Goal: Information Seeking & Learning: Learn about a topic

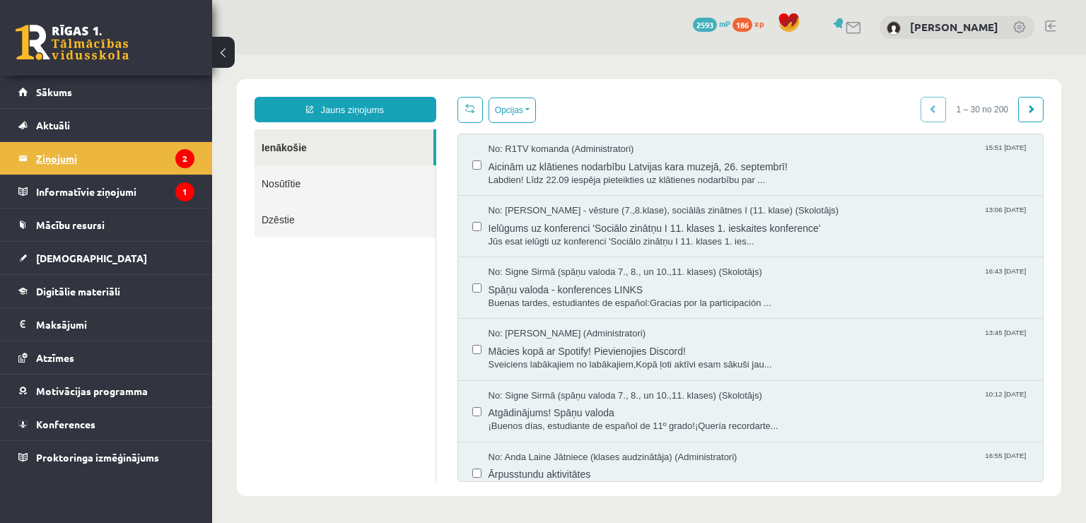
click at [110, 164] on legend "Ziņojumi 2" at bounding box center [115, 158] width 158 height 33
click at [793, 163] on span "Aicinām uz klātienes nodarbību Latvijas kara muzejā, 26. septembrī!" at bounding box center [759, 165] width 541 height 18
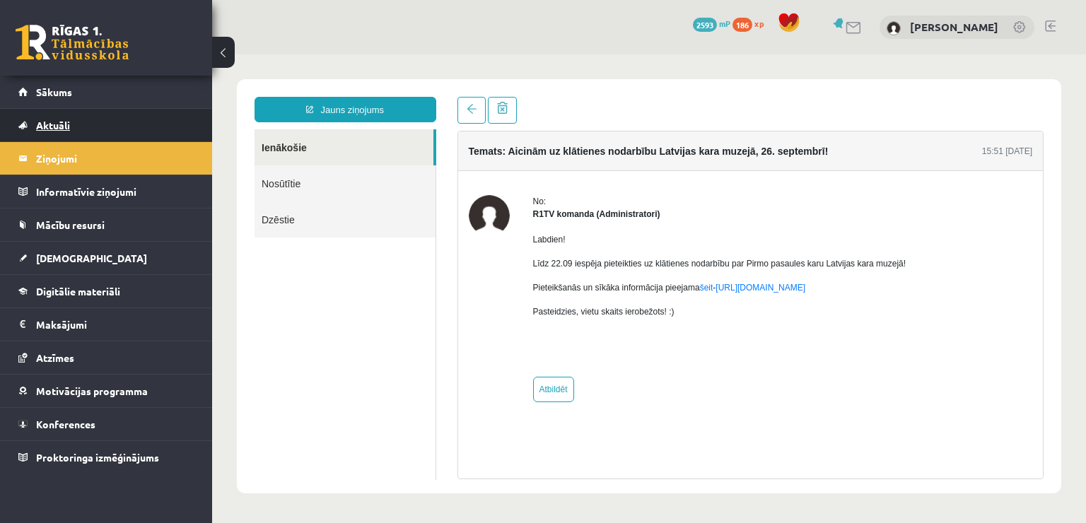
click at [141, 113] on link "Aktuāli" at bounding box center [106, 125] width 176 height 33
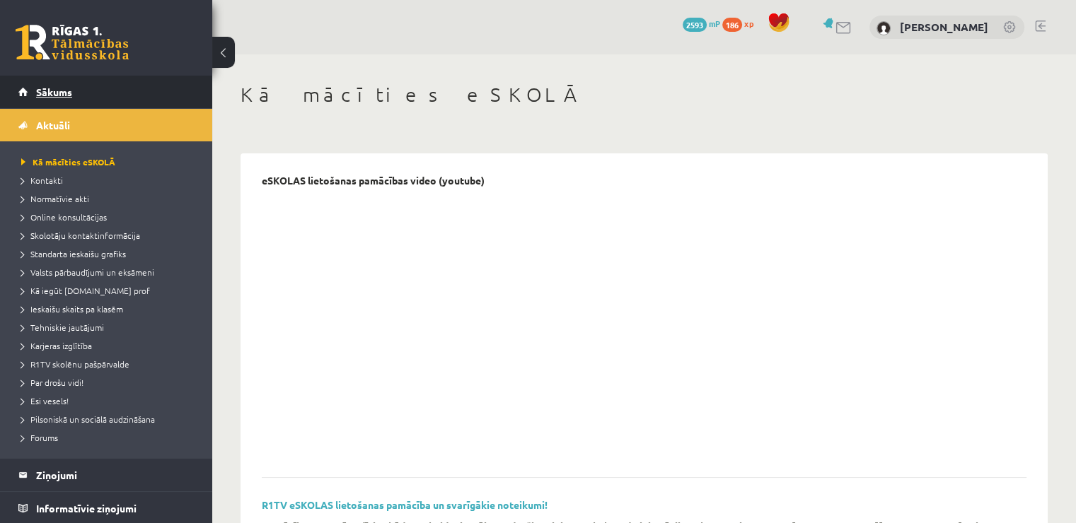
click at [142, 103] on link "Sākums" at bounding box center [106, 92] width 176 height 33
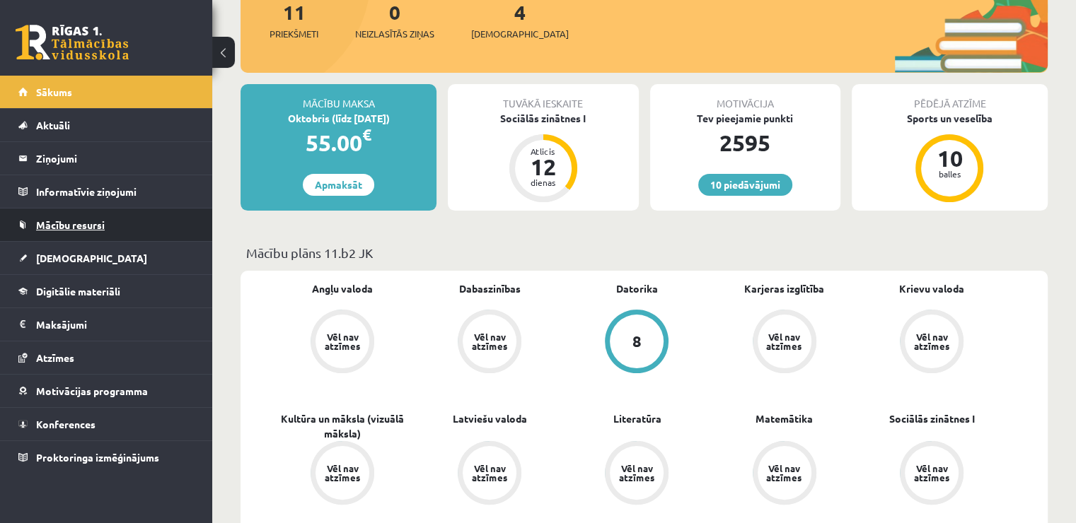
scroll to position [212, 0]
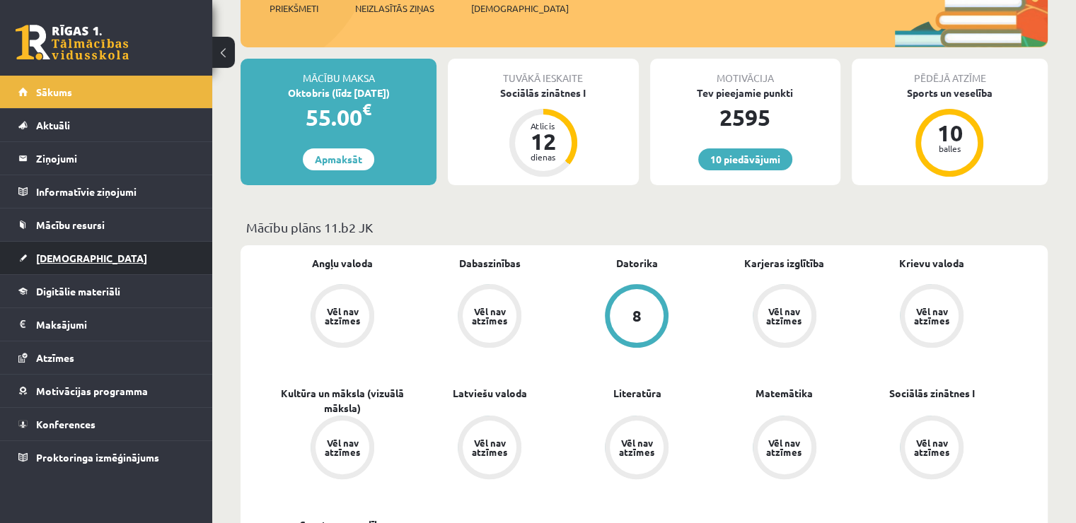
click at [96, 262] on link "[DEMOGRAPHIC_DATA]" at bounding box center [106, 258] width 176 height 33
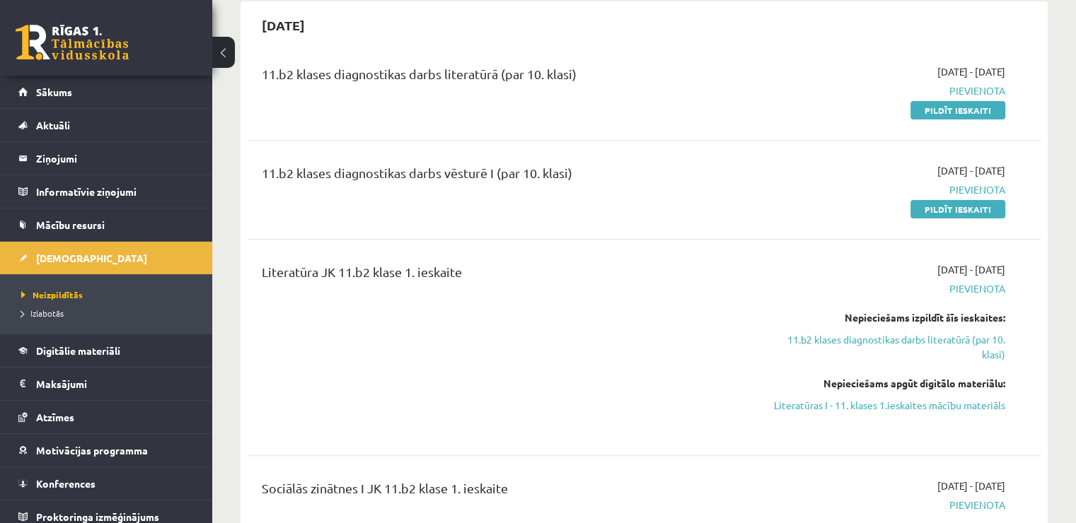
scroll to position [283, 0]
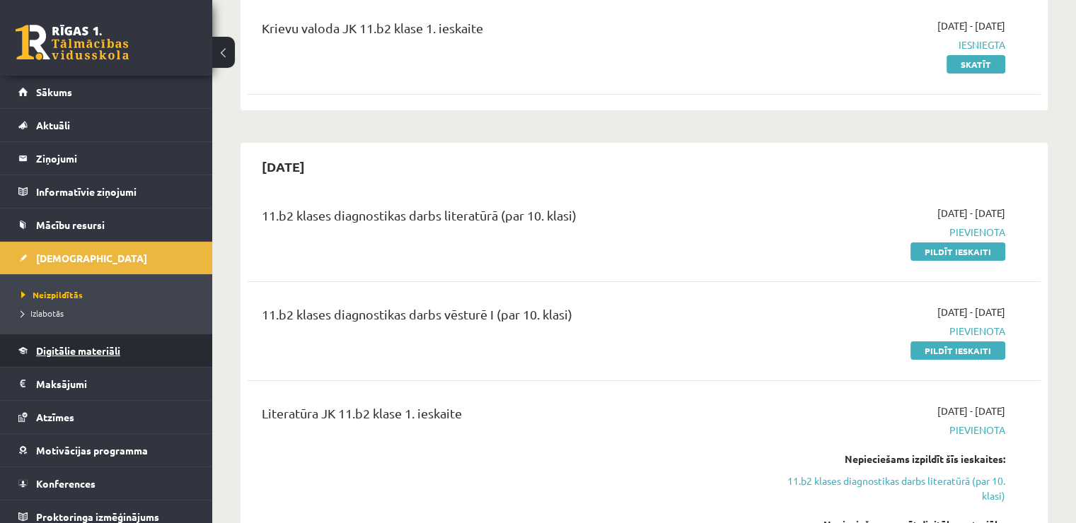
click at [113, 355] on link "Digitālie materiāli" at bounding box center [106, 351] width 176 height 33
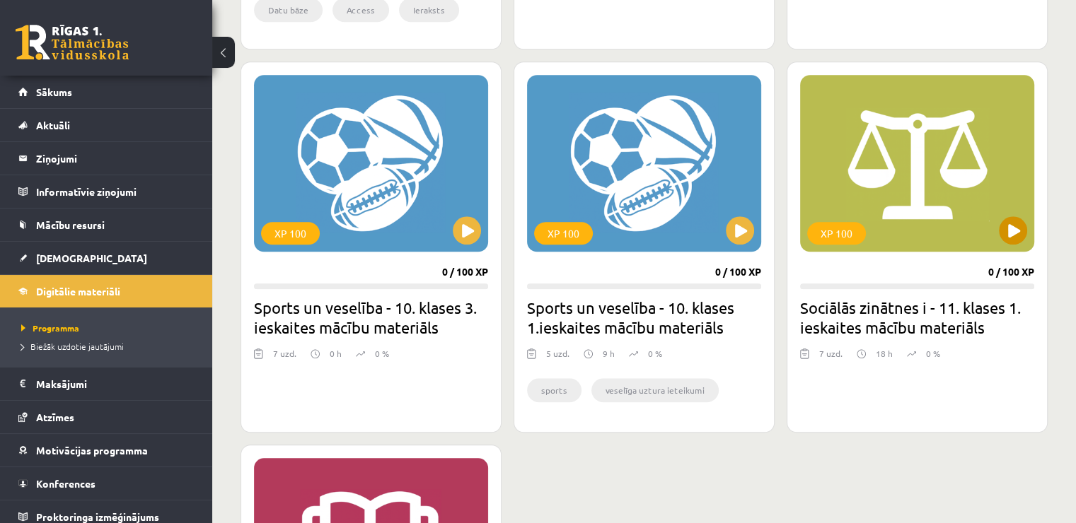
scroll to position [1415, 0]
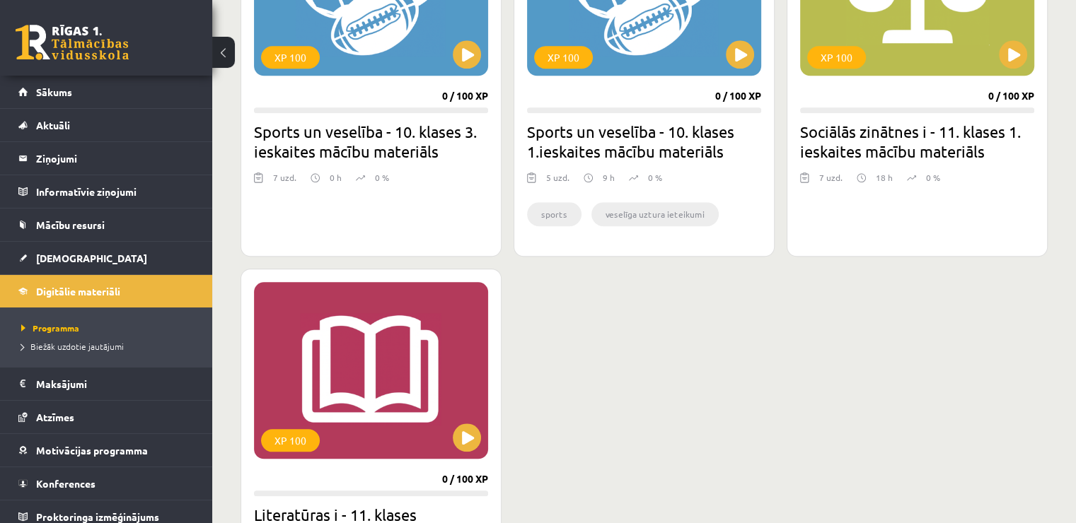
click at [984, 140] on h2 "Sociālās zinātnes i - 11. klases 1. ieskaites mācību materiāls" at bounding box center [917, 142] width 234 height 40
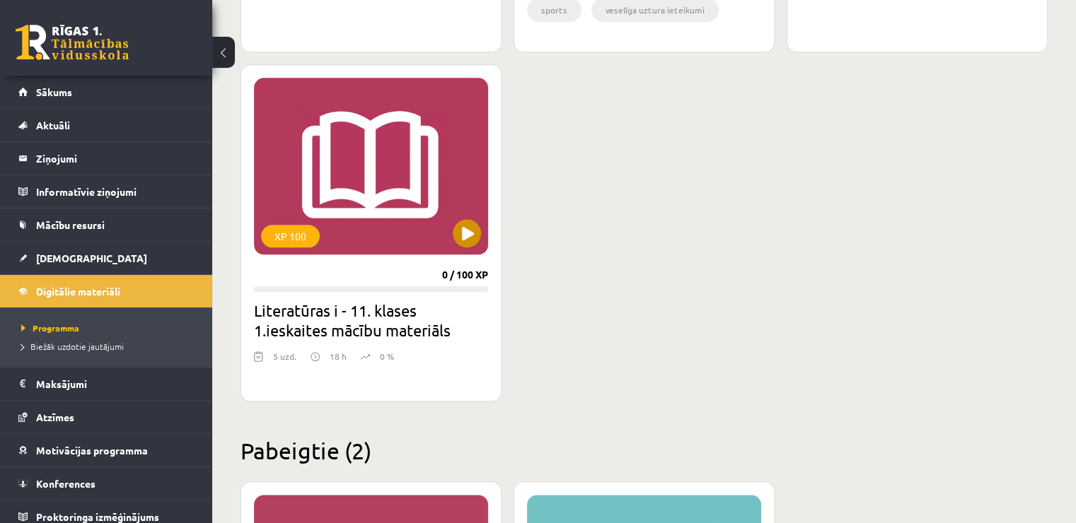
scroll to position [1627, 0]
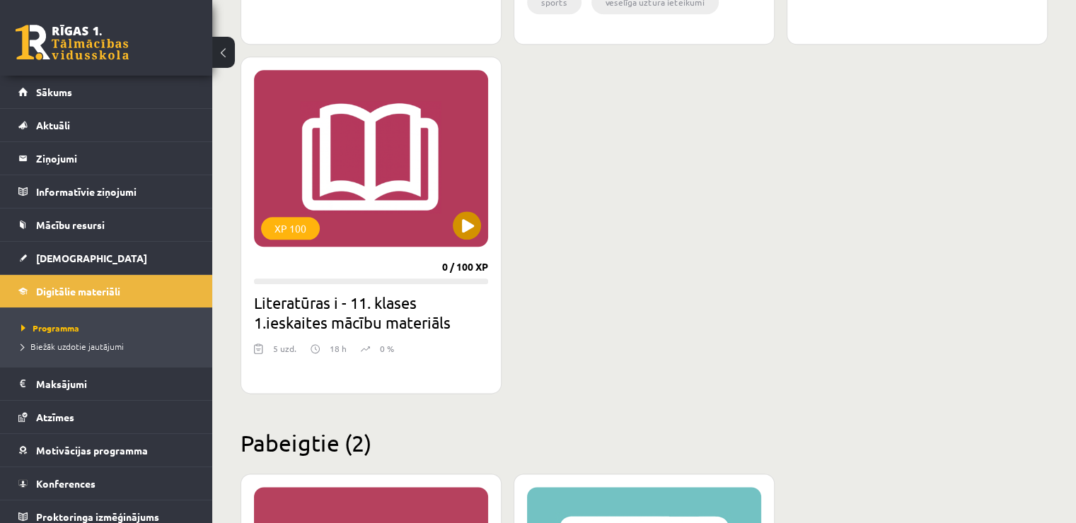
click at [455, 195] on div "XP 100" at bounding box center [371, 158] width 234 height 177
click at [458, 211] on div "XP 100" at bounding box center [371, 158] width 234 height 177
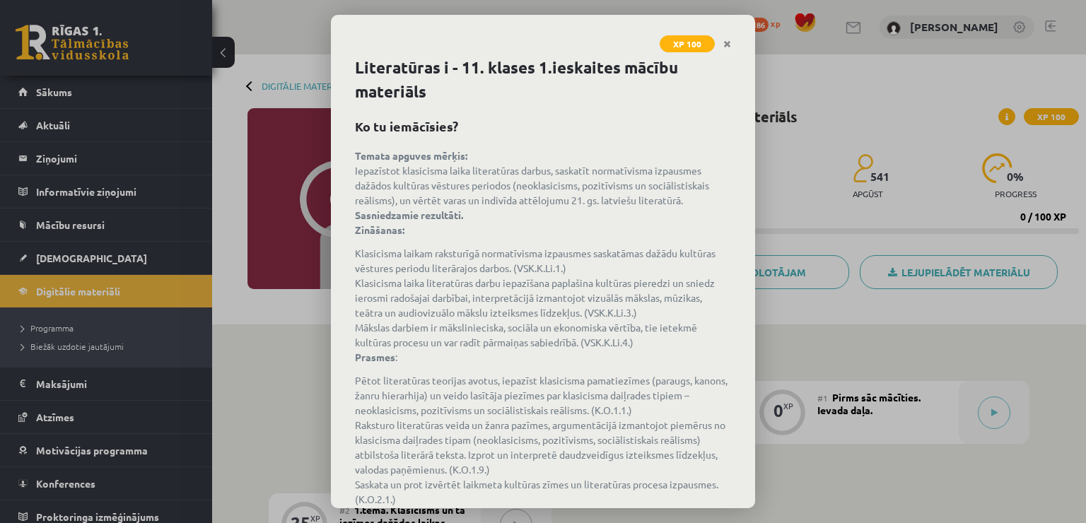
click at [726, 48] on icon "Close" at bounding box center [728, 45] width 8 height 10
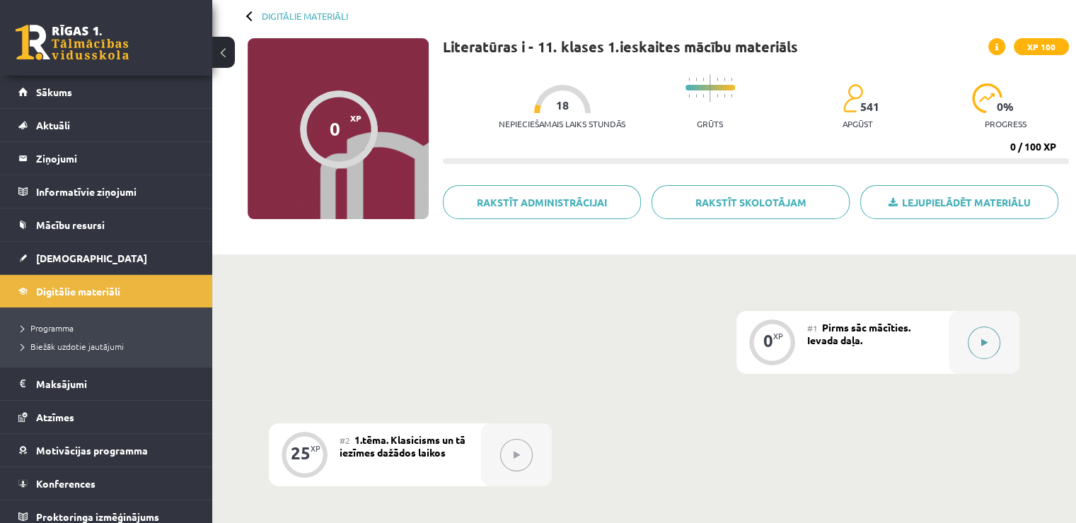
scroll to position [71, 0]
click at [965, 334] on div at bounding box center [983, 342] width 71 height 63
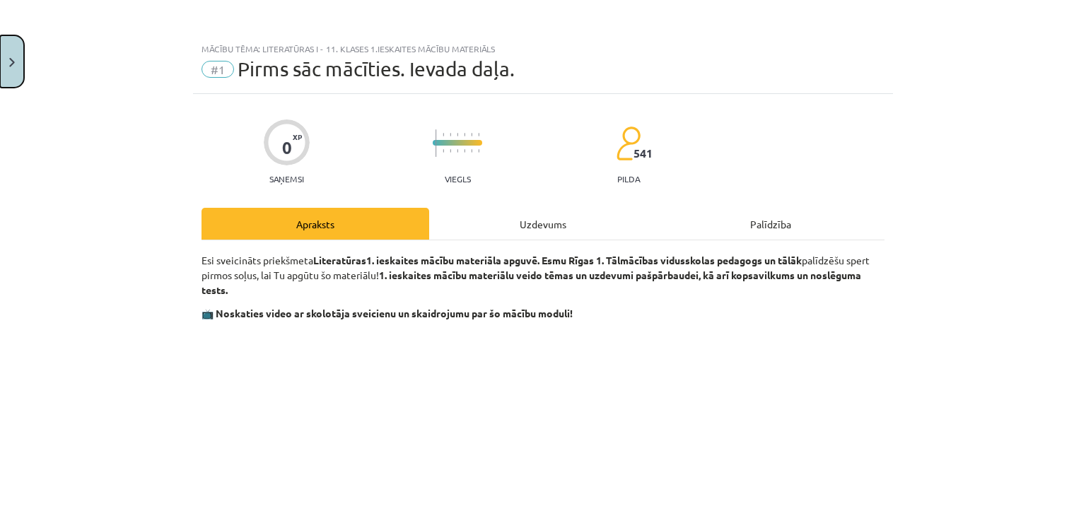
click at [6, 50] on button "Close" at bounding box center [12, 61] width 24 height 52
click at [102, 91] on div "Mācību tēma: Literatūras i - 11. klases 1.ieskaites mācību materiāls #1 Pirms s…" at bounding box center [543, 261] width 1086 height 523
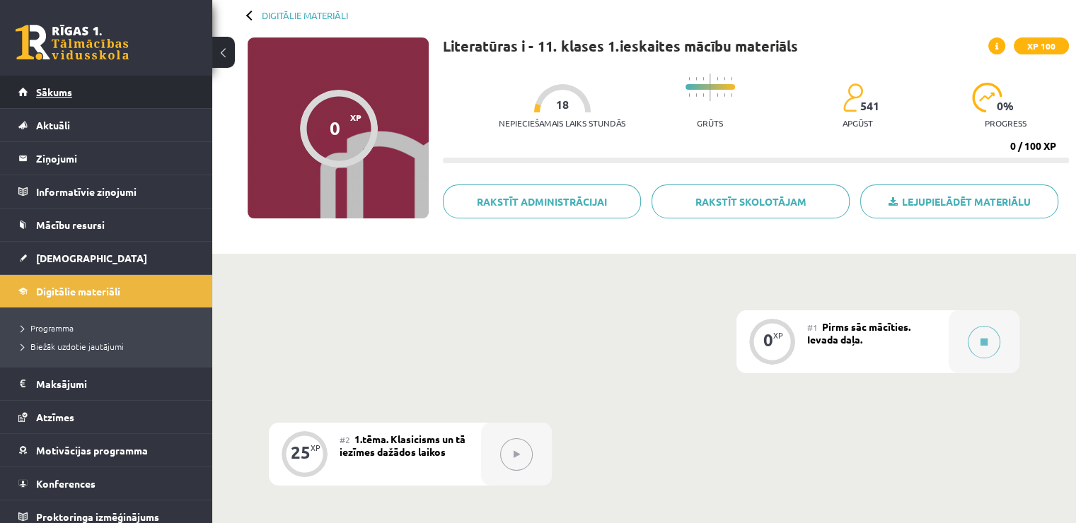
click at [72, 95] on link "Sākums" at bounding box center [106, 92] width 176 height 33
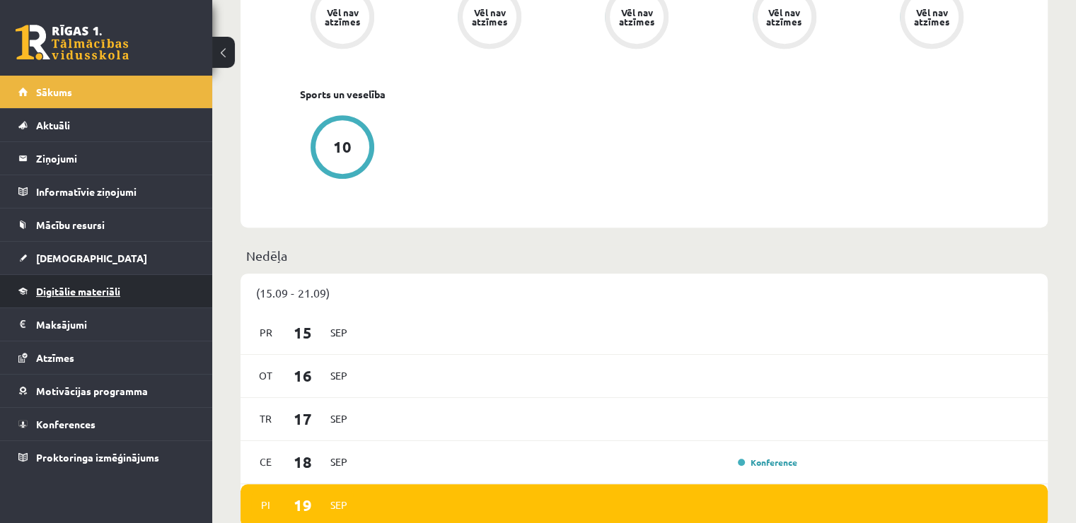
scroll to position [637, 0]
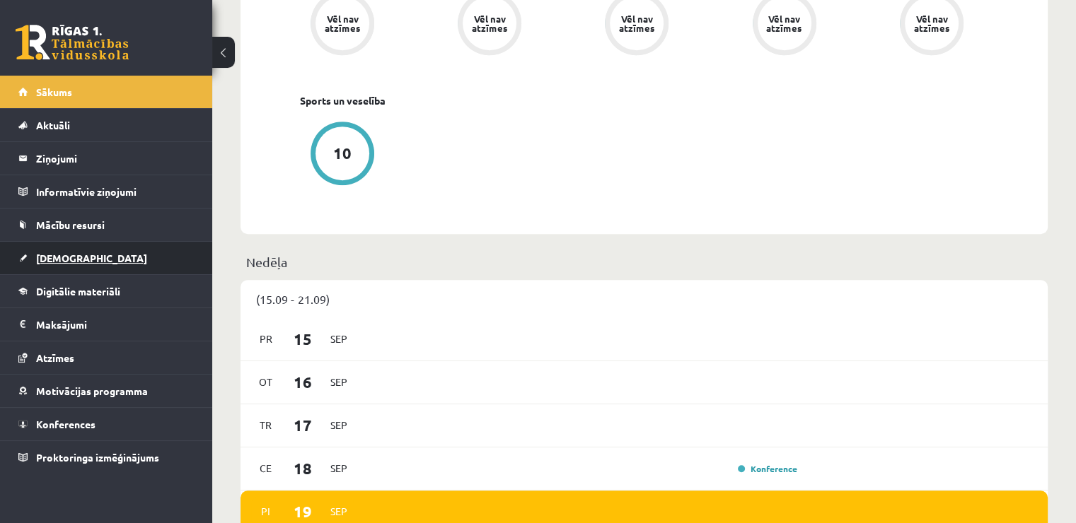
click at [141, 243] on link "[DEMOGRAPHIC_DATA]" at bounding box center [106, 258] width 176 height 33
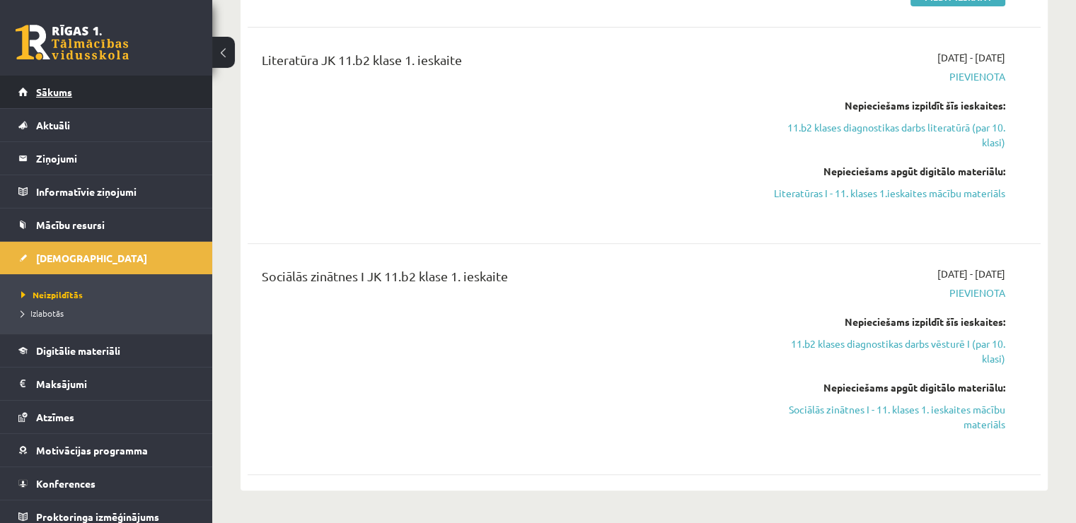
click at [104, 83] on link "Sākums" at bounding box center [106, 92] width 176 height 33
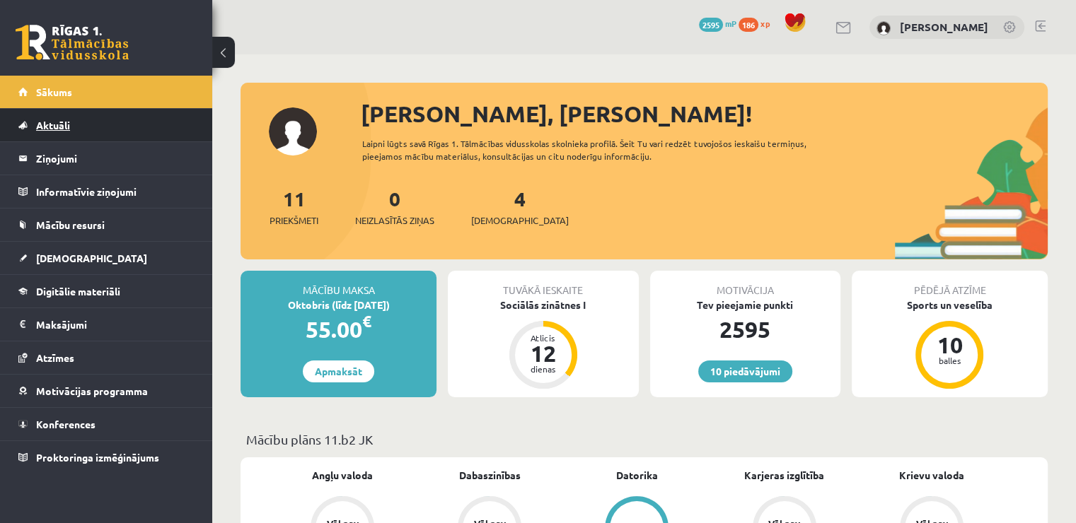
click at [138, 127] on link "Aktuāli" at bounding box center [106, 125] width 176 height 33
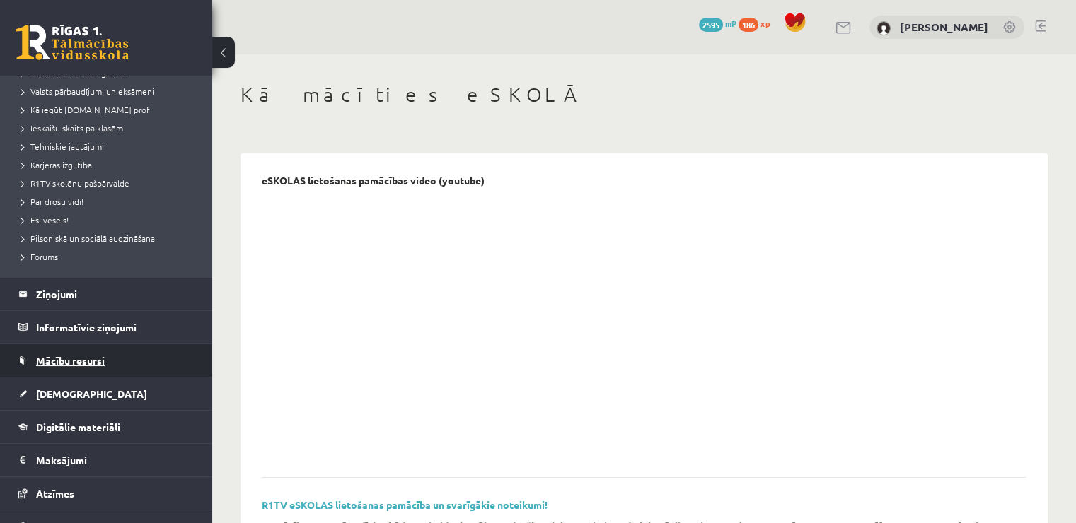
scroll to position [266, 0]
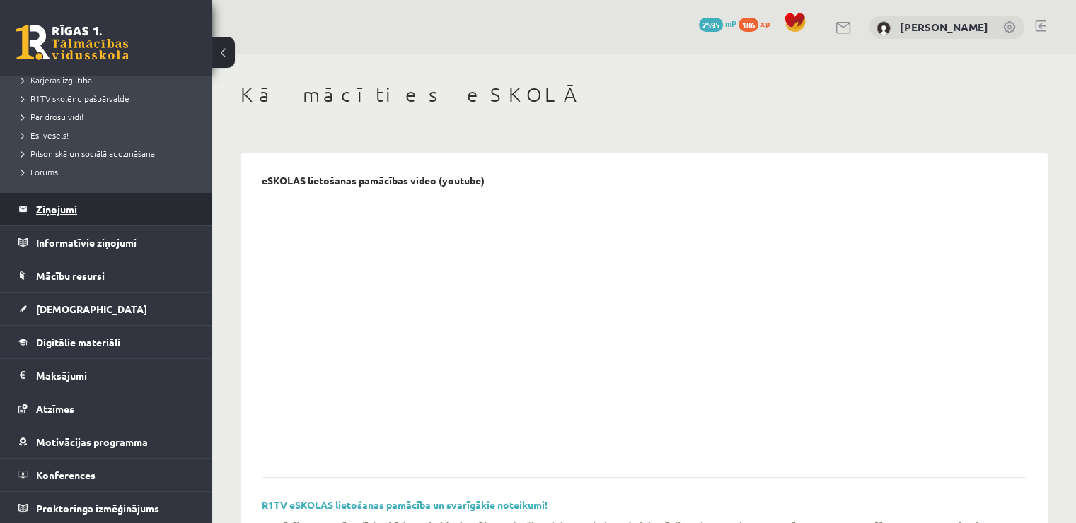
click at [122, 202] on legend "Ziņojumi 0" at bounding box center [115, 209] width 158 height 33
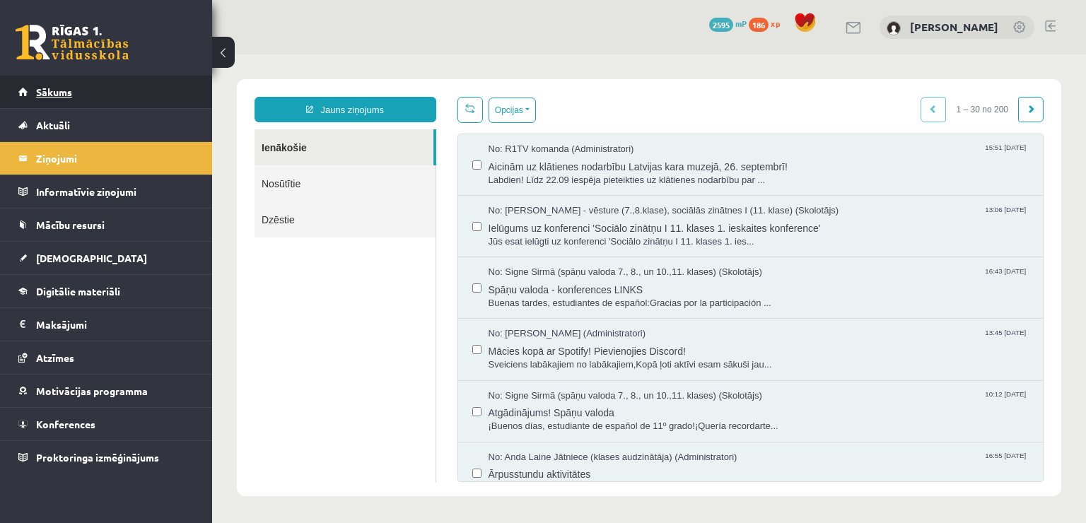
click at [122, 86] on link "Sākums" at bounding box center [106, 92] width 176 height 33
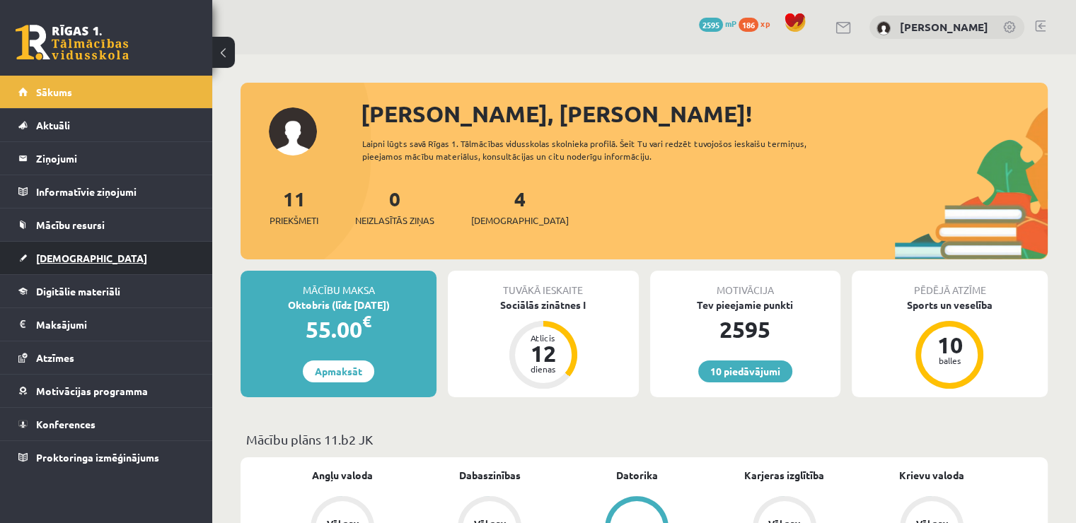
click at [112, 257] on link "[DEMOGRAPHIC_DATA]" at bounding box center [106, 258] width 176 height 33
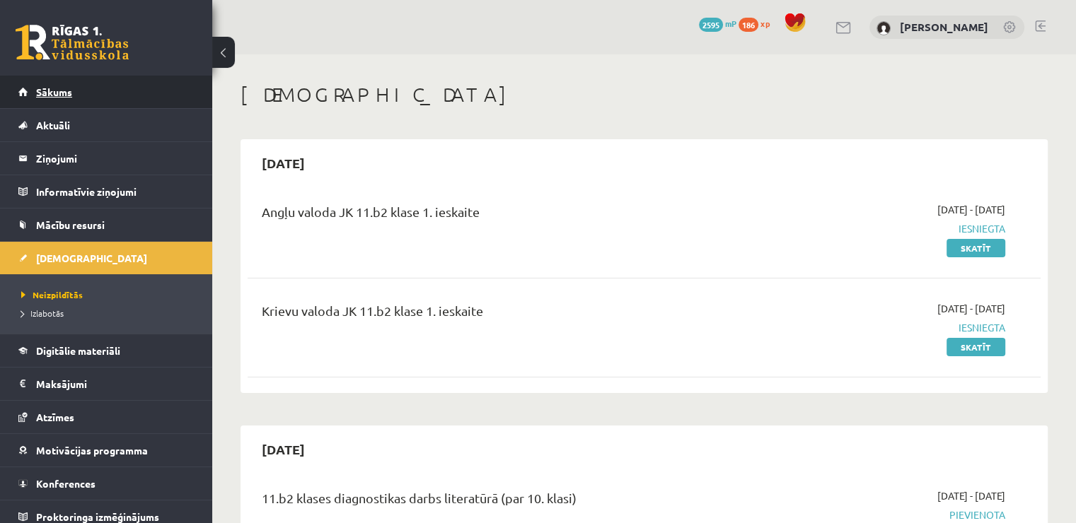
click at [99, 86] on link "Sākums" at bounding box center [106, 92] width 176 height 33
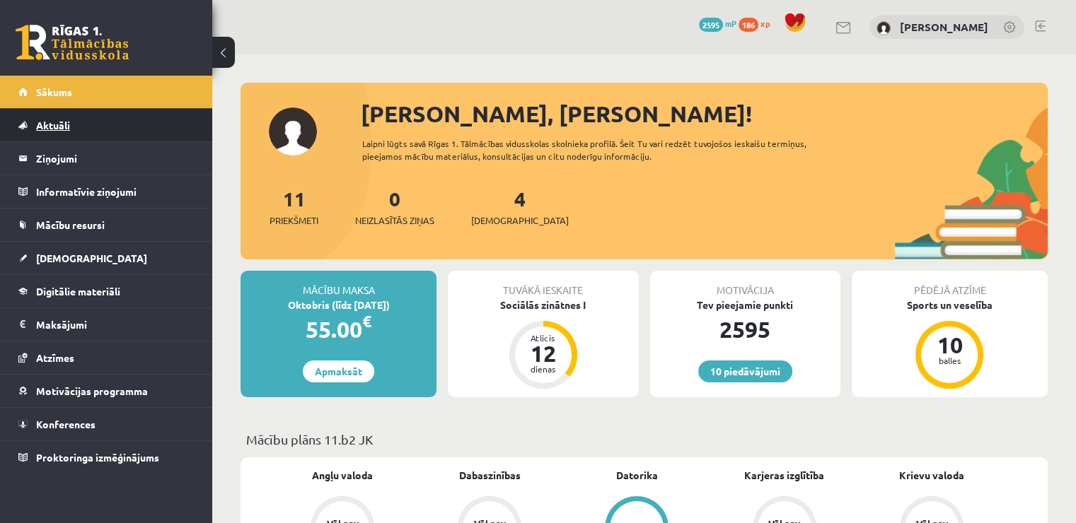
click at [127, 129] on link "Aktuāli" at bounding box center [106, 125] width 176 height 33
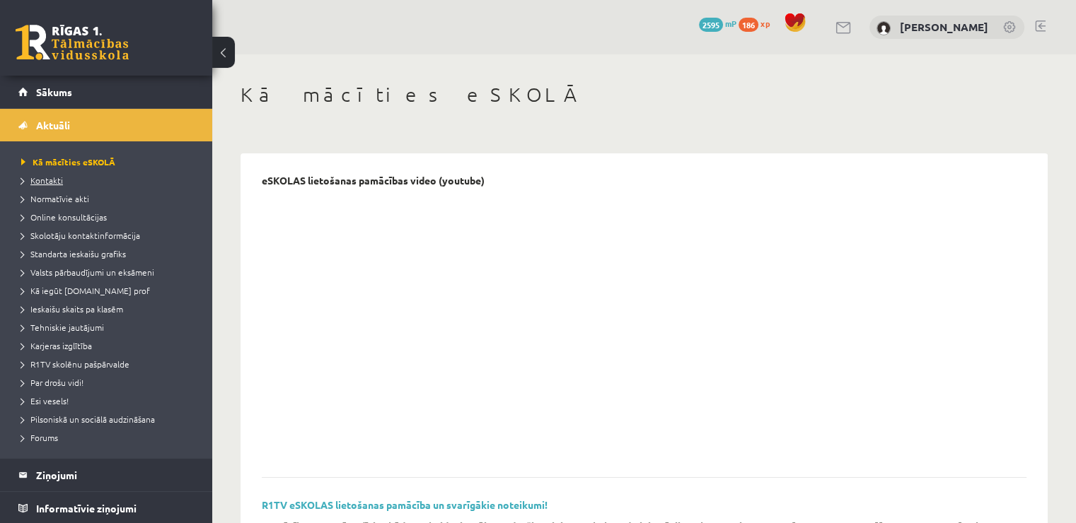
scroll to position [266, 0]
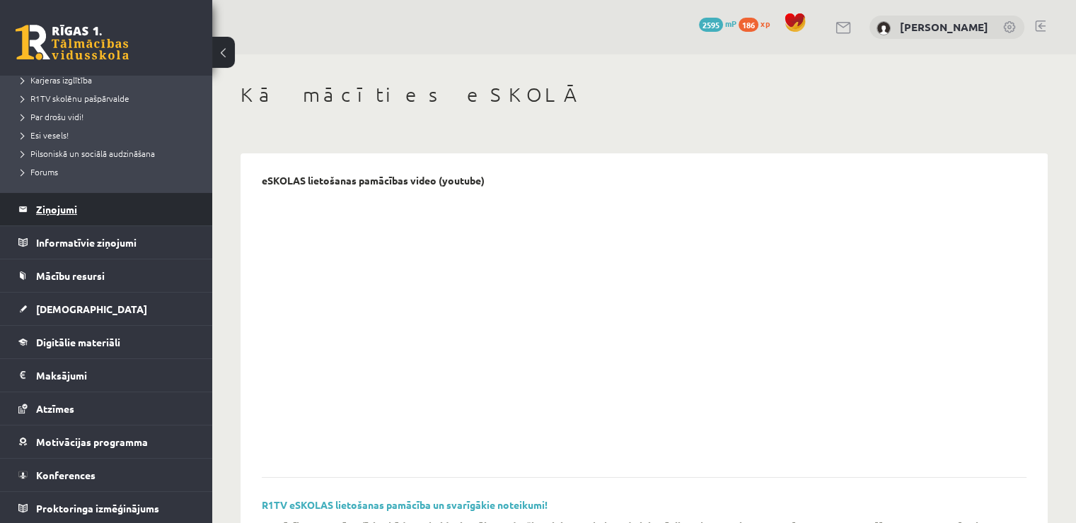
click at [124, 209] on legend "Ziņojumi 0" at bounding box center [115, 209] width 158 height 33
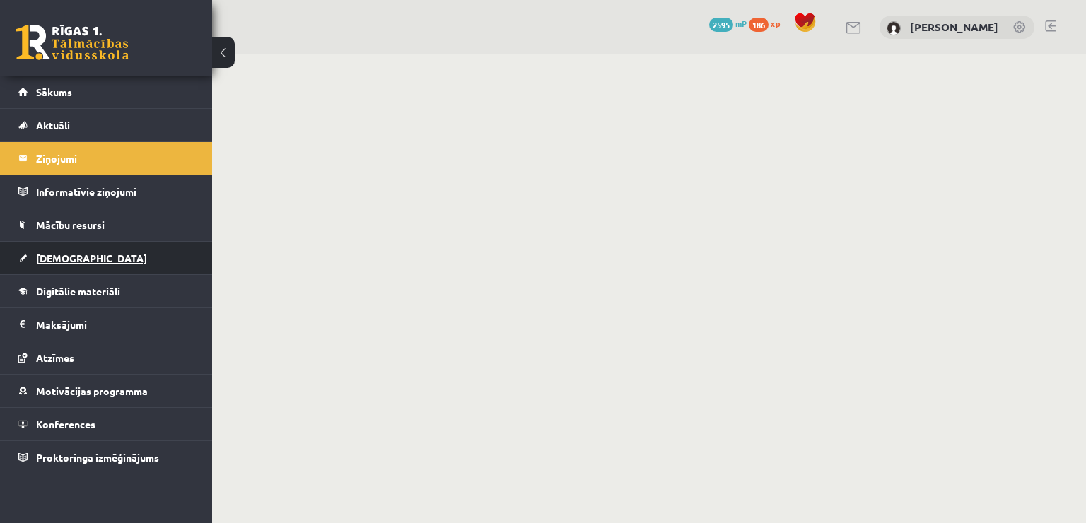
click at [115, 254] on link "[DEMOGRAPHIC_DATA]" at bounding box center [106, 258] width 176 height 33
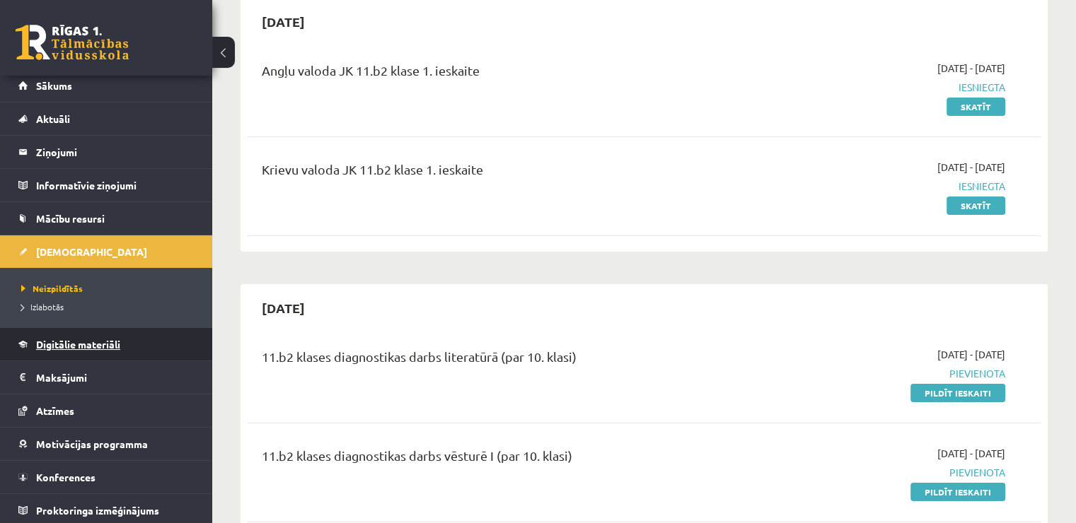
scroll to position [8, 0]
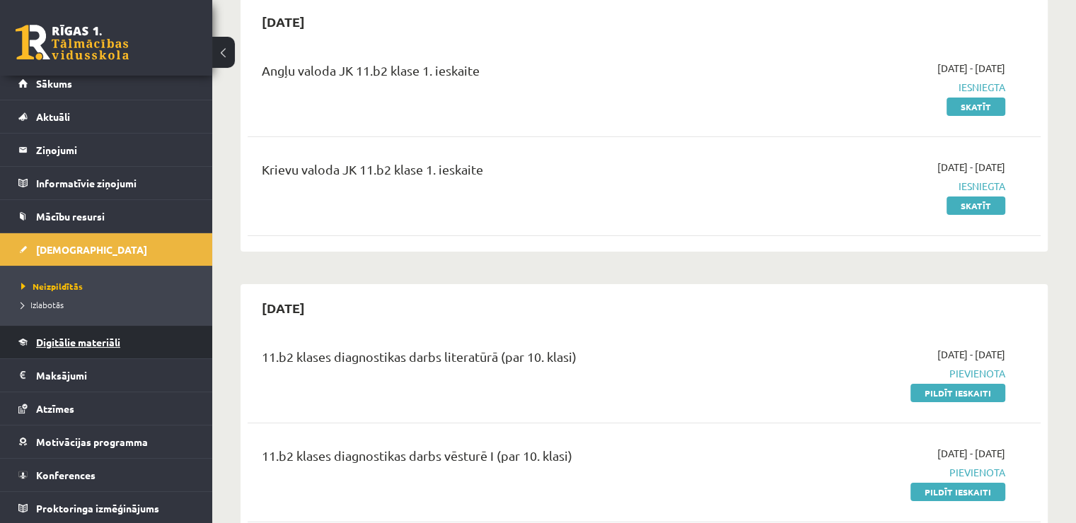
click at [153, 344] on link "Digitālie materiāli" at bounding box center [106, 342] width 176 height 33
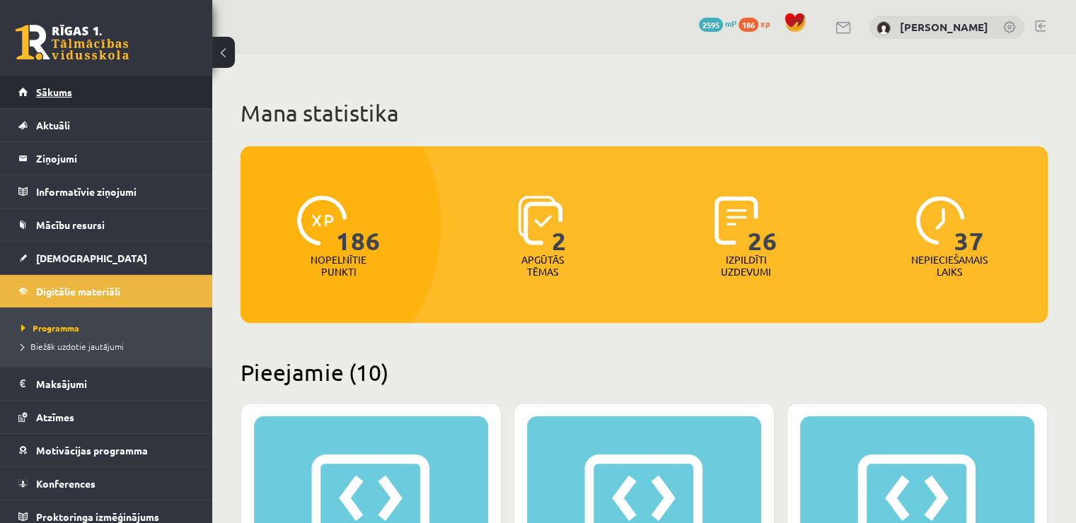
click at [127, 88] on link "Sākums" at bounding box center [106, 92] width 176 height 33
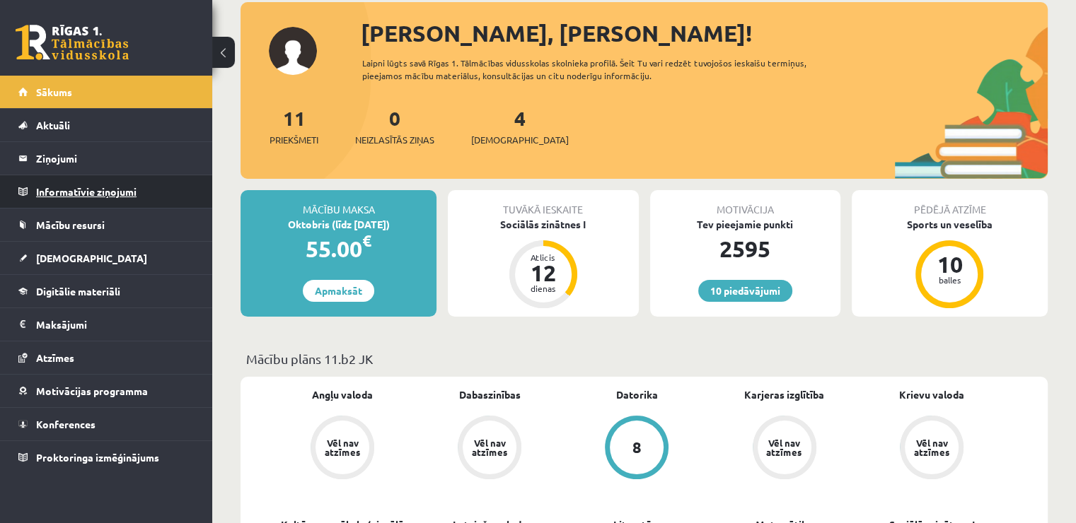
scroll to position [141, 0]
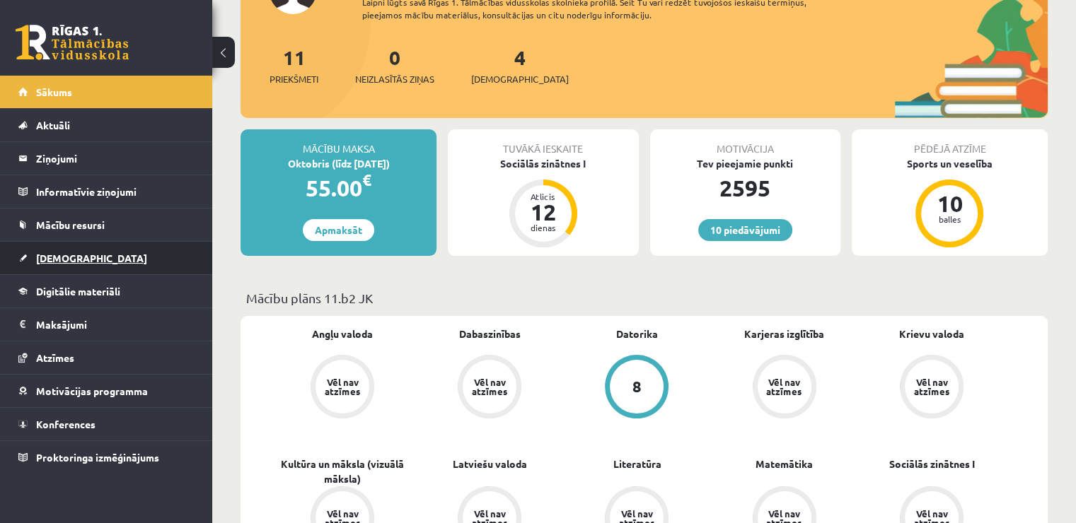
click at [83, 255] on link "[DEMOGRAPHIC_DATA]" at bounding box center [106, 258] width 176 height 33
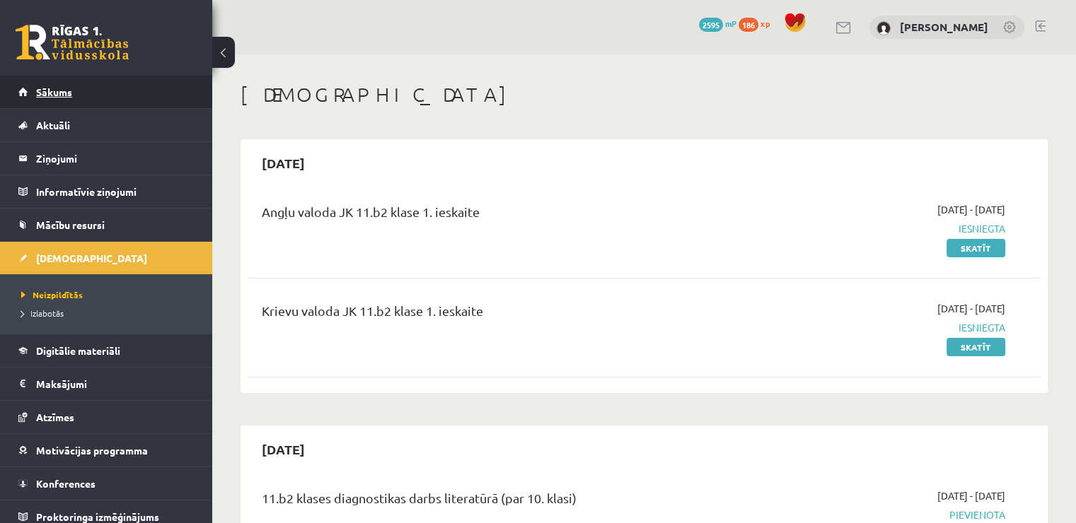
click at [100, 79] on link "Sākums" at bounding box center [106, 92] width 176 height 33
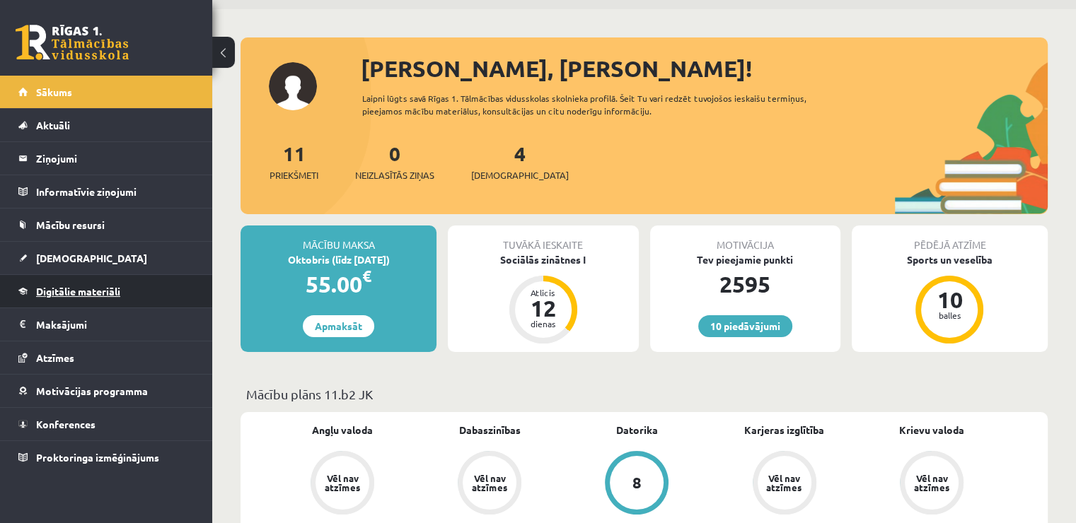
scroll to position [71, 0]
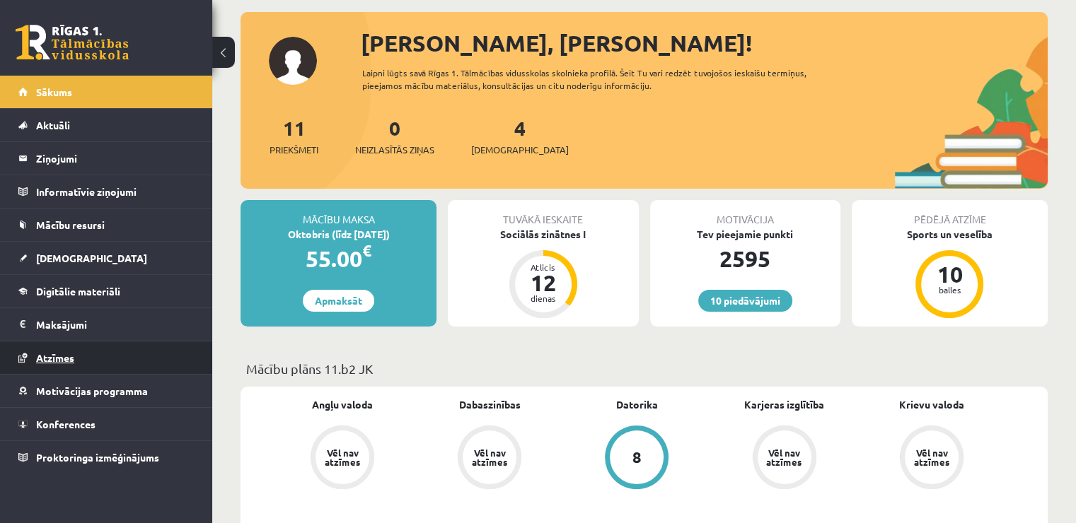
click at [141, 342] on link "Atzīmes" at bounding box center [106, 358] width 176 height 33
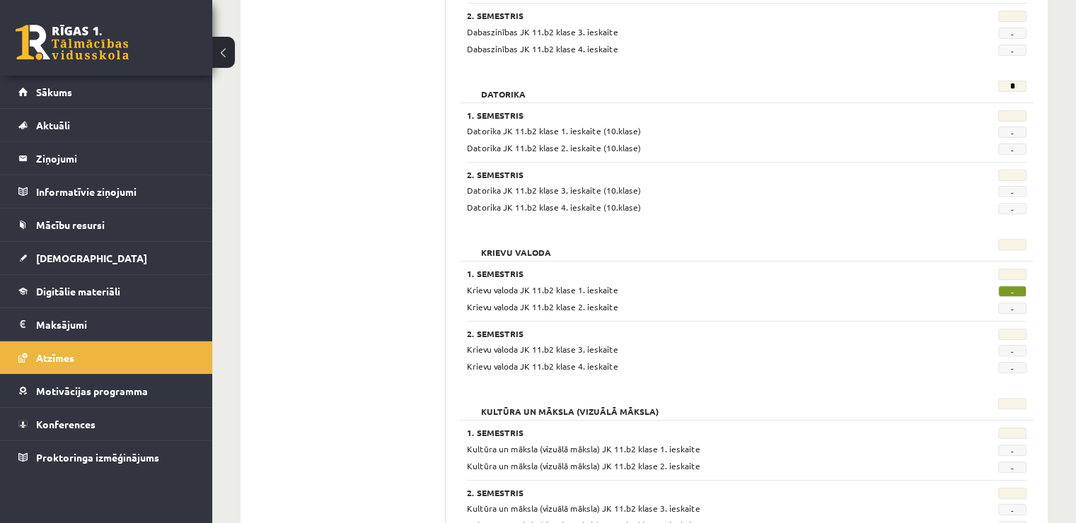
scroll to position [495, 0]
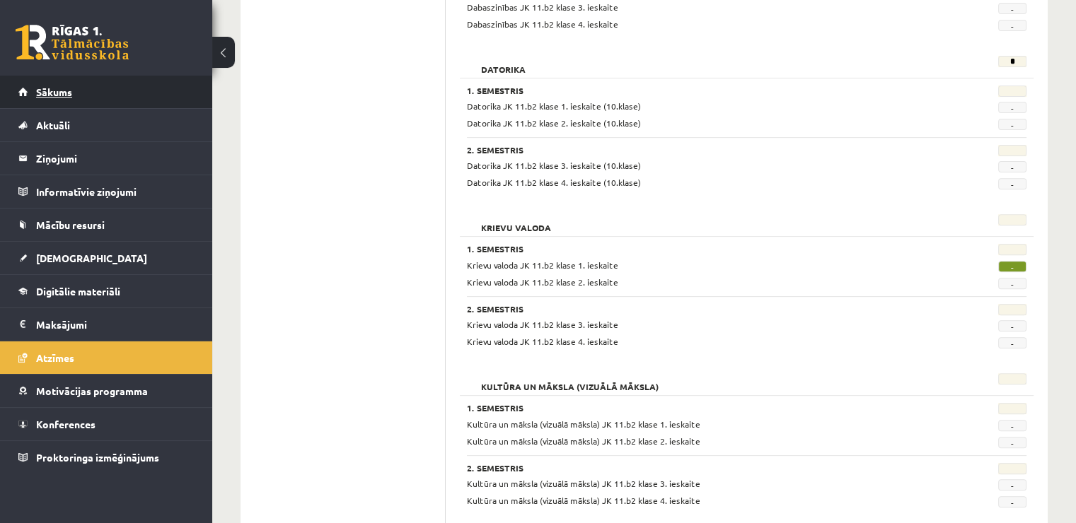
click at [68, 97] on link "Sākums" at bounding box center [106, 92] width 176 height 33
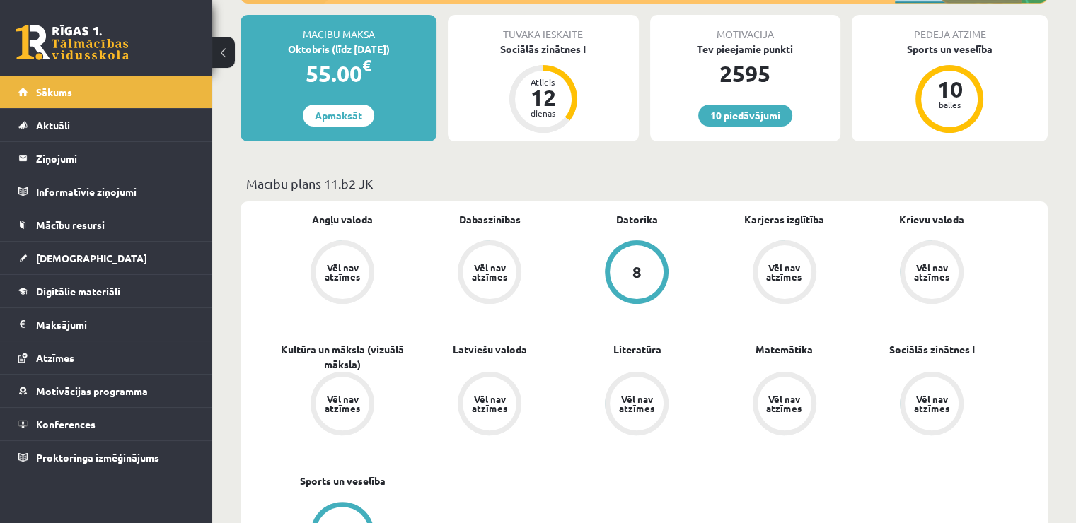
scroll to position [283, 0]
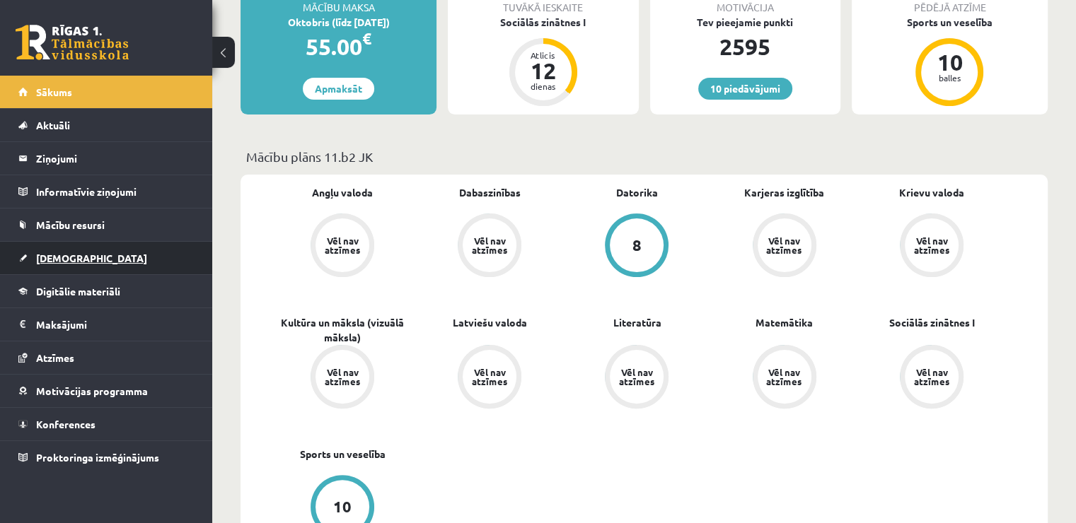
click at [174, 256] on link "[DEMOGRAPHIC_DATA]" at bounding box center [106, 258] width 176 height 33
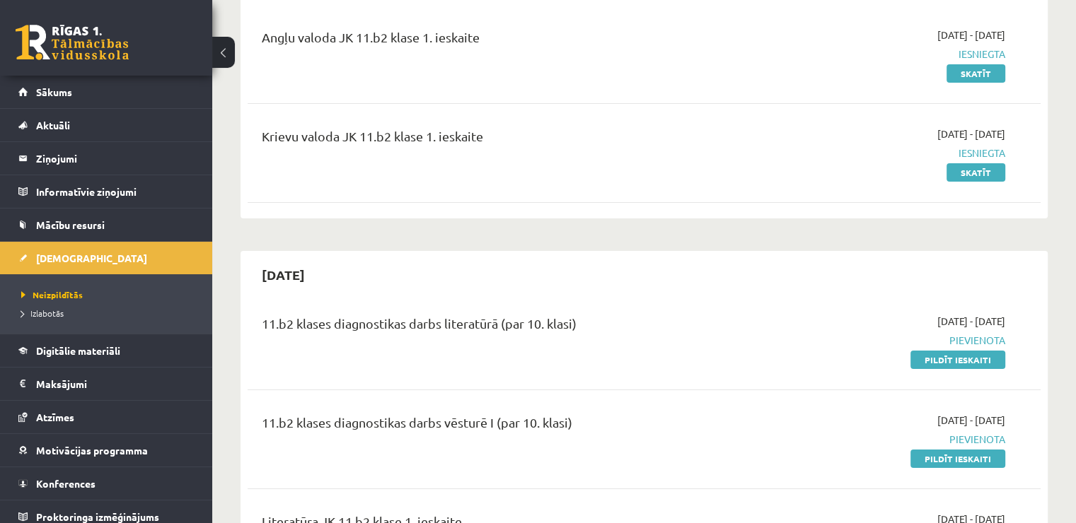
scroll to position [141, 0]
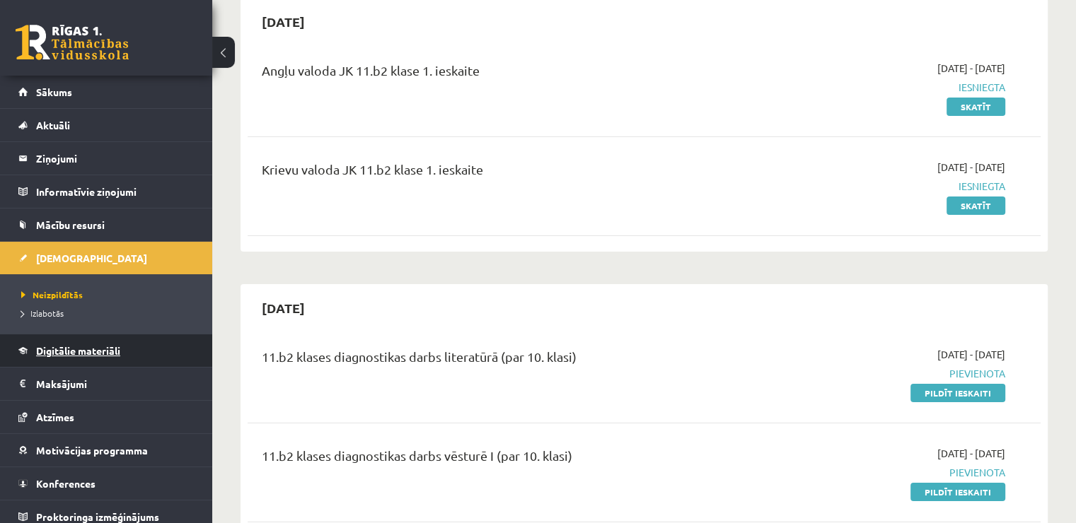
click at [153, 335] on link "Digitālie materiāli" at bounding box center [106, 351] width 176 height 33
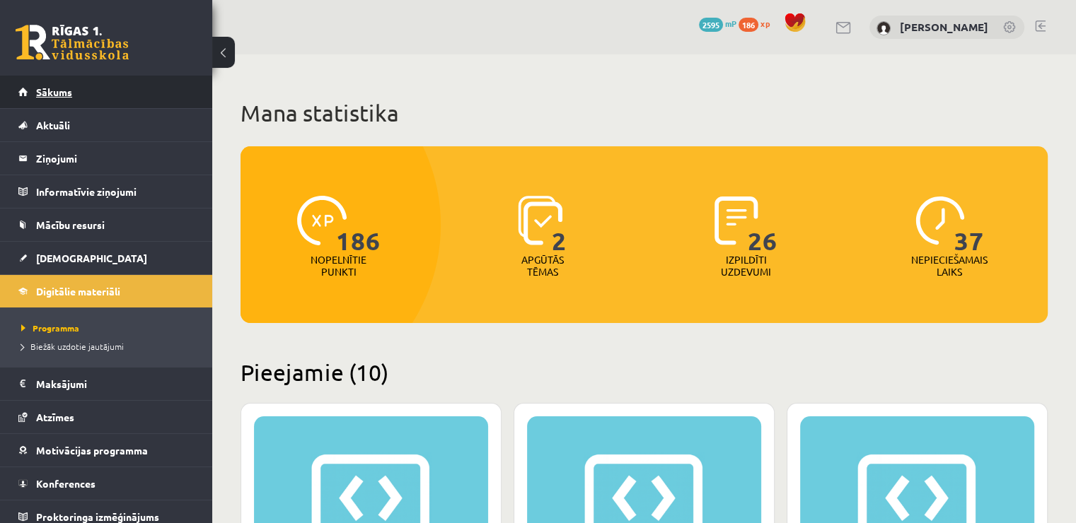
click at [88, 100] on link "Sākums" at bounding box center [106, 92] width 176 height 33
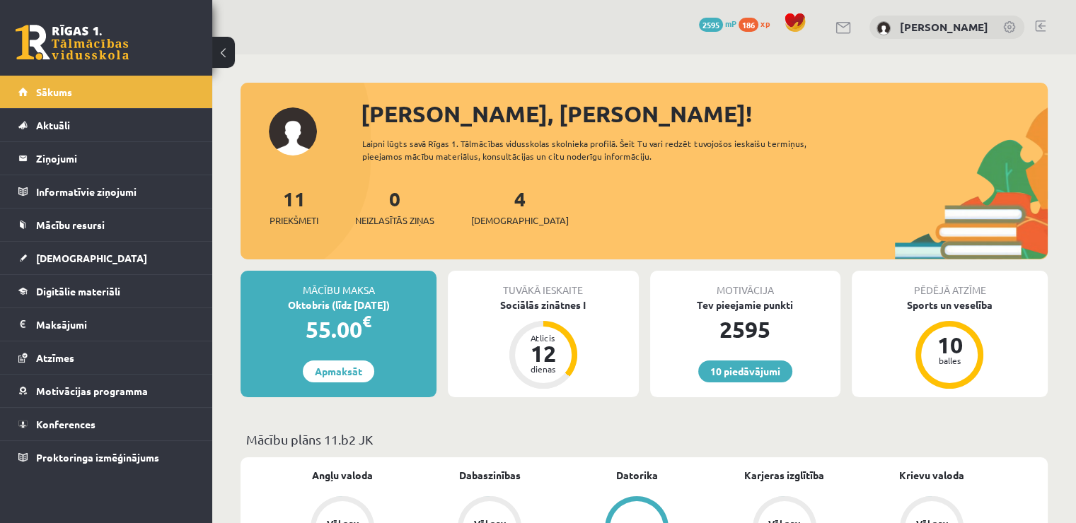
drag, startPoint x: 353, startPoint y: 113, endPoint x: 664, endPoint y: 158, distance: 314.4
click at [664, 158] on div "[PERSON_NAME], [PERSON_NAME]! Laipni lūgts savā Rīgas 1. Tālmācības vidusskolas…" at bounding box center [643, 178] width 807 height 163
click at [770, 226] on div "11 Priekšmeti 0 Neizlasītās ziņas 4 [DEMOGRAPHIC_DATA]" at bounding box center [643, 222] width 807 height 76
drag, startPoint x: 368, startPoint y: 113, endPoint x: 605, endPoint y: 185, distance: 247.5
click at [605, 185] on div "[PERSON_NAME], [PERSON_NAME]! Laipni lūgts savā Rīgas 1. Tālmācības vidusskolas…" at bounding box center [643, 178] width 807 height 163
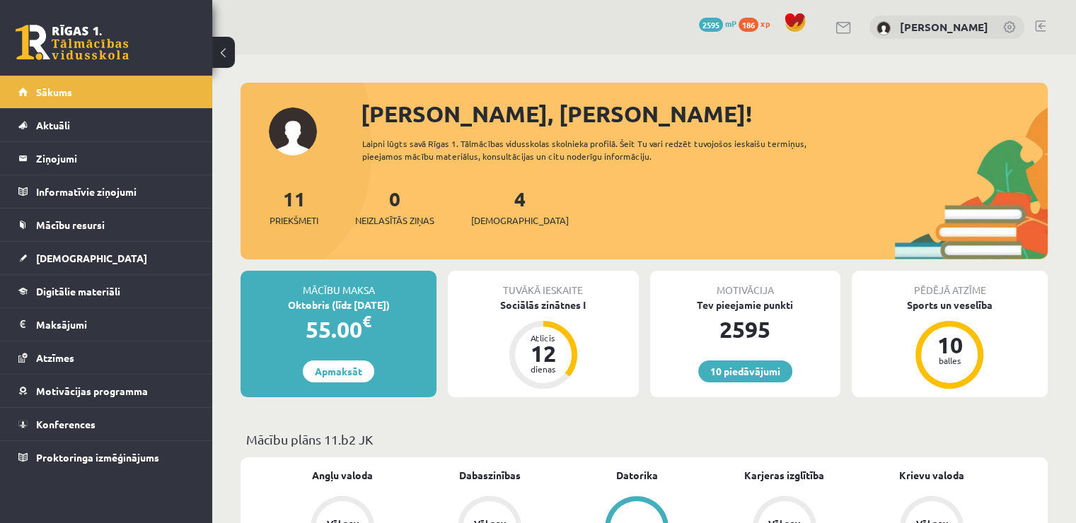
drag, startPoint x: 705, startPoint y: 199, endPoint x: 687, endPoint y: 199, distance: 18.4
click at [706, 199] on div "11 Priekšmeti 0 Neizlasītās ziņas 4 [DEMOGRAPHIC_DATA]" at bounding box center [643, 222] width 807 height 76
click at [356, 107] on div "[PERSON_NAME], [PERSON_NAME]! Laipni lūgts savā Rīgas 1. Tālmācības vidusskolas…" at bounding box center [643, 178] width 807 height 163
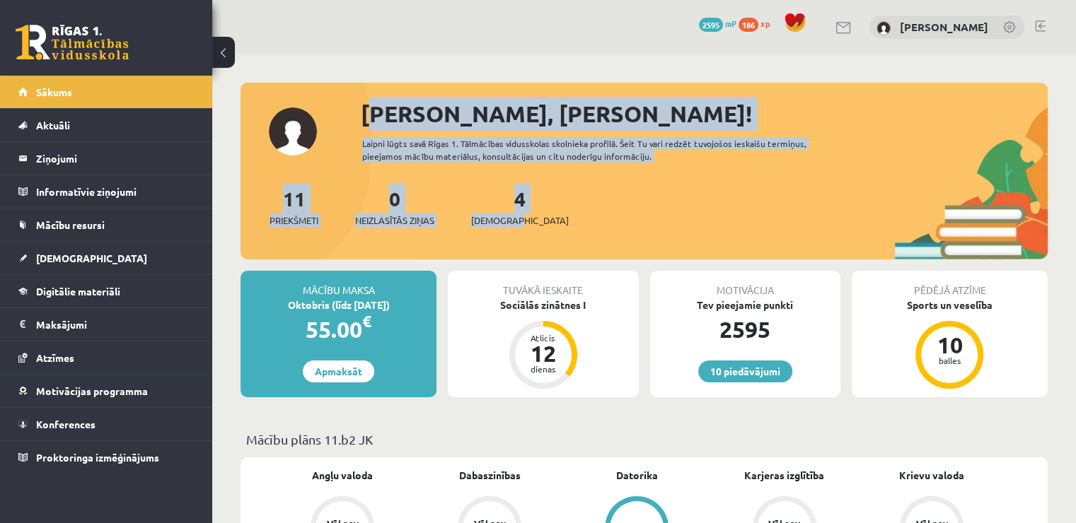
drag, startPoint x: 359, startPoint y: 108, endPoint x: 535, endPoint y: 224, distance: 210.3
click at [535, 225] on div "[PERSON_NAME], [PERSON_NAME]! Laipni lūgts savā Rīgas 1. Tālmācības vidusskolas…" at bounding box center [643, 178] width 807 height 163
click at [628, 168] on div "[PERSON_NAME], [PERSON_NAME]! Laipni lūgts savā Rīgas 1. Tālmācības vidusskolas…" at bounding box center [643, 178] width 807 height 163
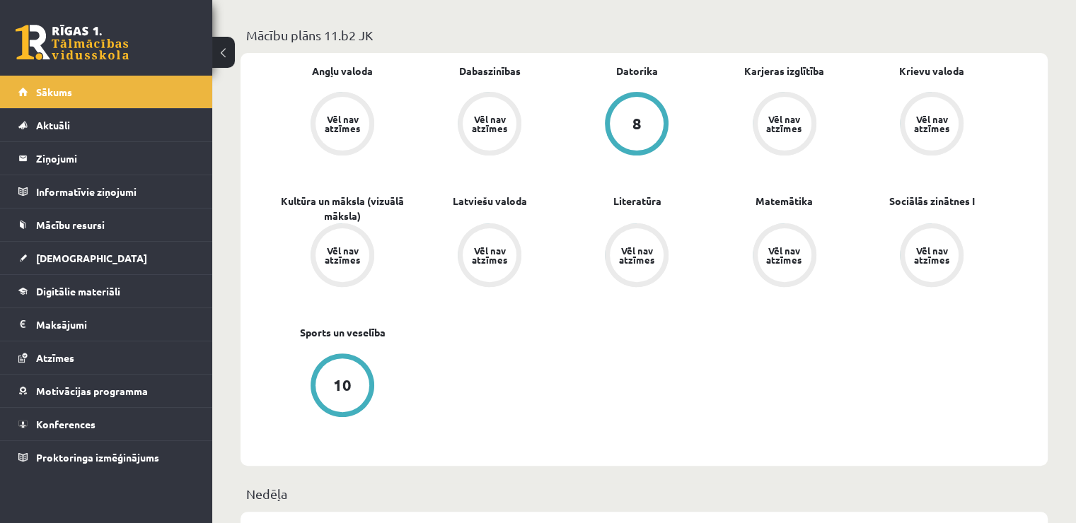
scroll to position [495, 0]
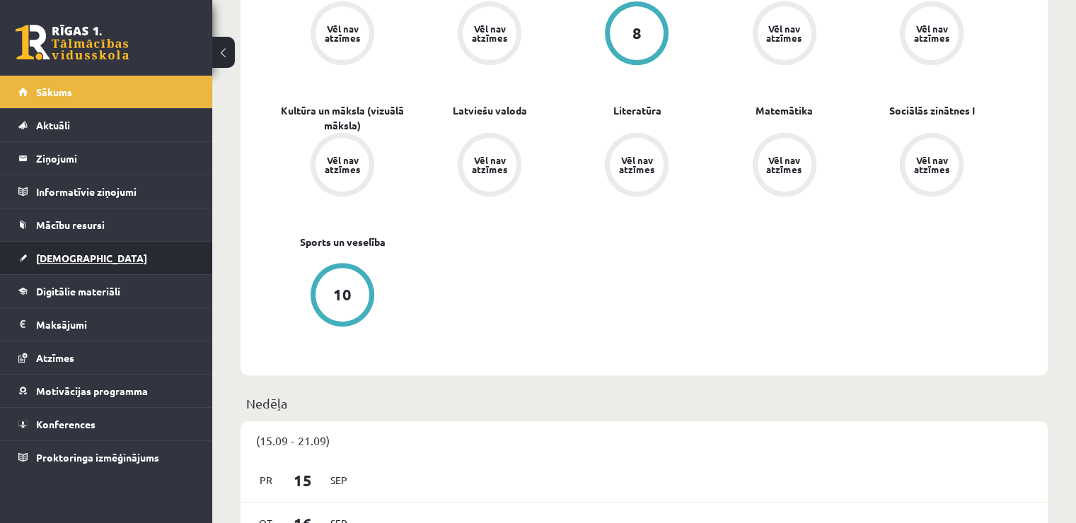
click at [119, 254] on link "[DEMOGRAPHIC_DATA]" at bounding box center [106, 258] width 176 height 33
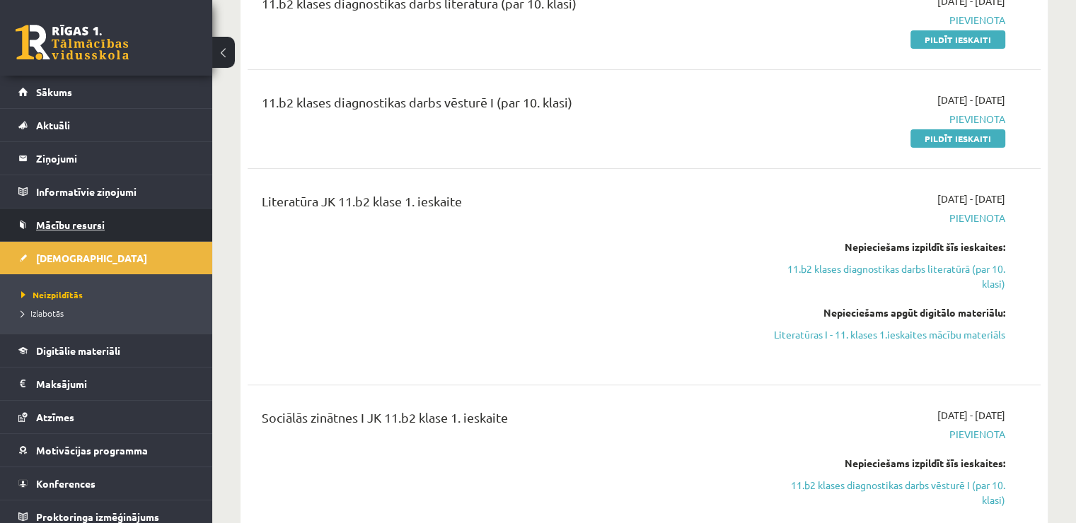
click at [138, 226] on link "Mācību resursi" at bounding box center [106, 225] width 176 height 33
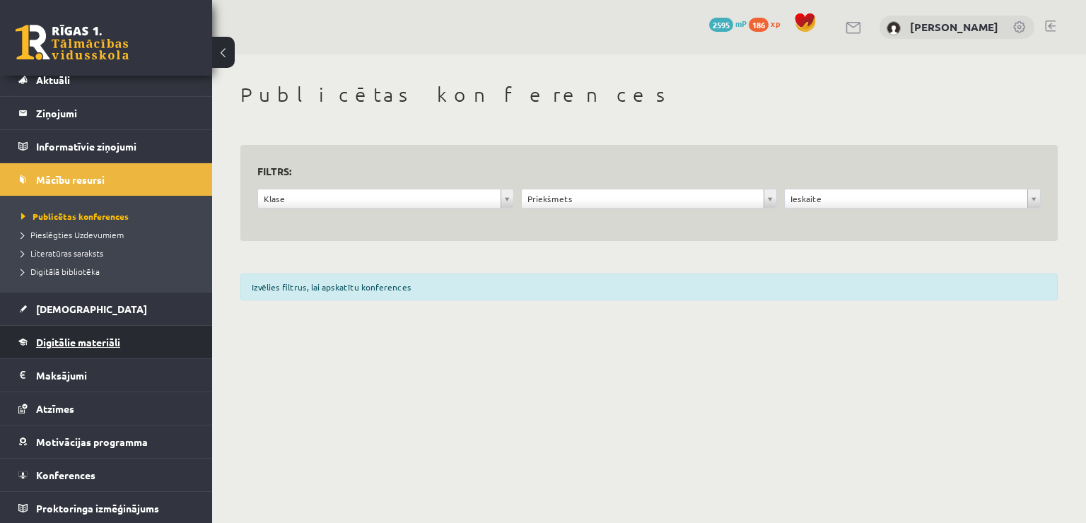
click at [130, 326] on link "Digitālie materiāli" at bounding box center [106, 342] width 176 height 33
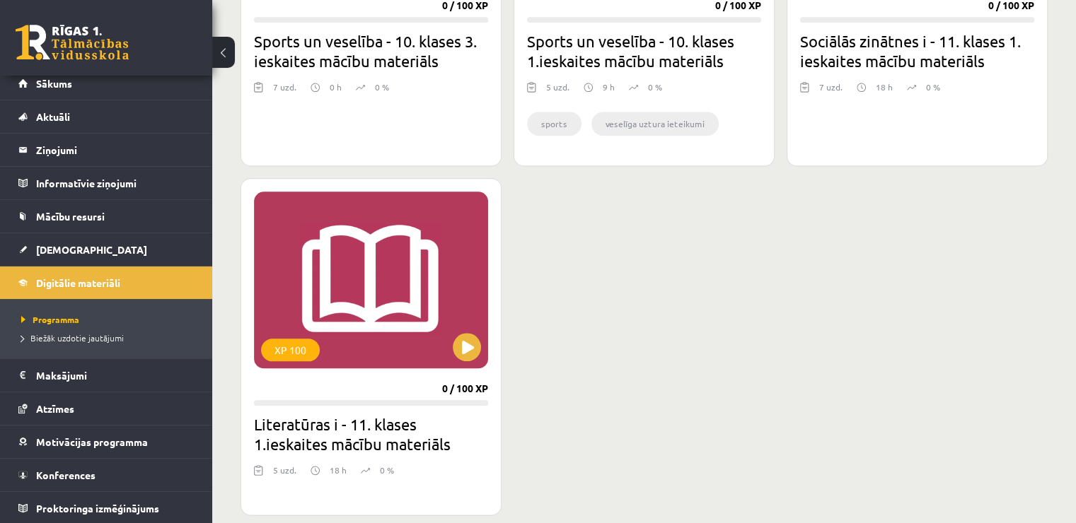
scroll to position [1627, 0]
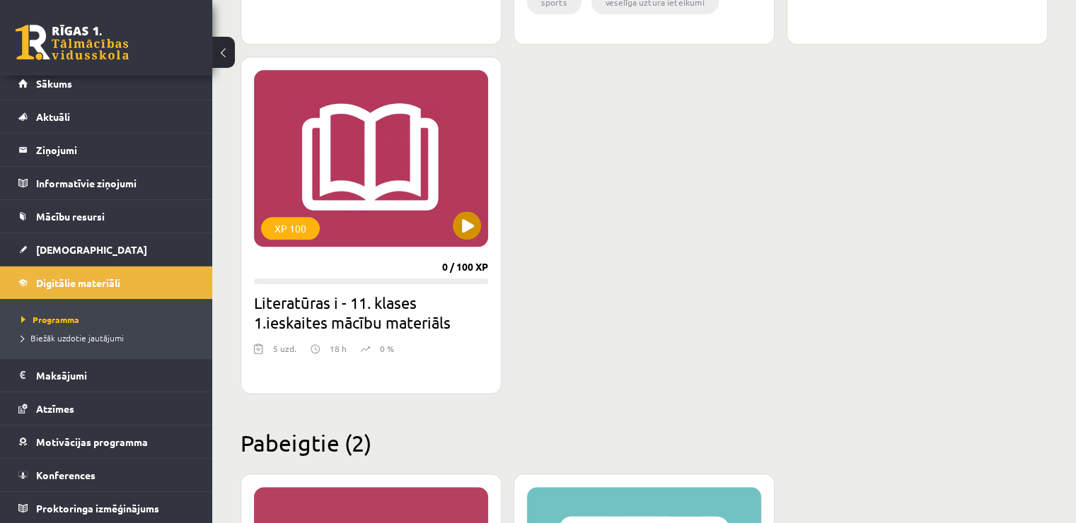
click at [433, 224] on div "XP 100" at bounding box center [371, 158] width 234 height 177
click at [481, 236] on div "XP 100" at bounding box center [371, 158] width 234 height 177
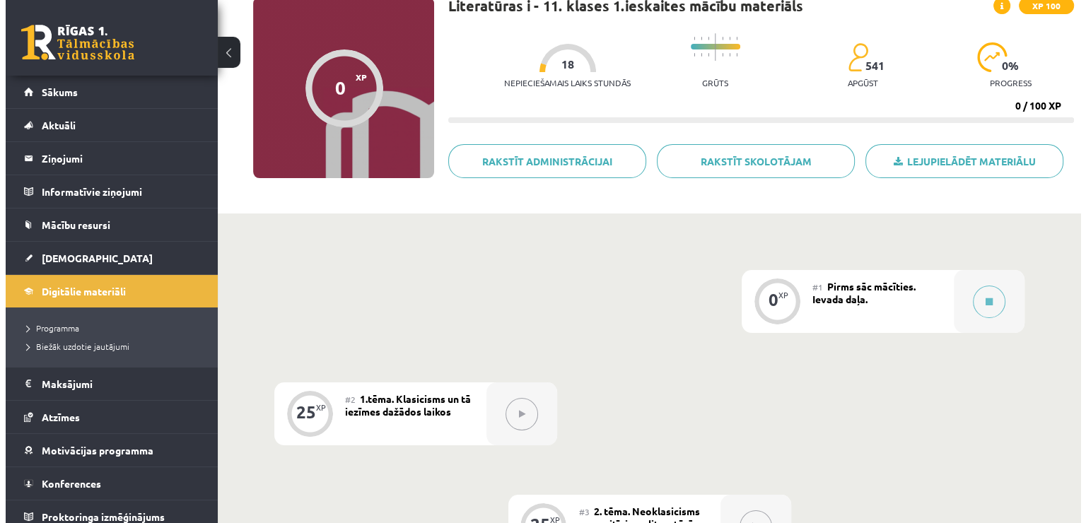
scroll to position [141, 0]
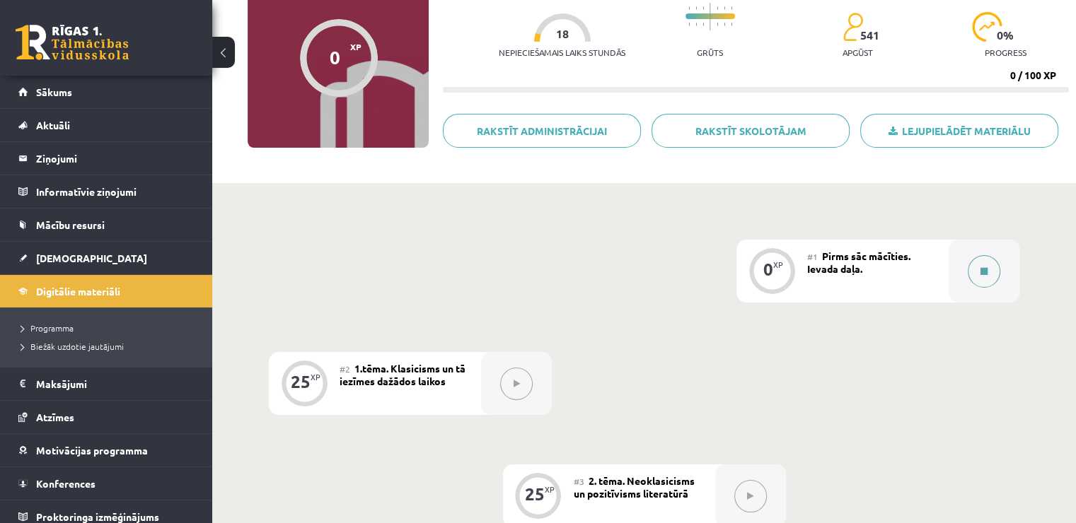
click at [980, 255] on div at bounding box center [983, 271] width 71 height 63
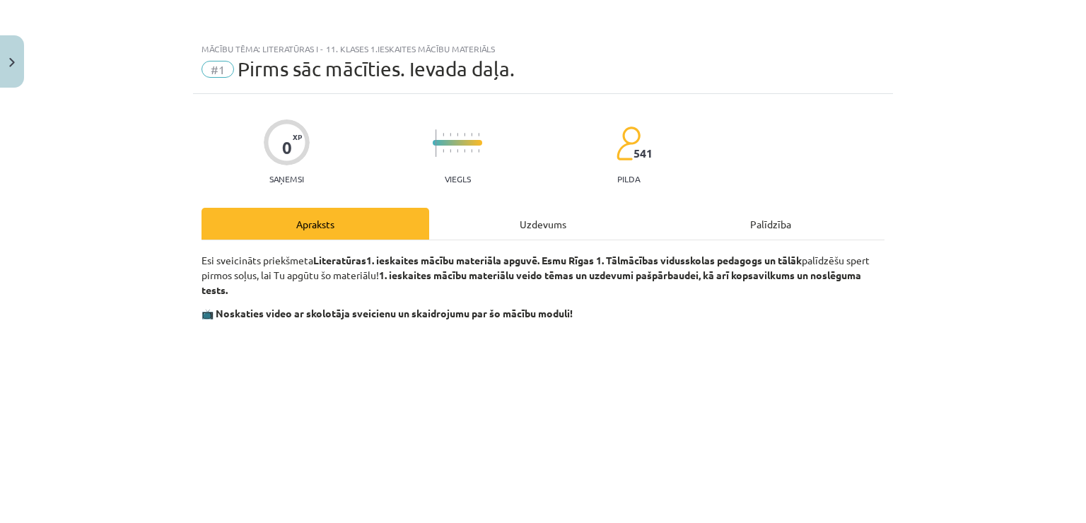
click at [599, 215] on div "Uzdevums" at bounding box center [543, 224] width 228 height 32
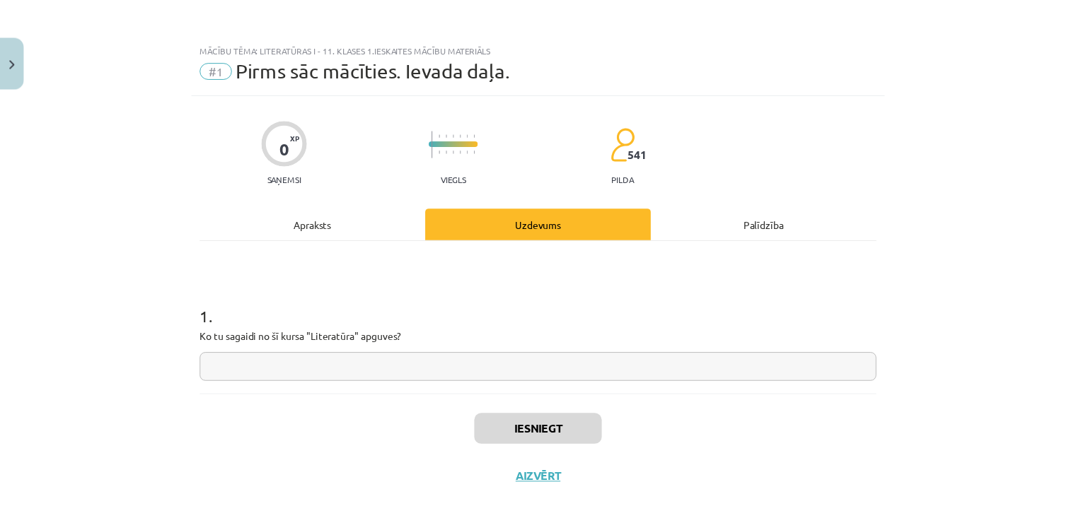
scroll to position [13, 0]
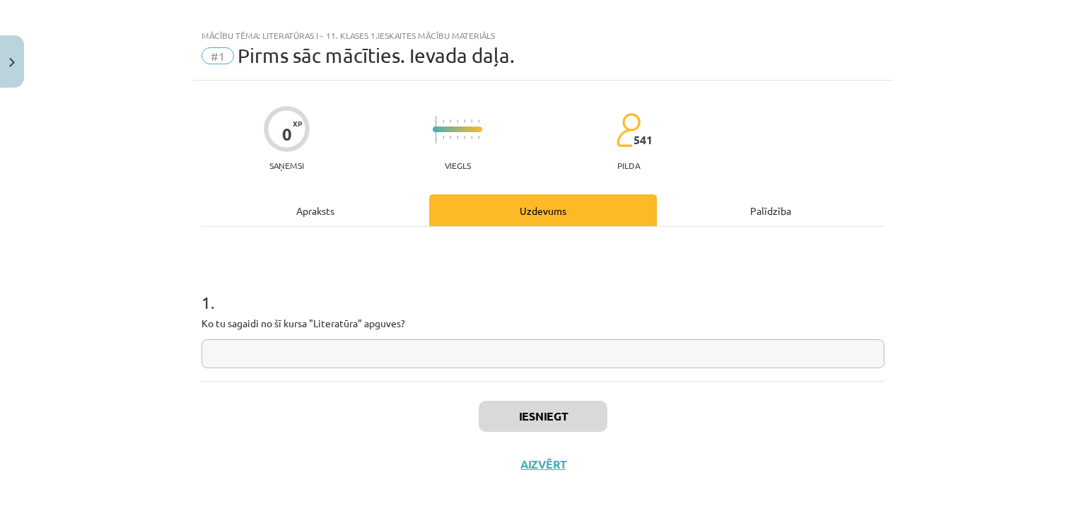
click at [631, 351] on input "text" at bounding box center [543, 354] width 683 height 29
click at [2, 52] on button "Close" at bounding box center [12, 61] width 24 height 52
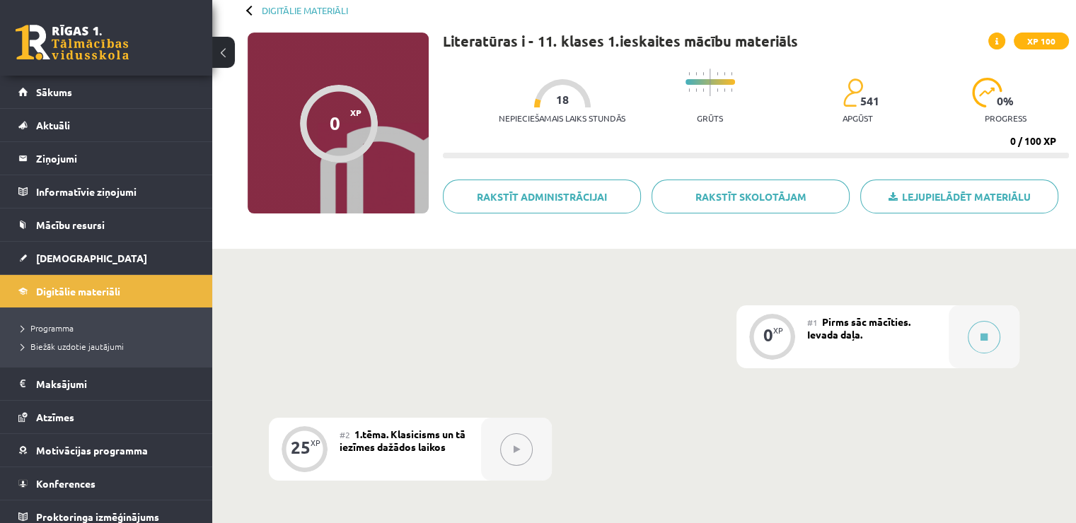
scroll to position [0, 0]
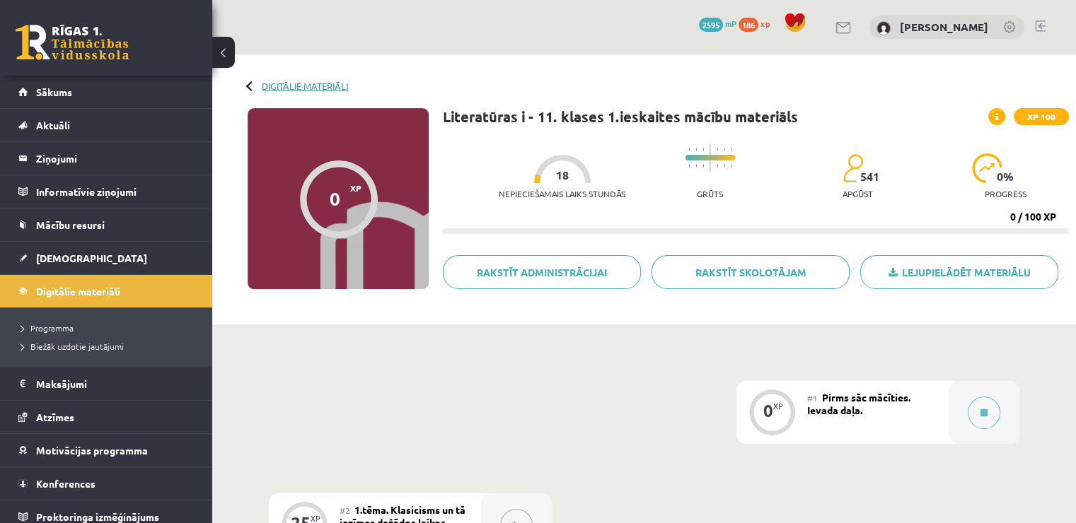
click at [286, 88] on link "Digitālie materiāli" at bounding box center [305, 86] width 86 height 11
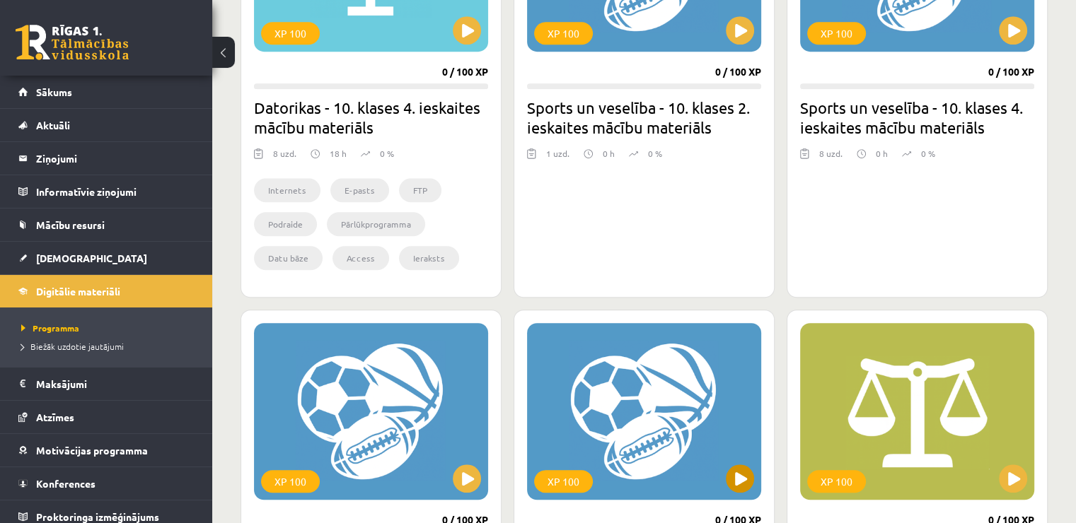
scroll to position [1202, 0]
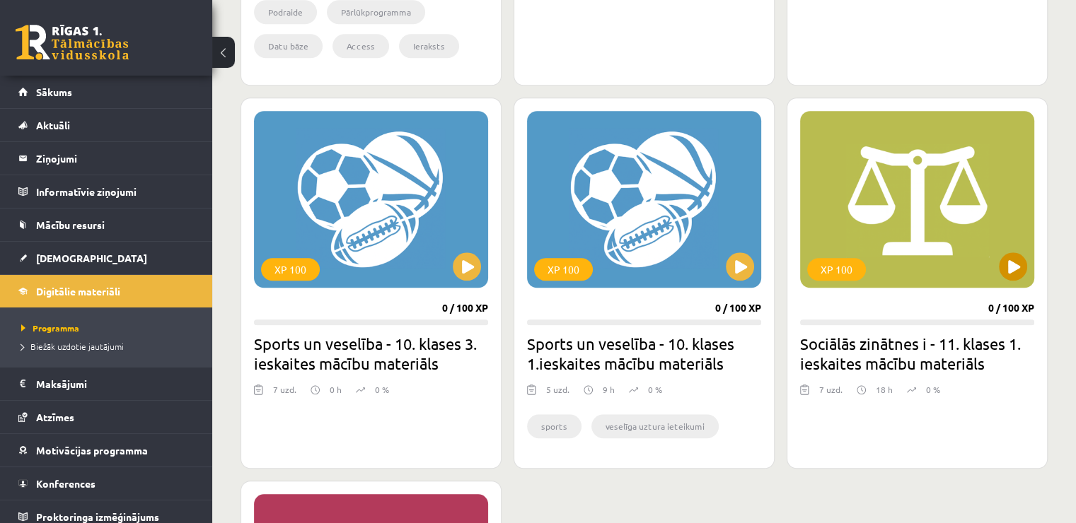
click at [990, 275] on div "XP 100" at bounding box center [917, 199] width 234 height 177
click at [995, 262] on div "XP 100" at bounding box center [917, 199] width 234 height 177
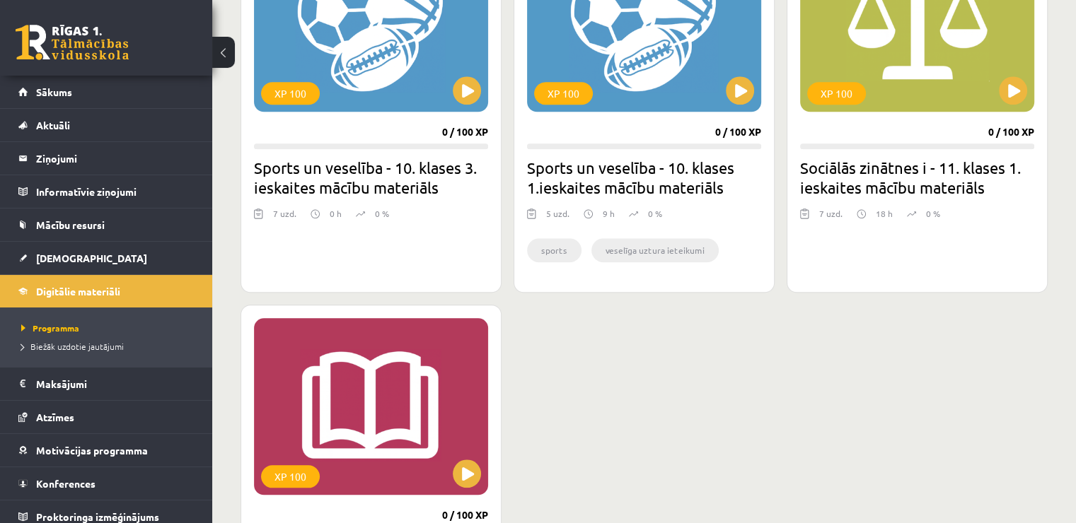
scroll to position [1344, 0]
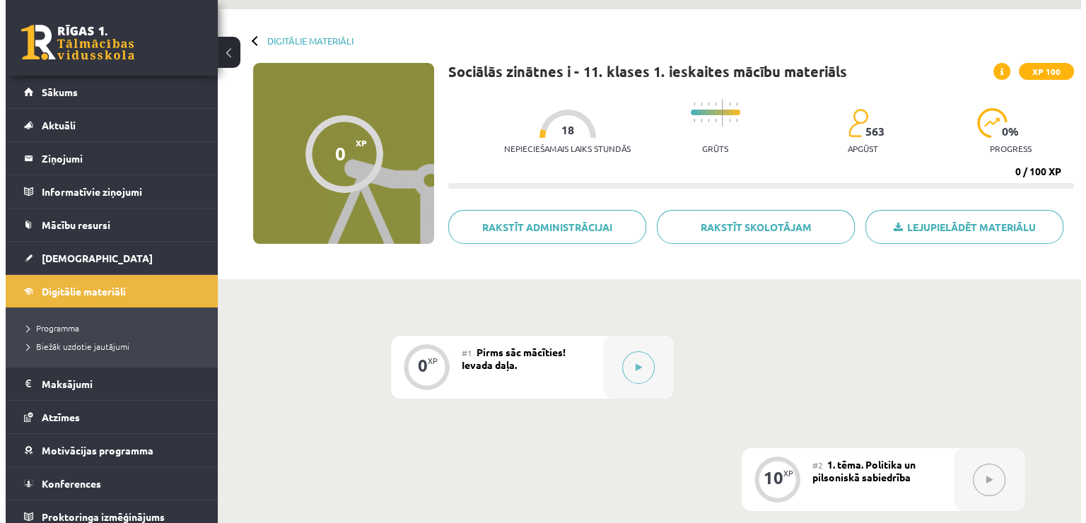
scroll to position [71, 0]
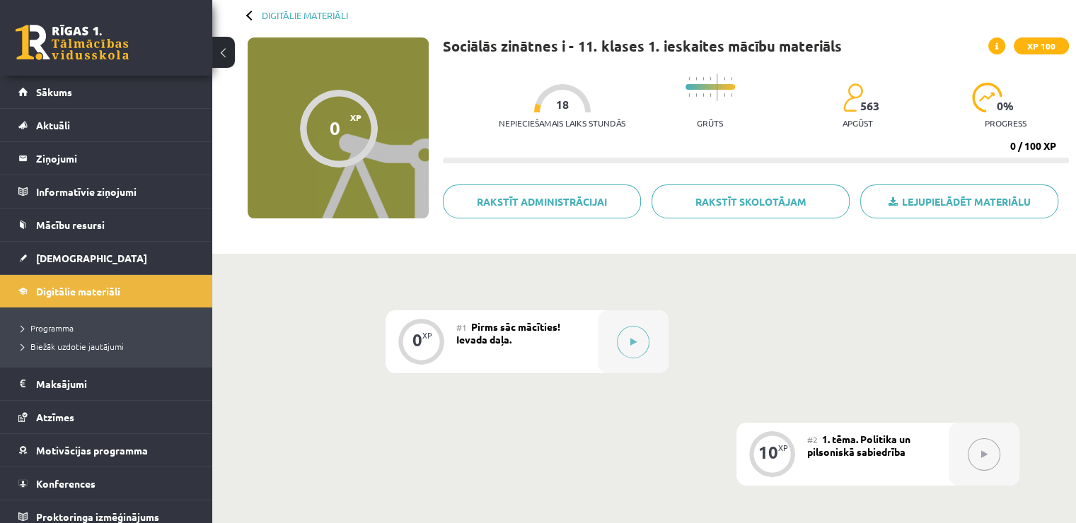
click at [639, 340] on button at bounding box center [633, 342] width 33 height 33
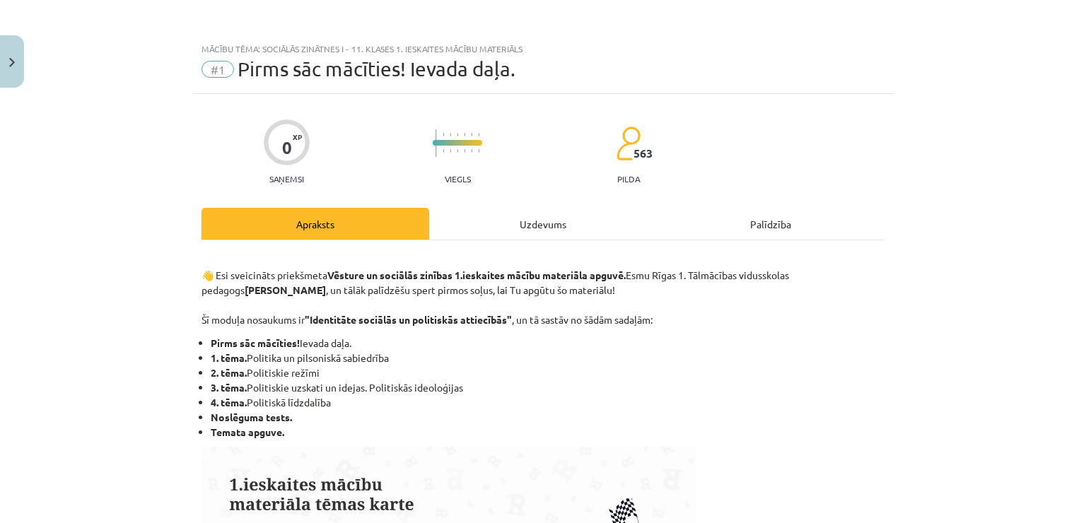
click at [555, 221] on div "Uzdevums" at bounding box center [543, 224] width 228 height 32
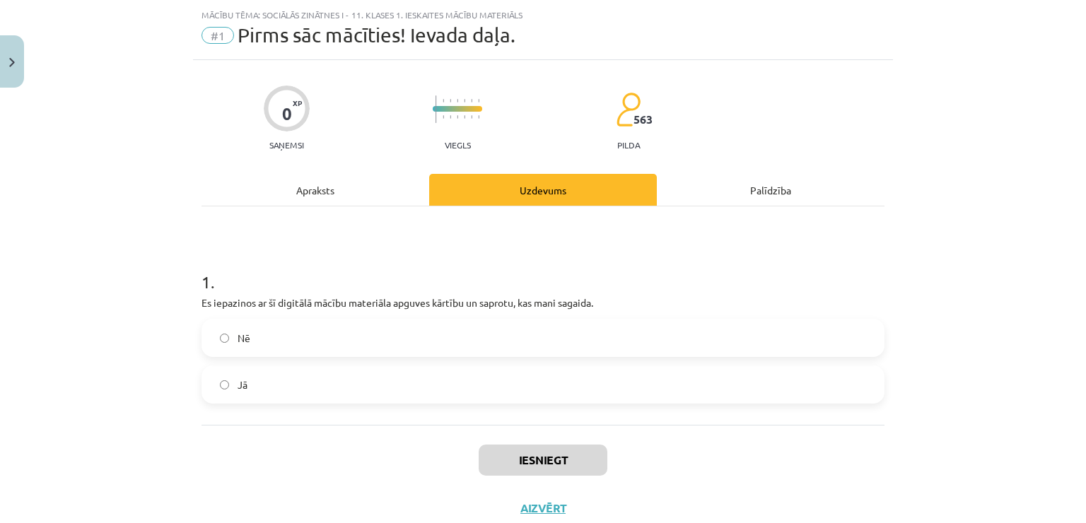
scroll to position [35, 0]
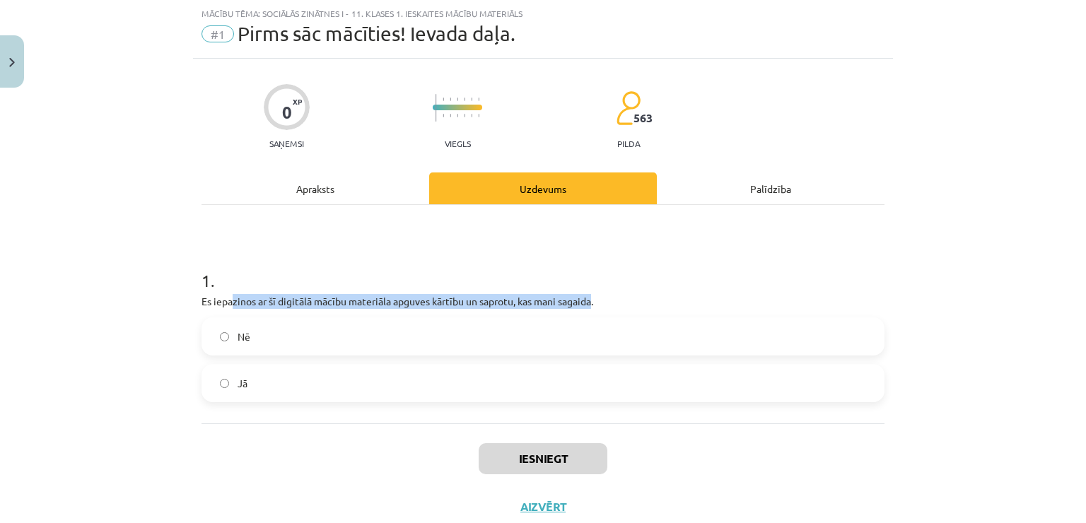
drag, startPoint x: 246, startPoint y: 306, endPoint x: 588, endPoint y: 304, distance: 342.3
click at [588, 304] on p "Es iepazinos ar šī digitālā mācību materiāla apguves kārtību un saprotu, kas ma…" at bounding box center [543, 301] width 683 height 15
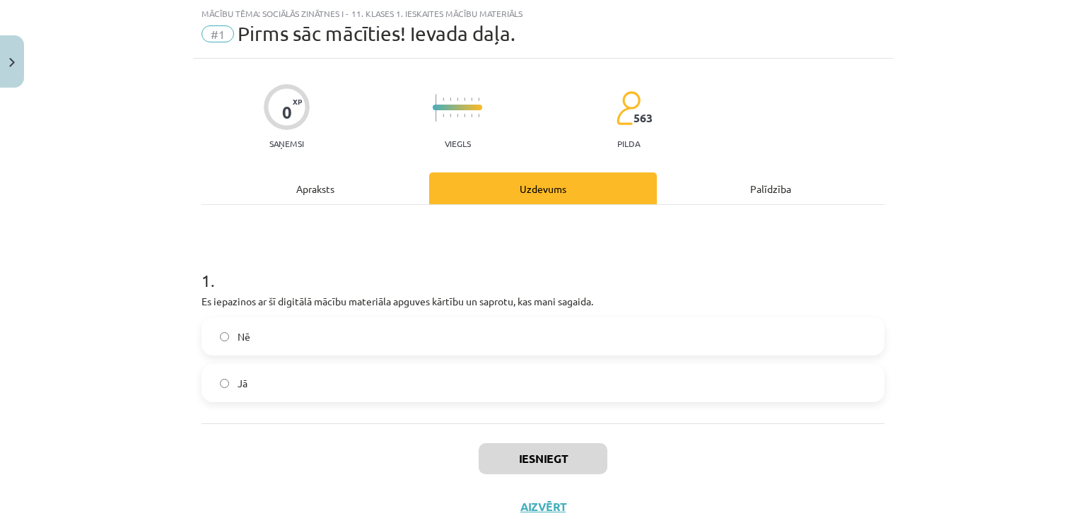
click at [748, 260] on h1 "1 ." at bounding box center [543, 268] width 683 height 44
click at [552, 373] on label "Jā" at bounding box center [543, 383] width 680 height 35
click at [571, 459] on button "Iesniegt" at bounding box center [543, 458] width 129 height 31
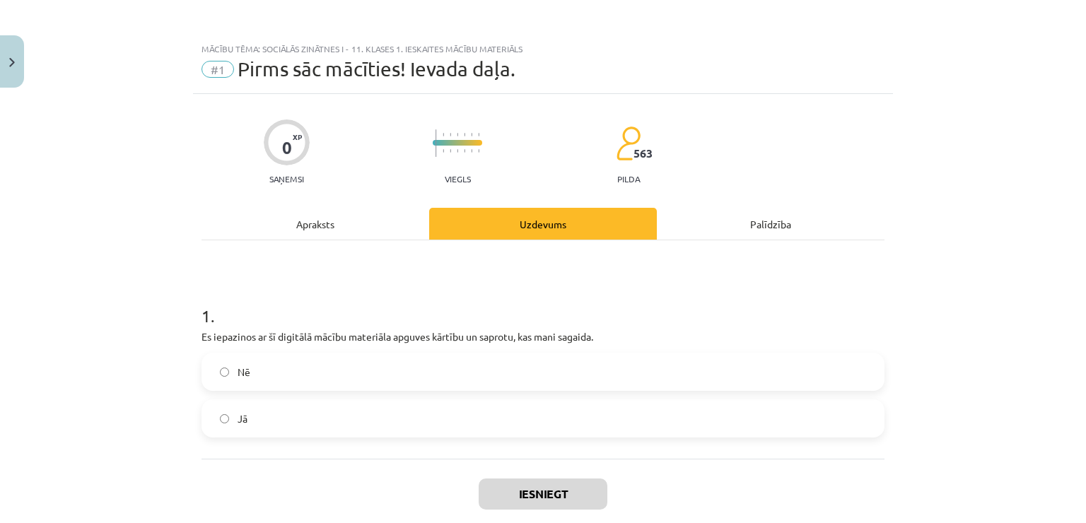
click at [594, 308] on h1 "1 ." at bounding box center [543, 304] width 683 height 44
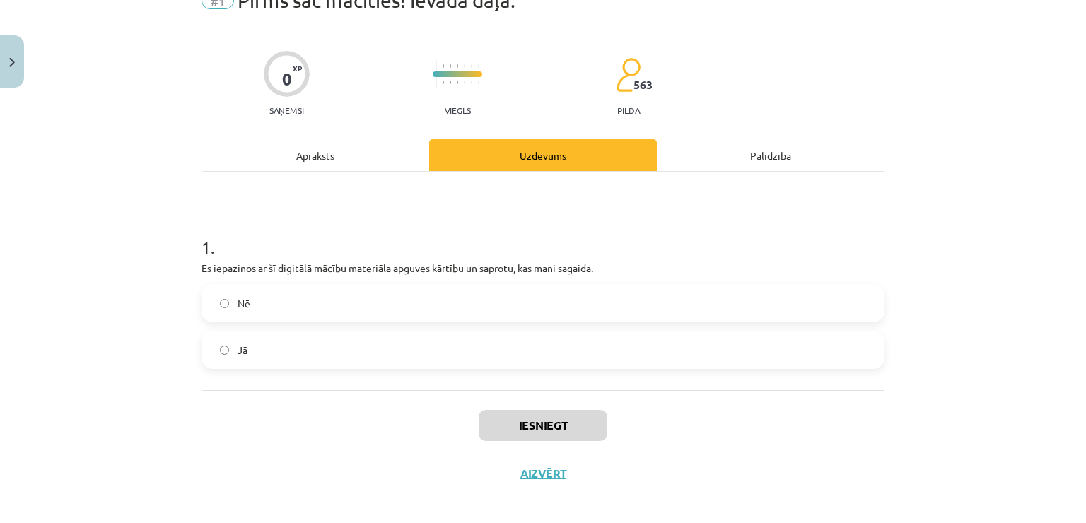
scroll to position [71, 0]
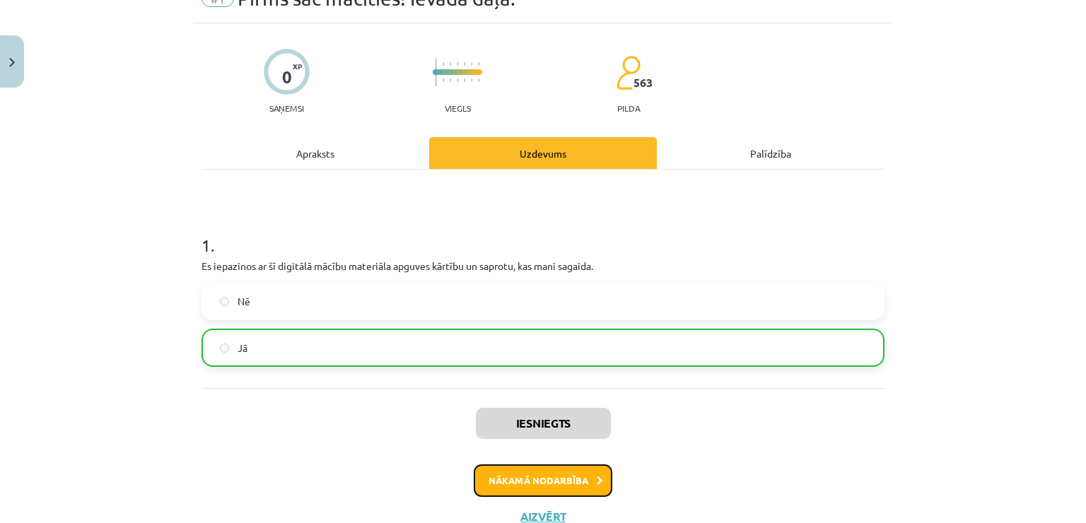
click at [597, 484] on icon at bounding box center [600, 481] width 6 height 9
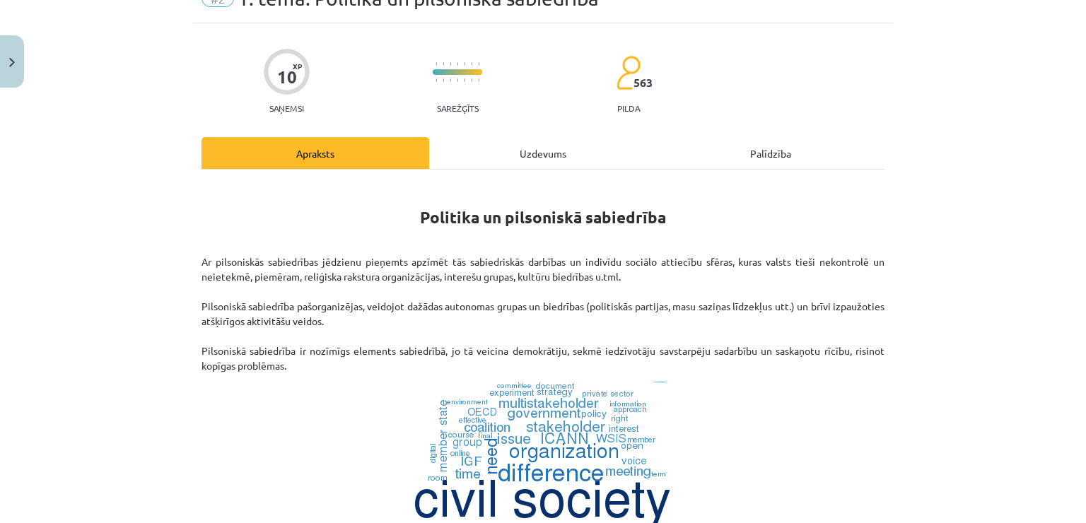
scroll to position [35, 0]
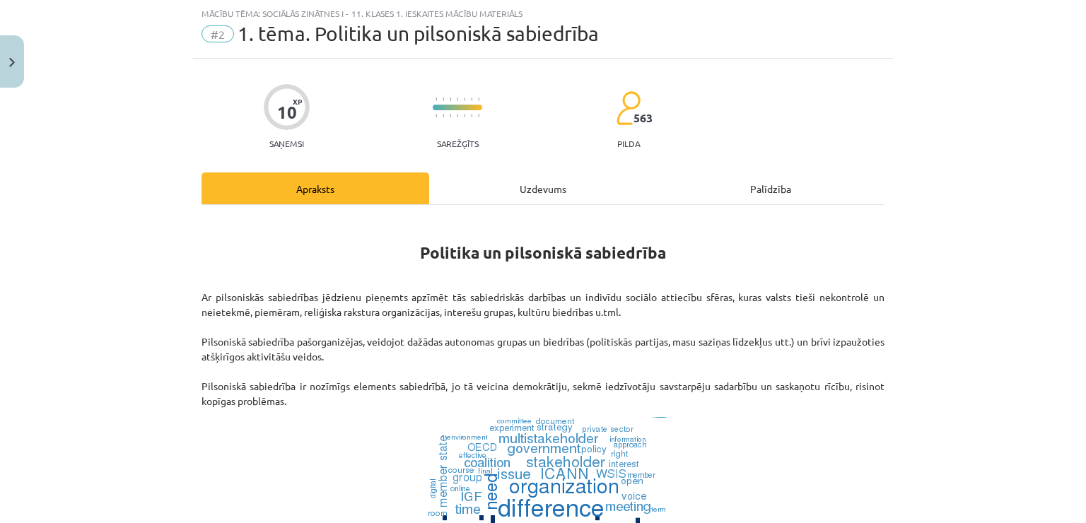
click at [514, 190] on div "Uzdevums" at bounding box center [543, 189] width 228 height 32
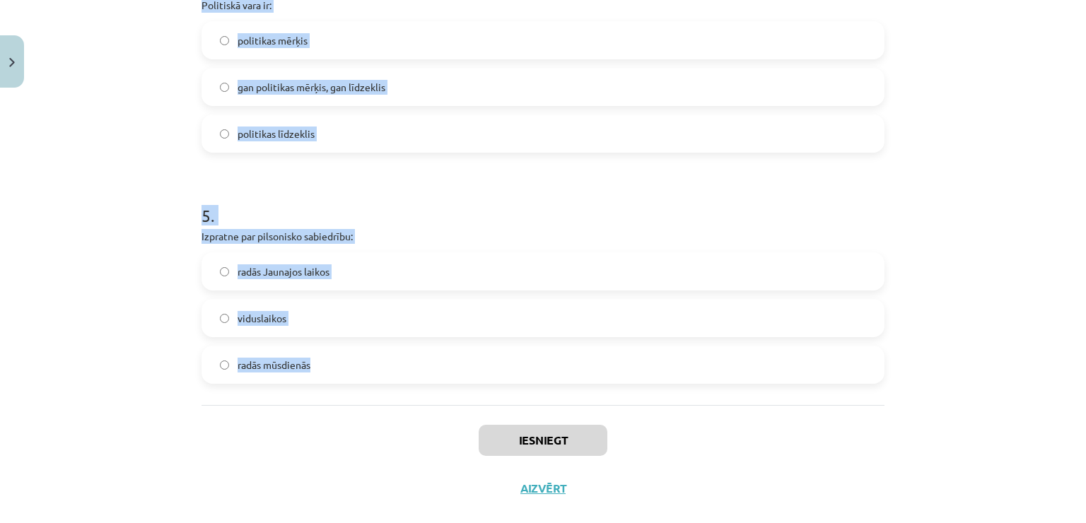
scroll to position [1050, 0]
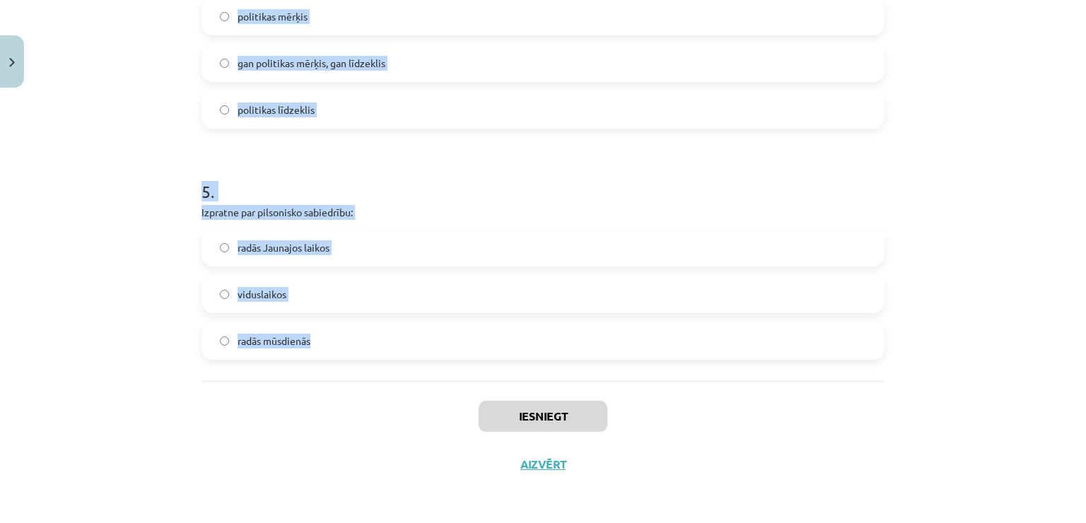
drag, startPoint x: 198, startPoint y: 139, endPoint x: 343, endPoint y: 365, distance: 268.2
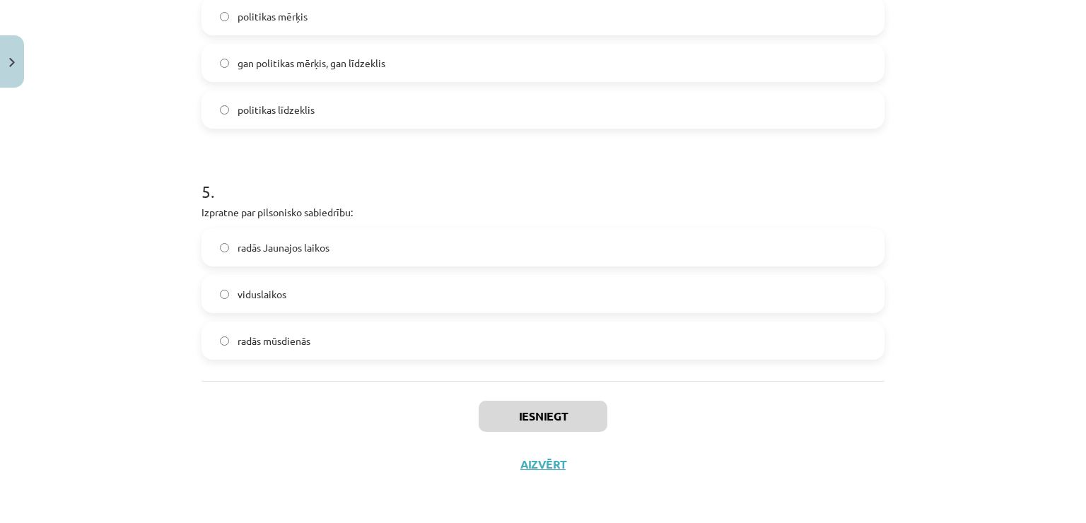
click at [338, 402] on div "Iesniegt Aizvērt" at bounding box center [543, 430] width 683 height 99
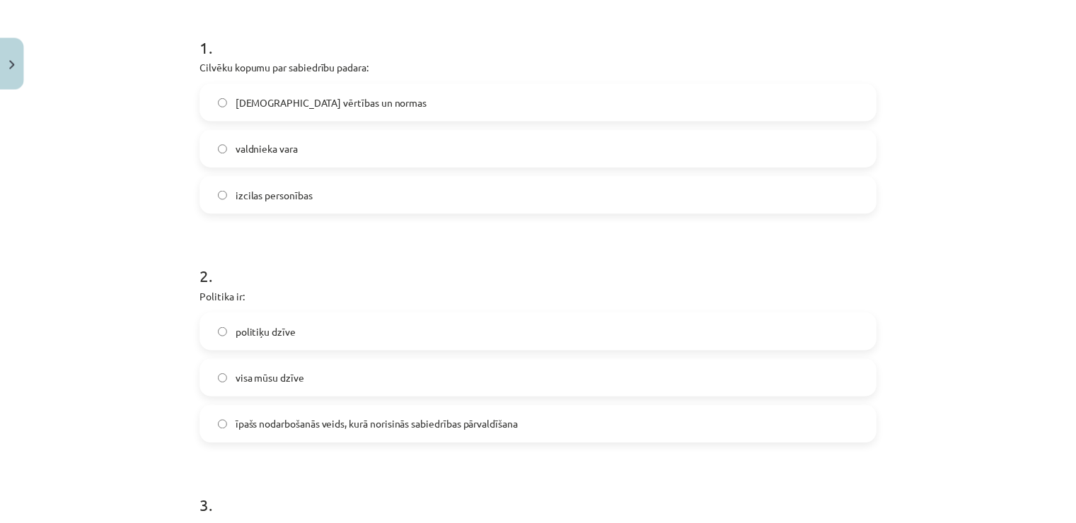
scroll to position [0, 0]
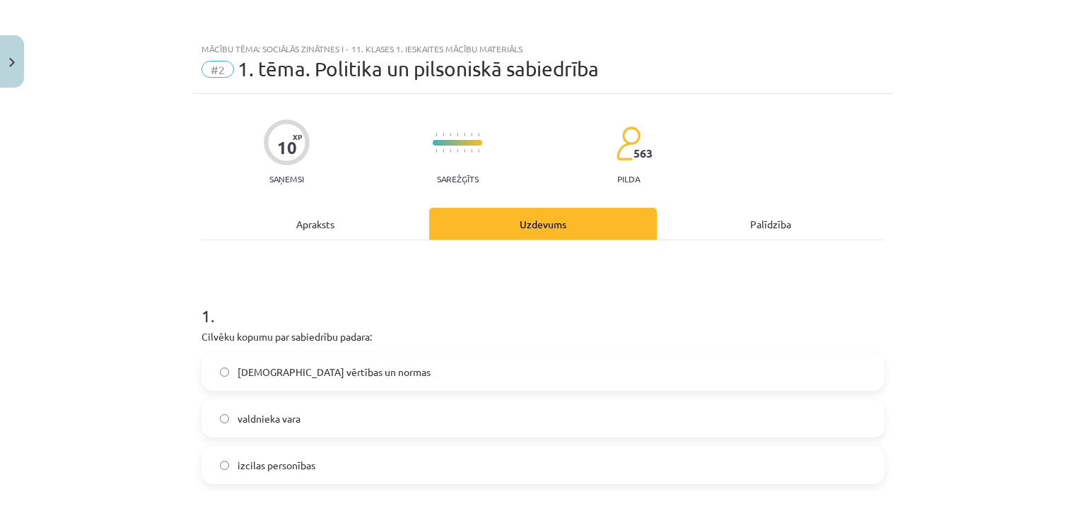
click at [161, 382] on div "Mācību tēma: Sociālās zinātnes i - 11. klases 1. ieskaites mācību materiāls #2 …" at bounding box center [543, 261] width 1086 height 523
click at [9, 60] on img "Close" at bounding box center [12, 62] width 6 height 9
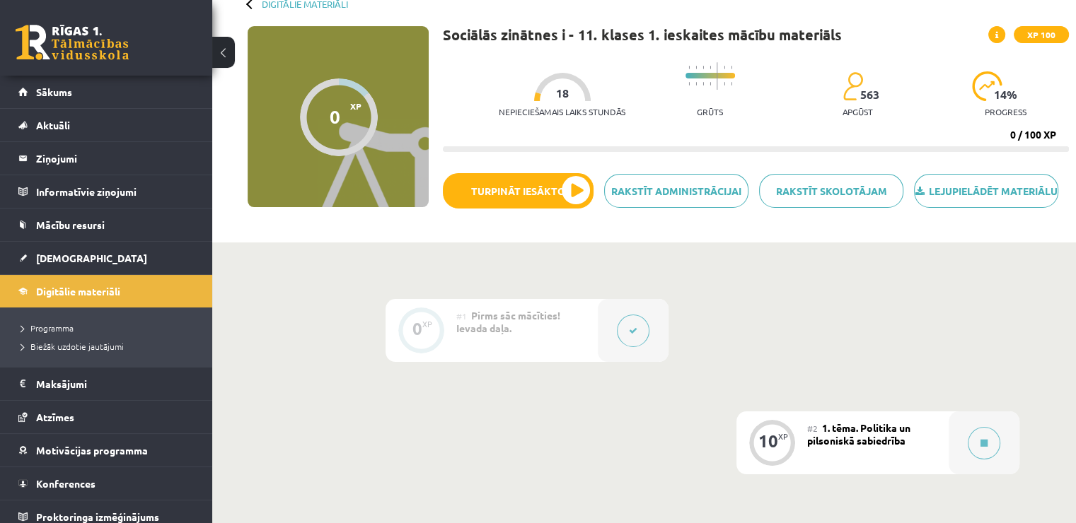
scroll to position [212, 0]
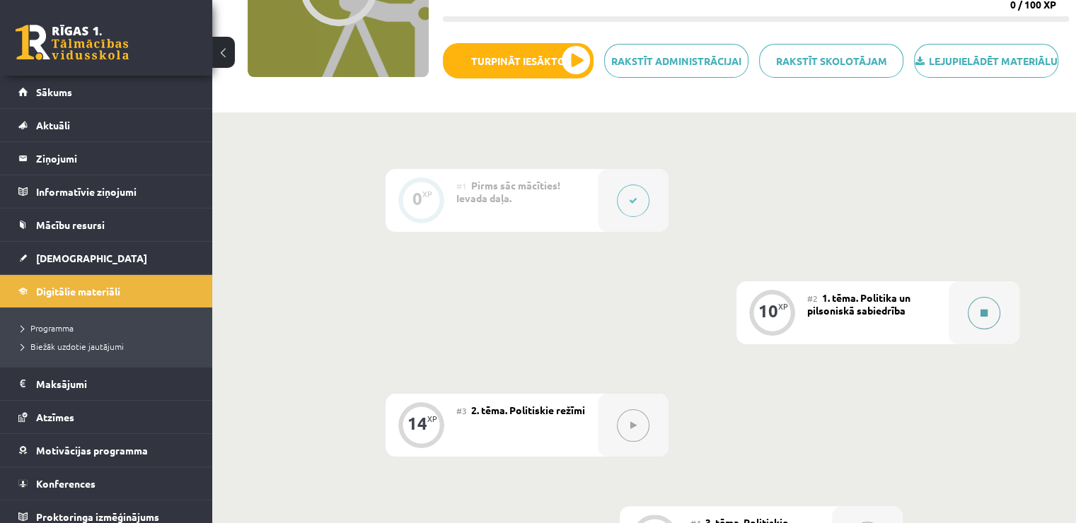
click at [973, 330] on button at bounding box center [984, 313] width 33 height 33
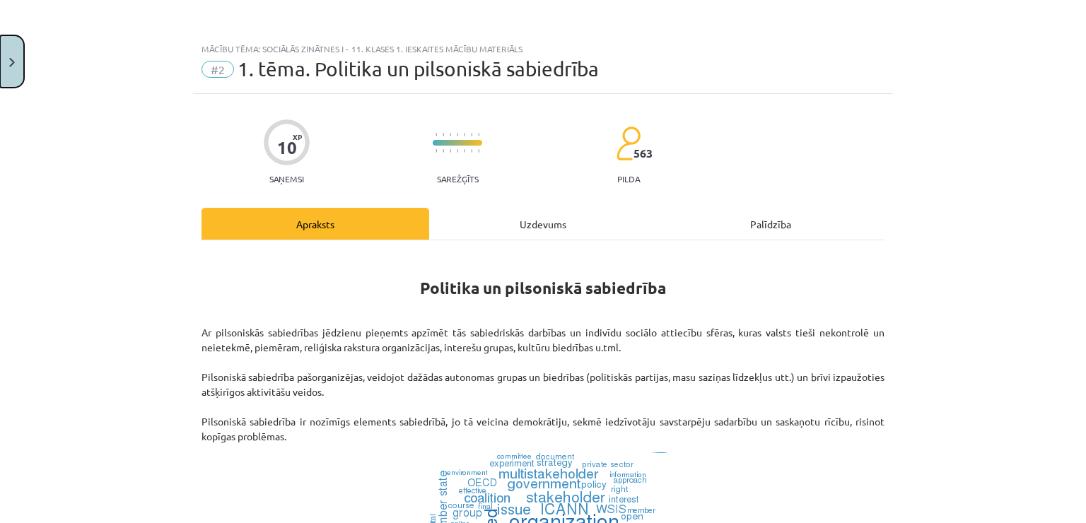
click at [0, 49] on button "Close" at bounding box center [12, 61] width 24 height 52
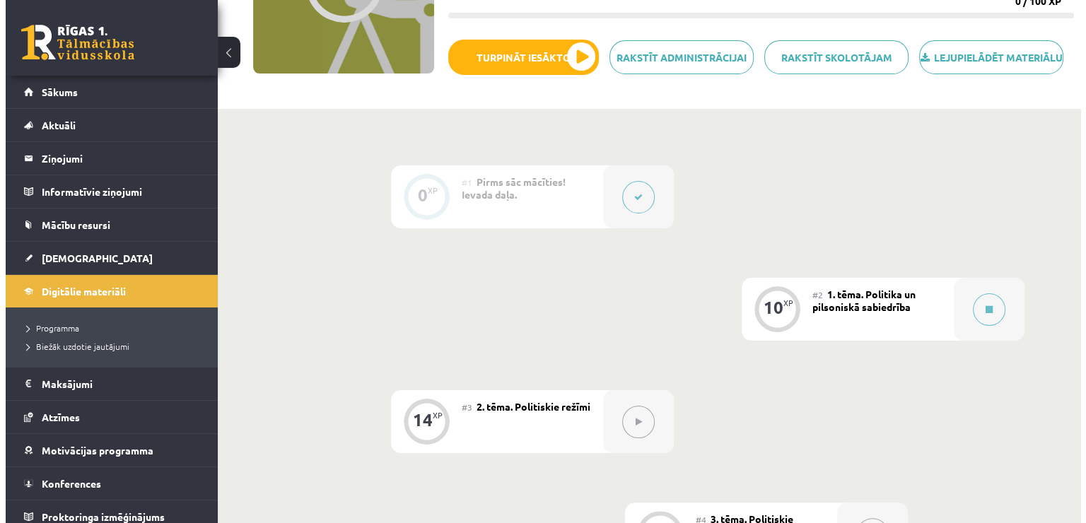
scroll to position [354, 0]
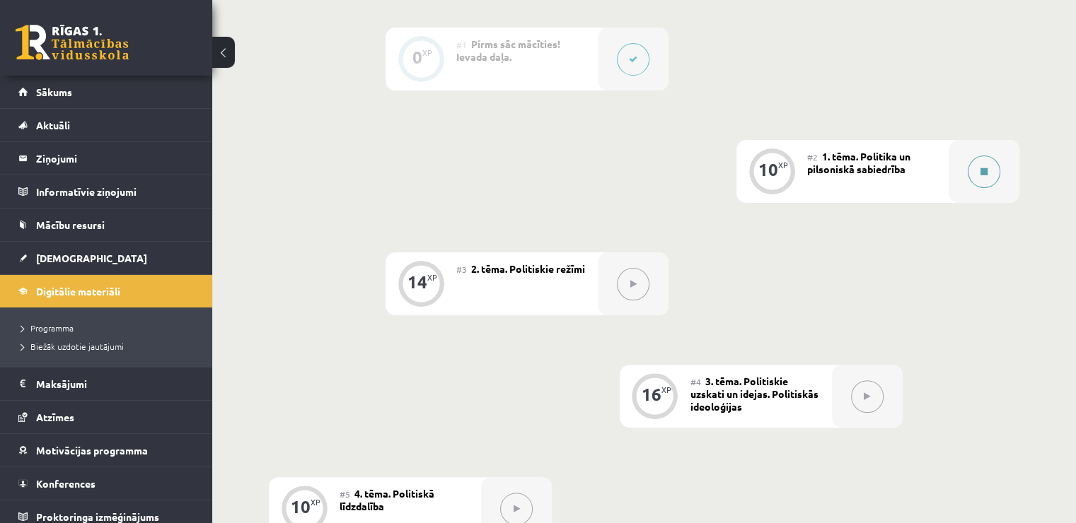
click at [985, 188] on button at bounding box center [984, 172] width 33 height 33
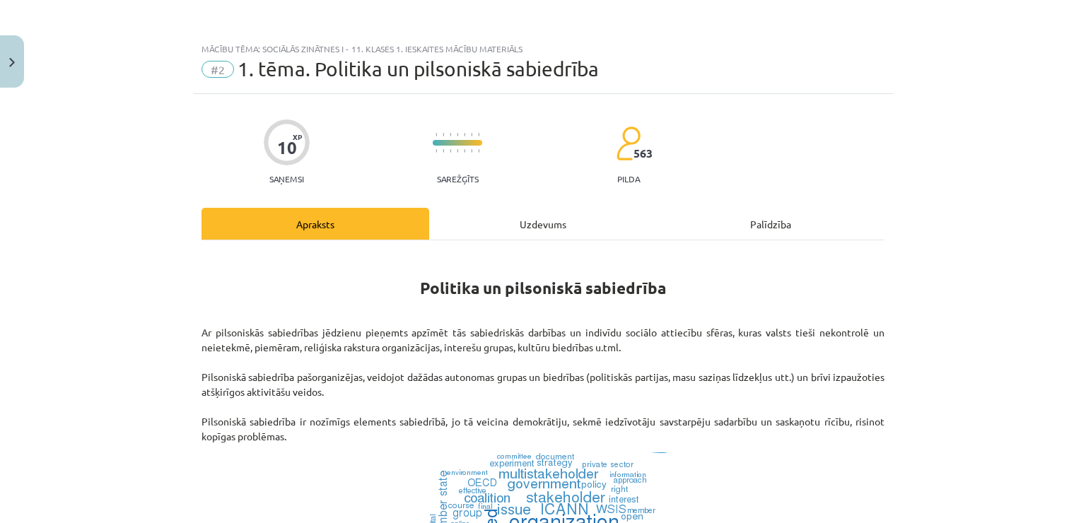
click at [535, 222] on div "Uzdevums" at bounding box center [543, 224] width 228 height 32
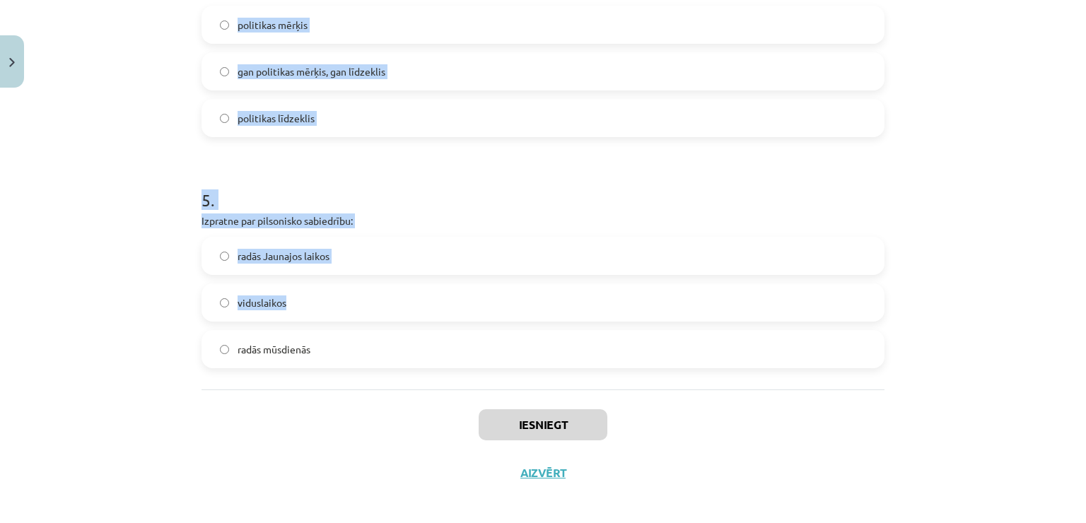
scroll to position [1050, 0]
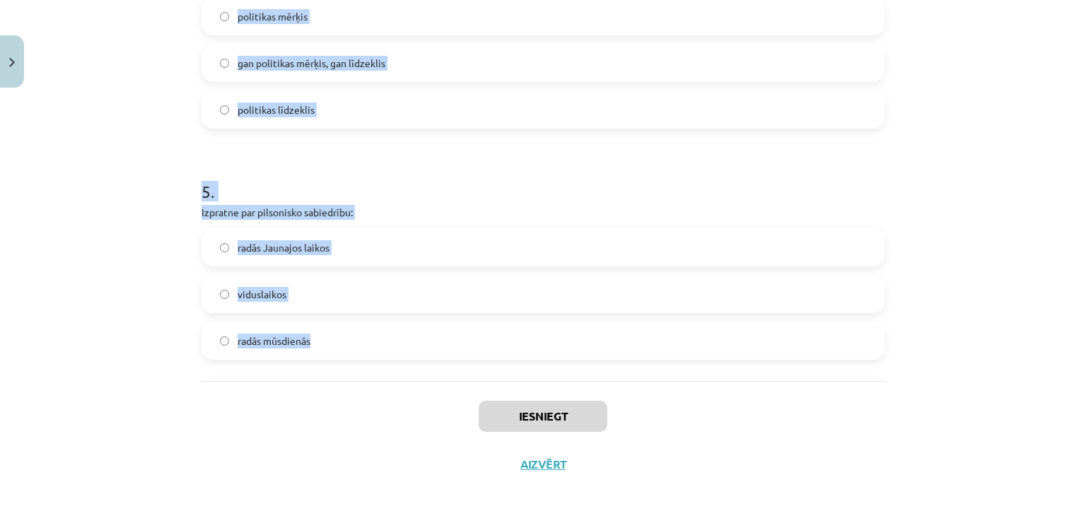
drag, startPoint x: 197, startPoint y: 208, endPoint x: 315, endPoint y: 335, distance: 173.2
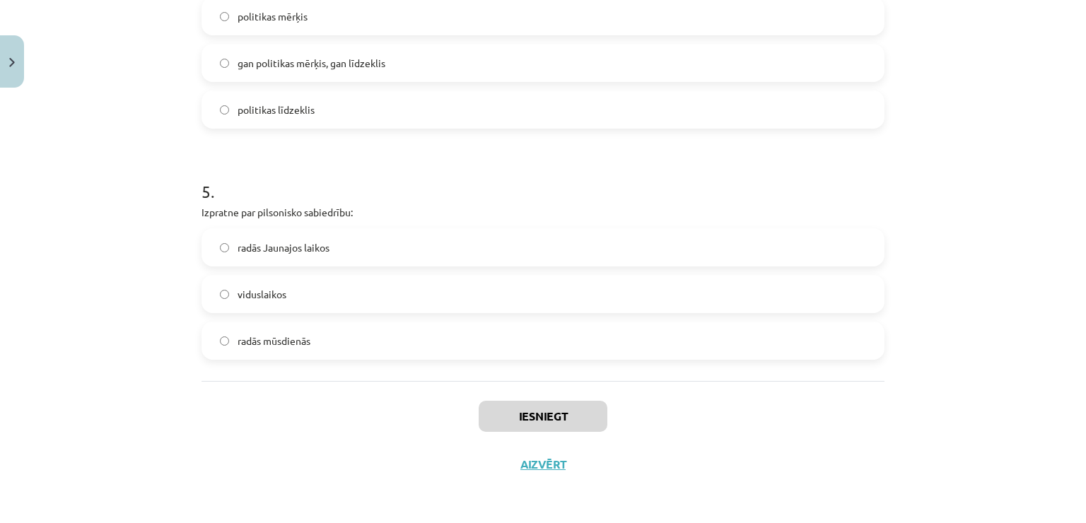
click at [295, 422] on div "Iesniegt Aizvērt" at bounding box center [543, 430] width 683 height 99
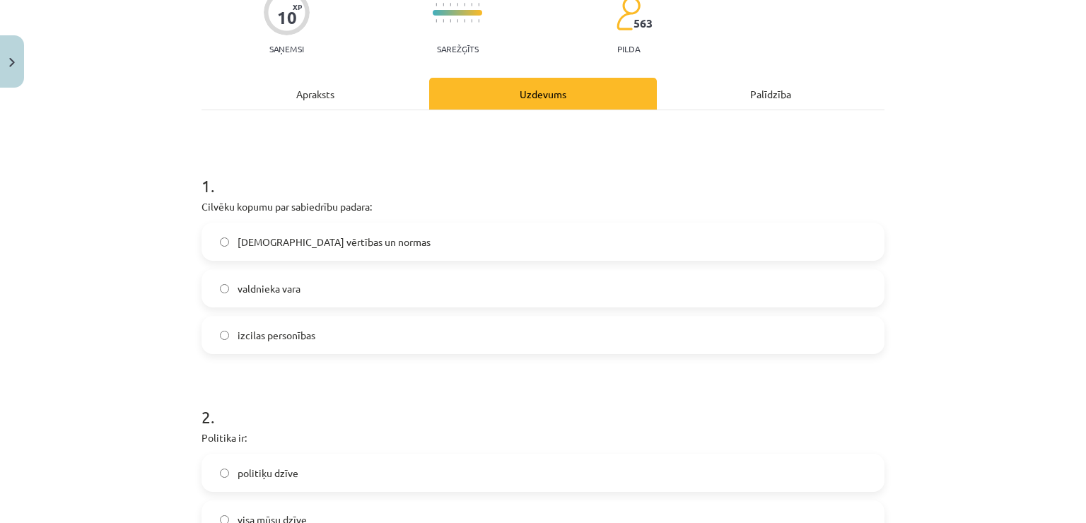
scroll to position [0, 0]
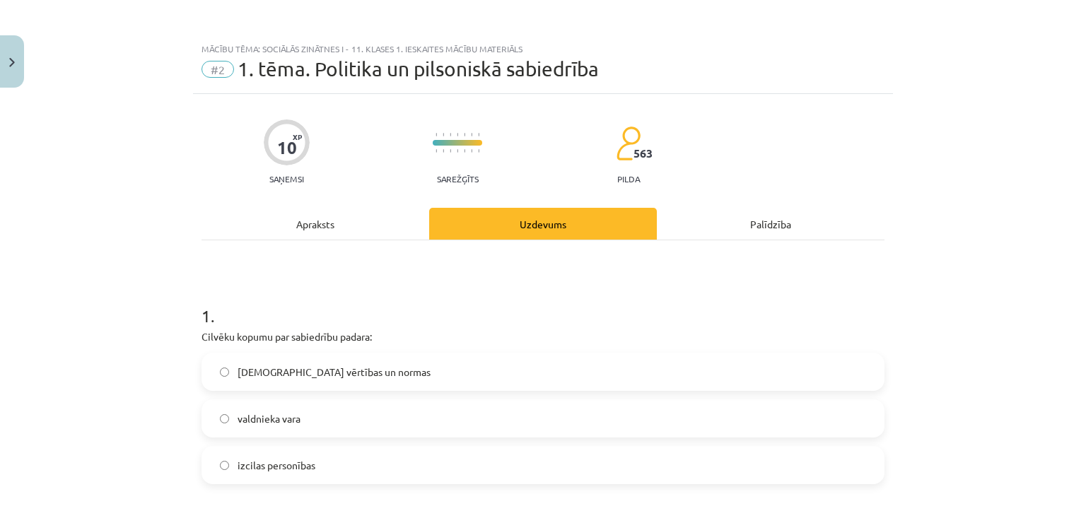
click at [268, 209] on div "Apraksts" at bounding box center [316, 224] width 228 height 32
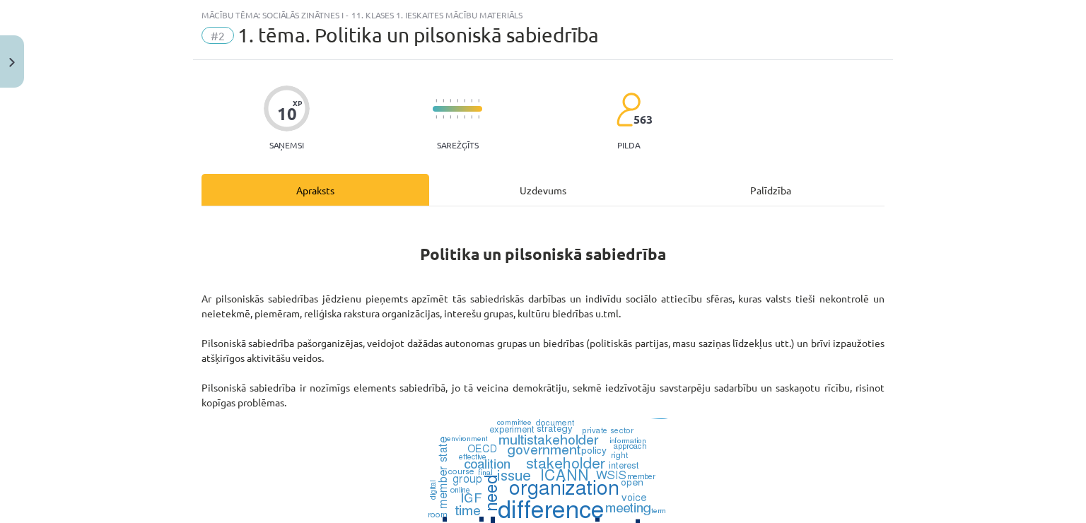
scroll to position [35, 0]
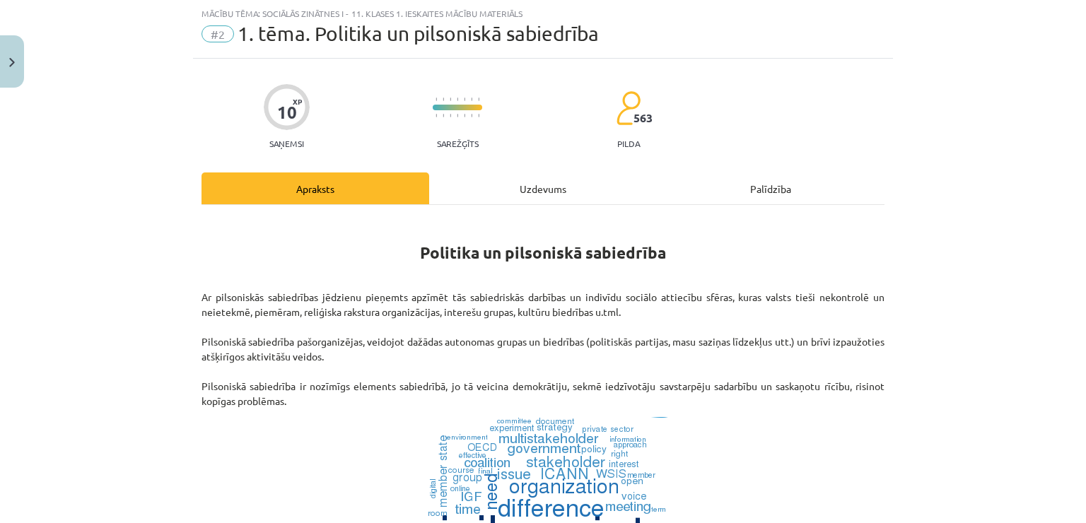
click at [570, 187] on div "Uzdevums" at bounding box center [543, 189] width 228 height 32
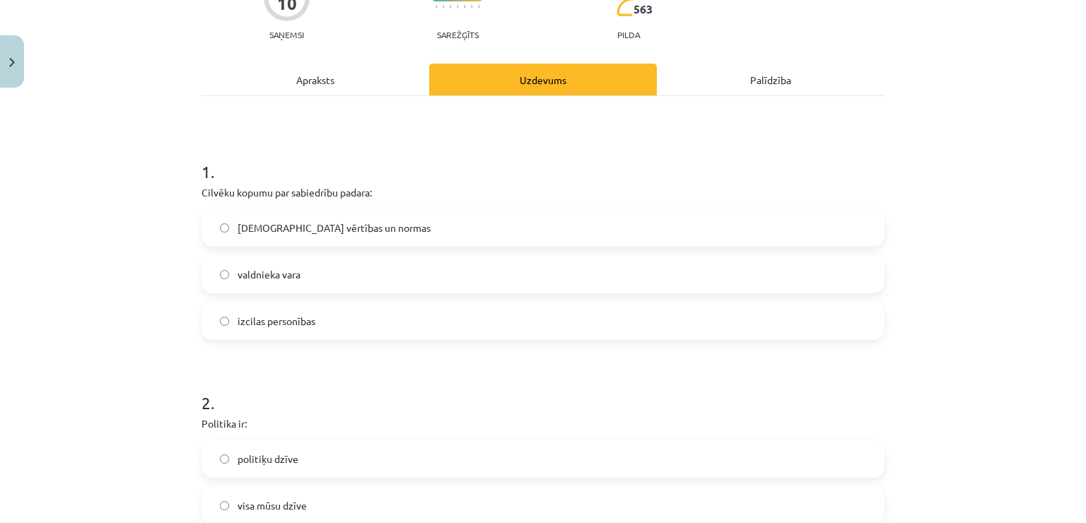
scroll to position [177, 0]
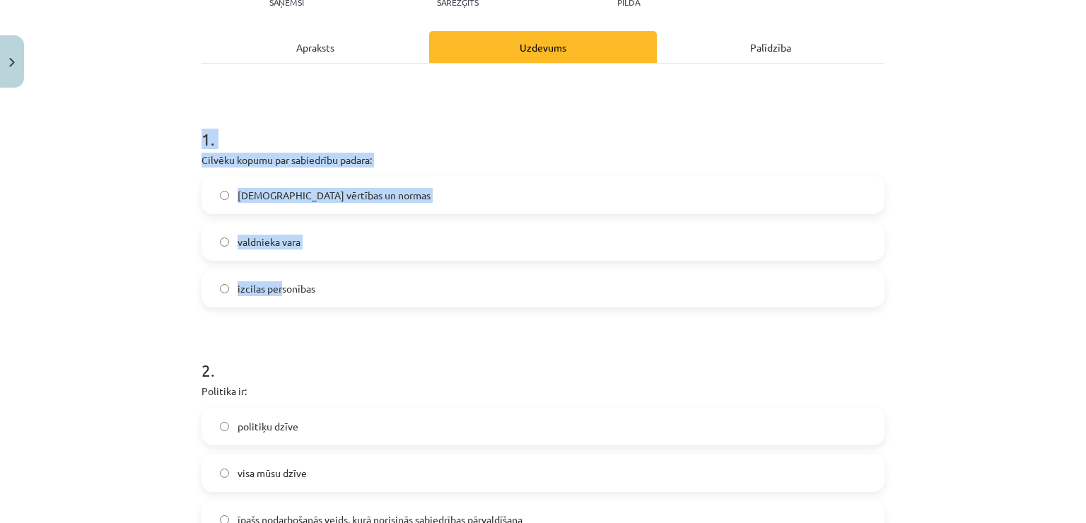
drag, startPoint x: 197, startPoint y: 133, endPoint x: 277, endPoint y: 276, distance: 164.1
click at [277, 276] on div "1 . Cilvēku kopumu par sabiedrību padara: kopīgās vērtības un normas valdnieka …" at bounding box center [543, 206] width 683 height 203
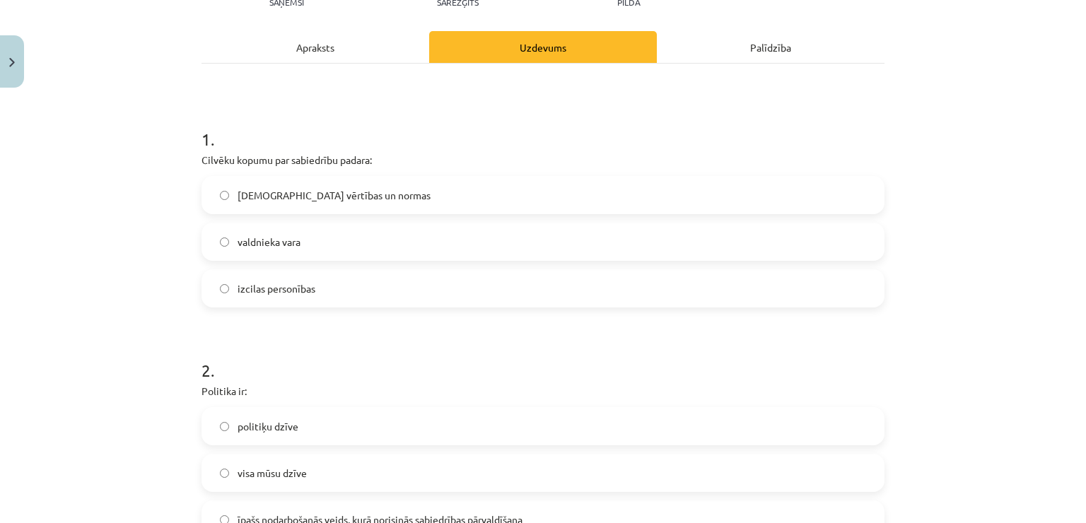
click at [186, 348] on div "Mācību tēma: Sociālās zinātnes i - 11. klases 1. ieskaites mācību materiāls #2 …" at bounding box center [543, 261] width 1086 height 523
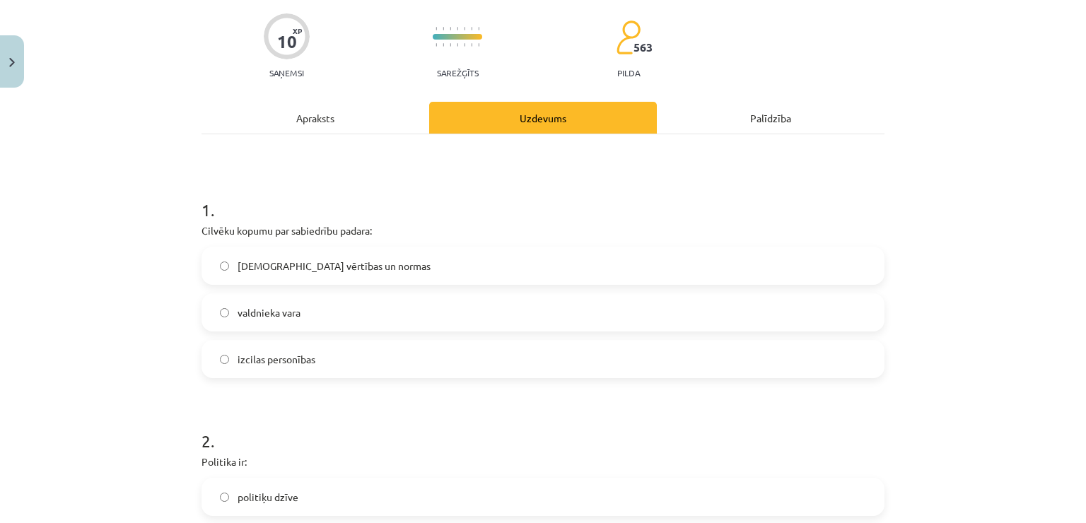
click at [166, 363] on div "Mācību tēma: Sociālās zinātnes i - 11. klases 1. ieskaites mācību materiāls #2 …" at bounding box center [543, 261] width 1086 height 523
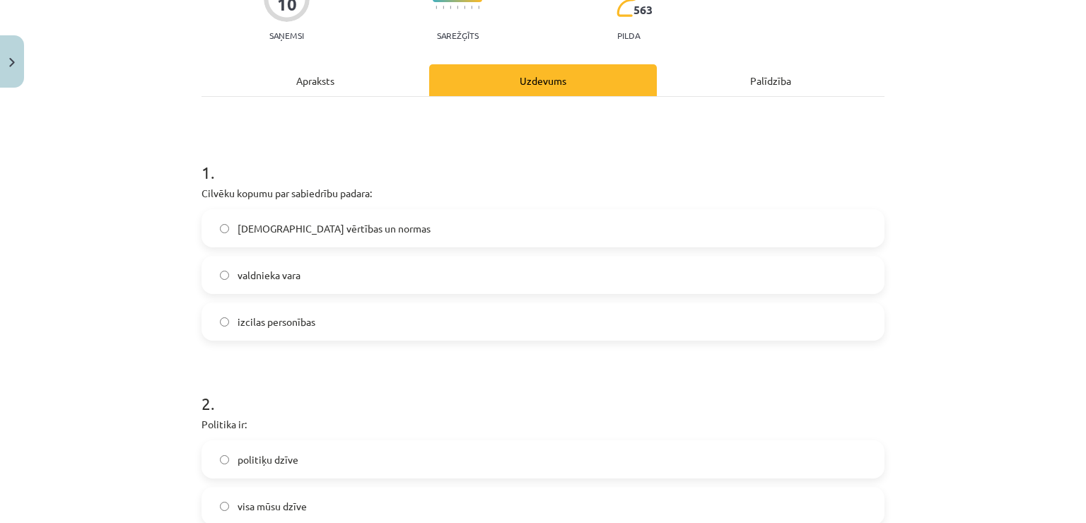
scroll to position [177, 0]
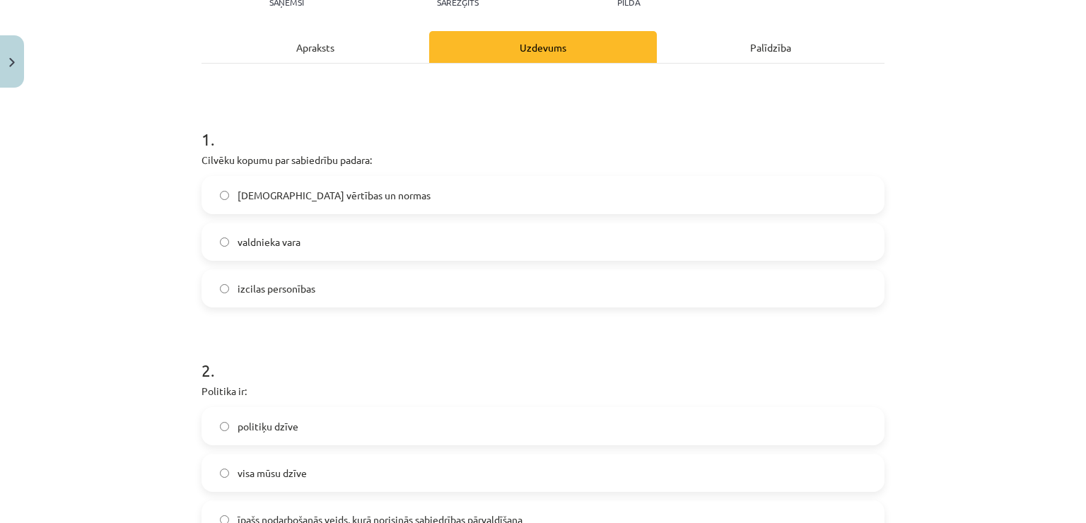
click at [342, 55] on div "Apraksts" at bounding box center [316, 47] width 228 height 32
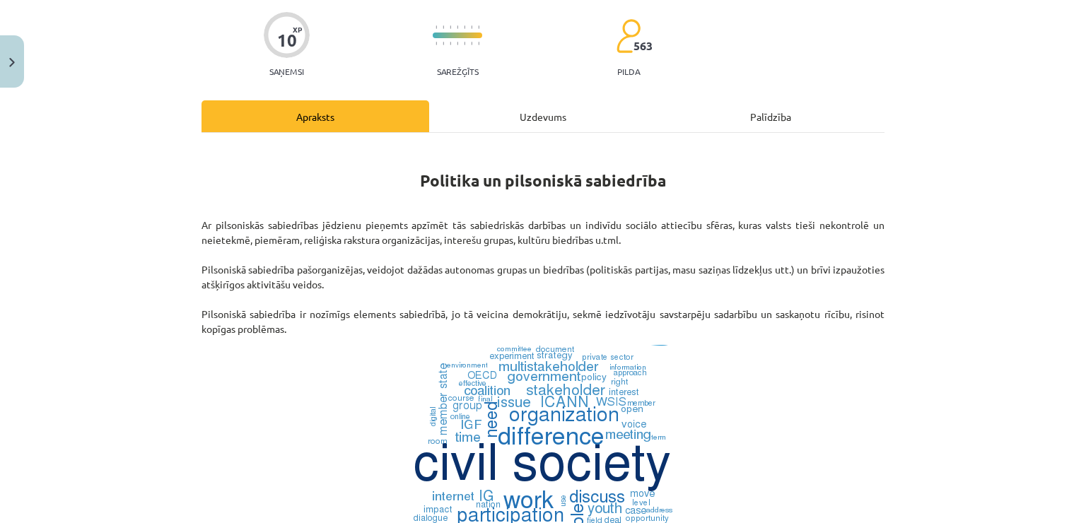
scroll to position [106, 0]
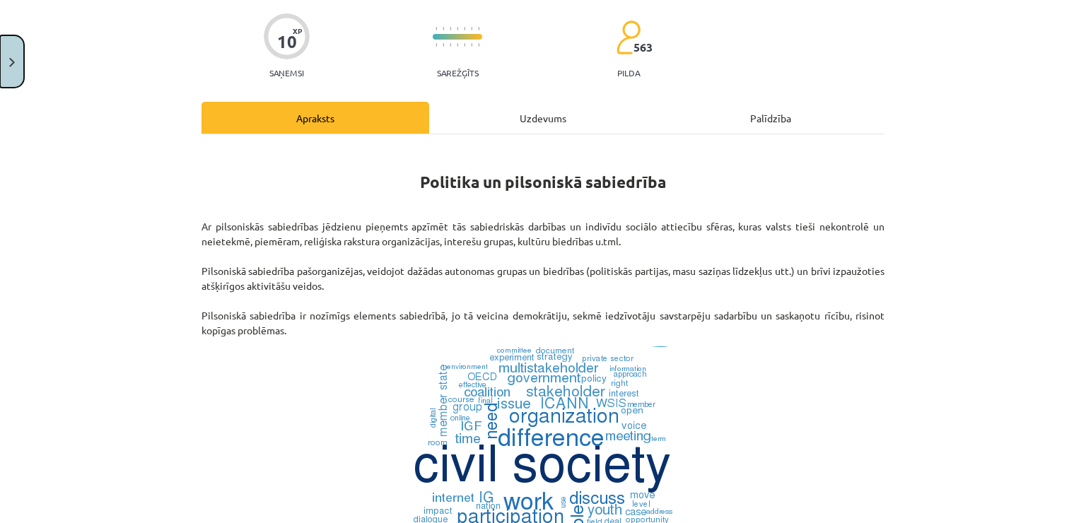
click at [11, 49] on button "Close" at bounding box center [12, 61] width 24 height 52
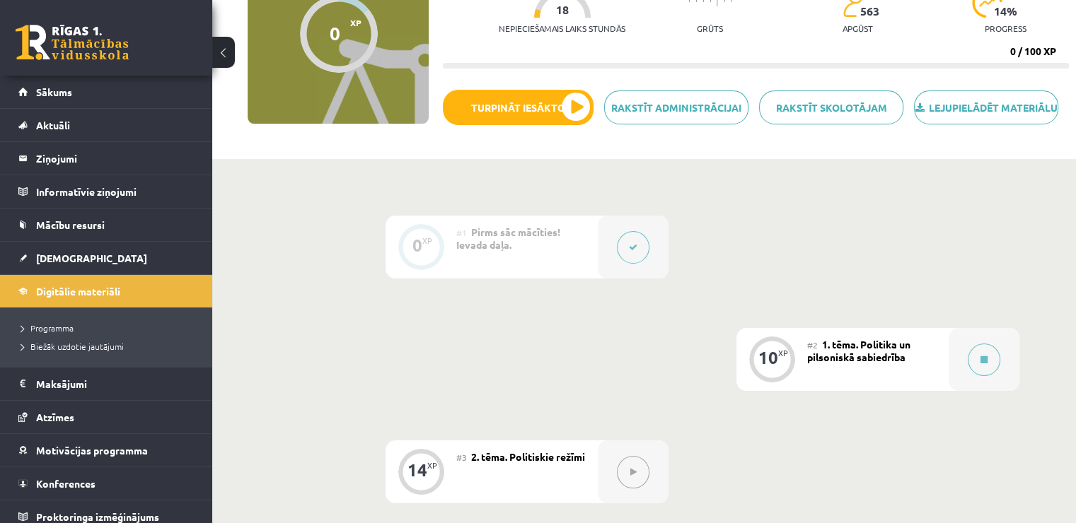
scroll to position [141, 0]
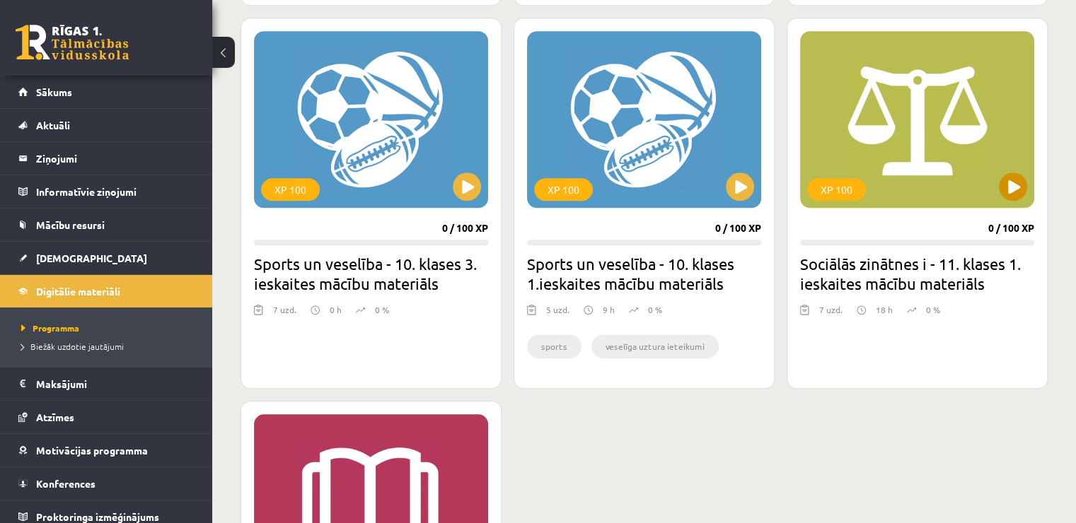
scroll to position [1202, 0]
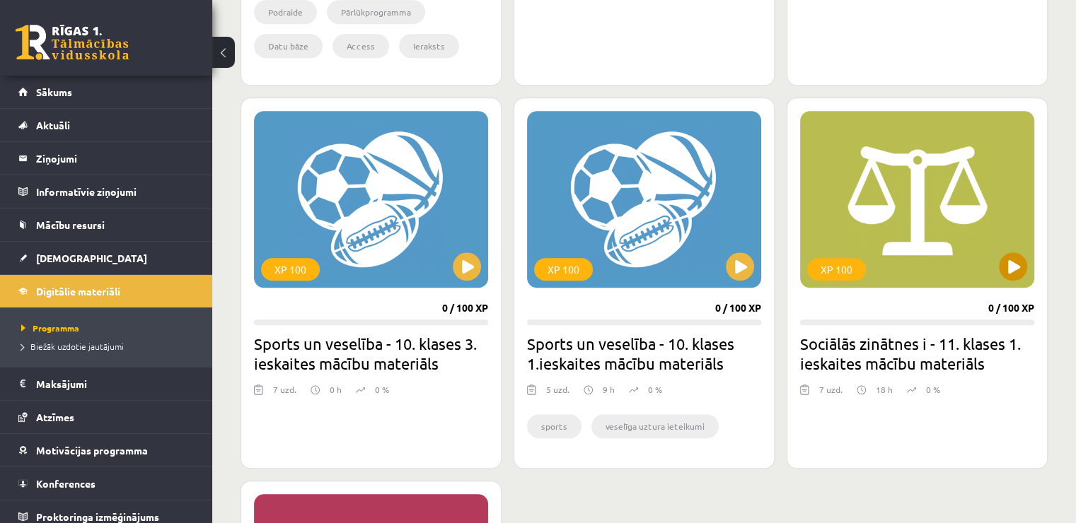
click at [931, 269] on div "XP 100" at bounding box center [917, 199] width 234 height 177
click at [968, 262] on div "XP 100" at bounding box center [917, 199] width 234 height 177
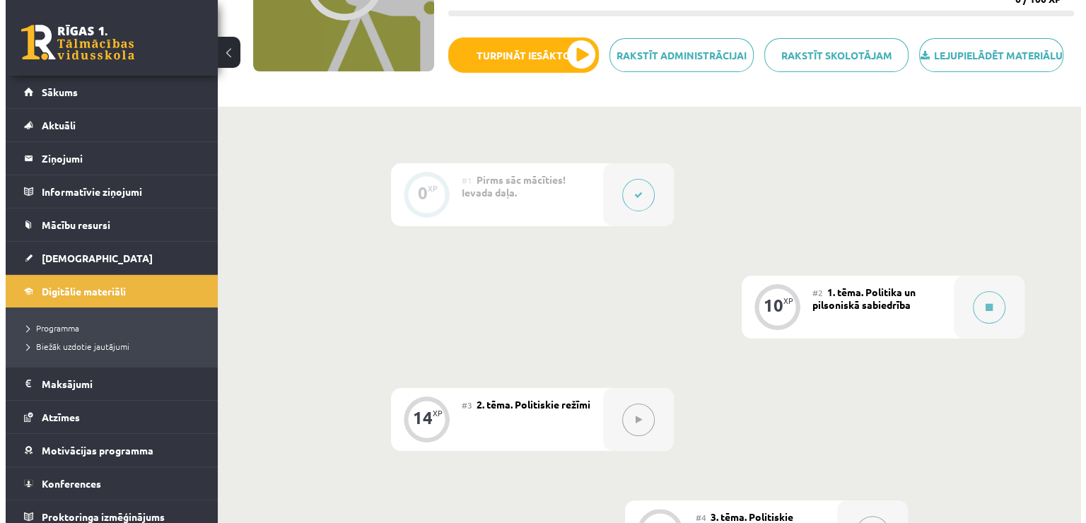
scroll to position [212, 0]
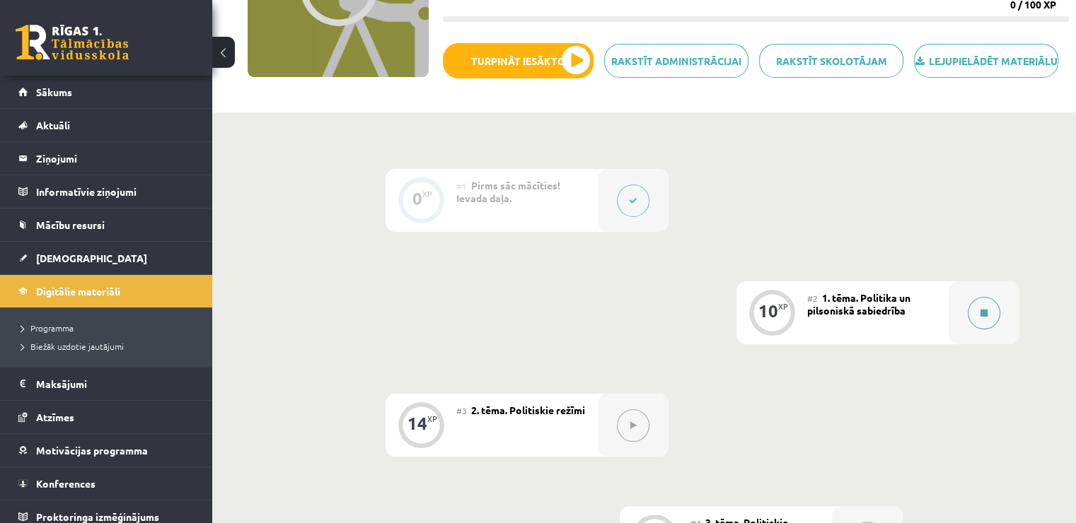
click at [981, 320] on button at bounding box center [984, 313] width 33 height 33
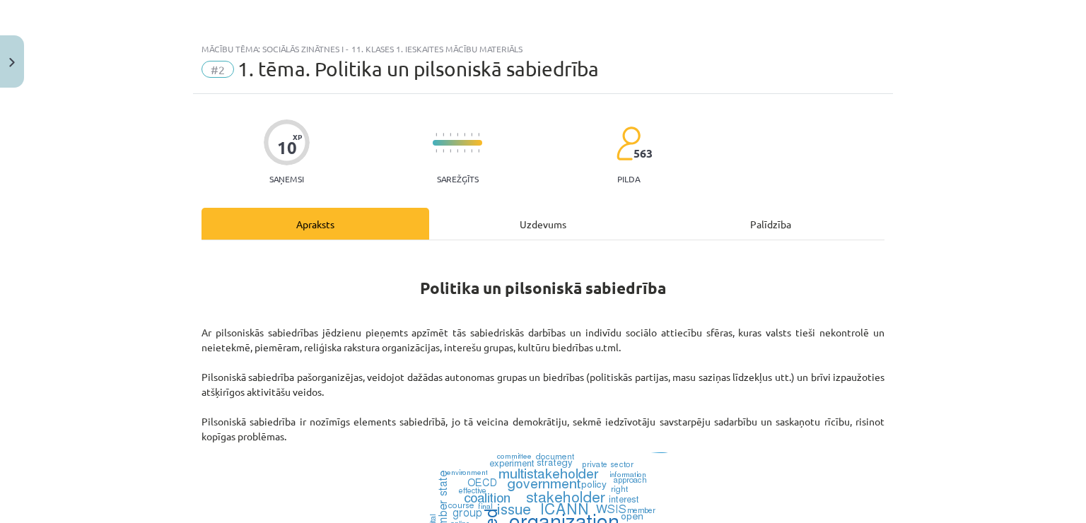
click at [509, 222] on div "Uzdevums" at bounding box center [543, 224] width 228 height 32
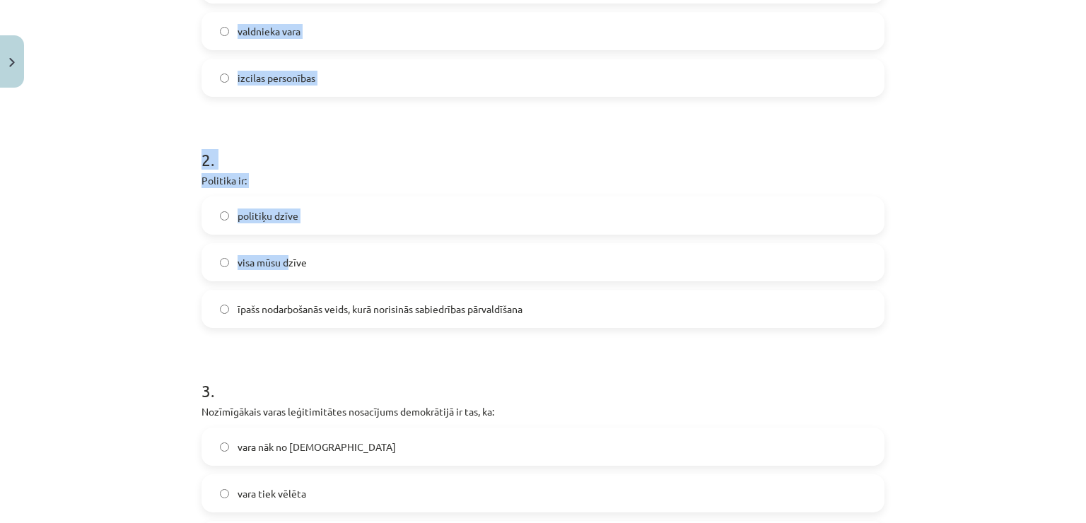
scroll to position [389, 0]
drag, startPoint x: 197, startPoint y: 139, endPoint x: 351, endPoint y: 68, distance: 169.0
click at [351, 68] on div "10 XP Saņemsi Sarežģīts 563 pilda Apraksts Uzdevums Palīdzība 1 . Cilvēku kopum…" at bounding box center [543, 427] width 700 height 1444
click at [1071, 191] on div "Mācību tēma: Sociālās zinātnes i - 11. klases 1. ieskaites mācību materiāls #2 …" at bounding box center [543, 261] width 1086 height 523
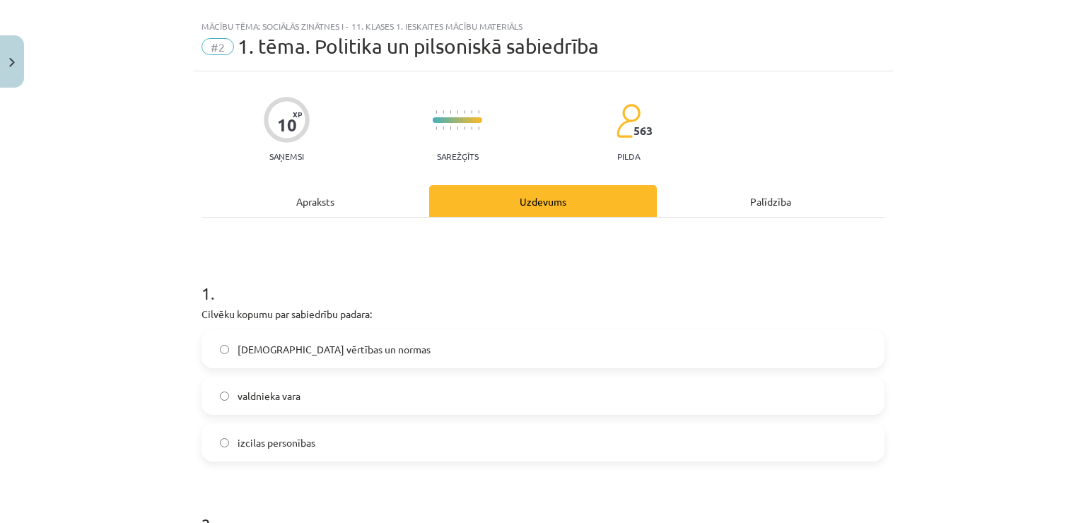
scroll to position [0, 0]
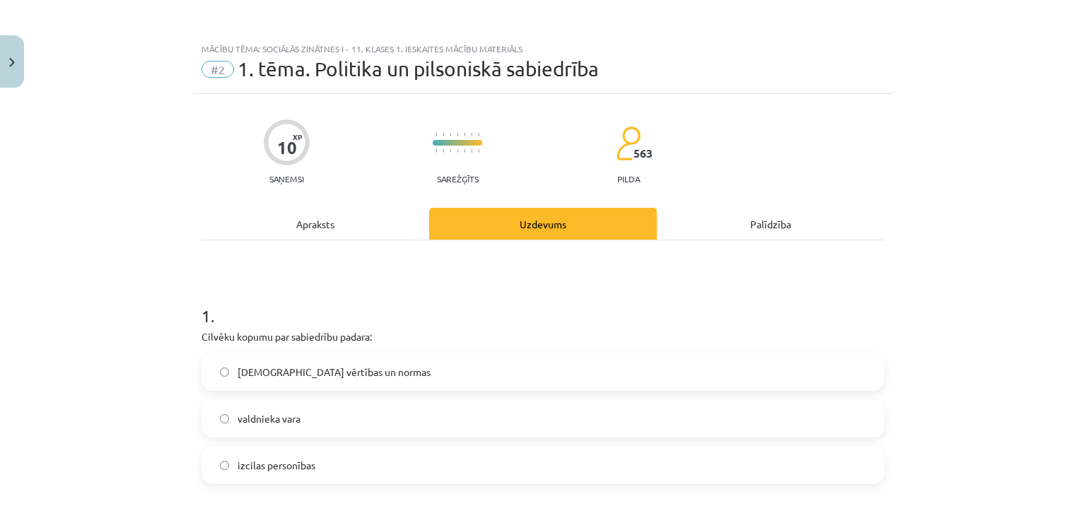
click at [342, 228] on div "Apraksts" at bounding box center [316, 224] width 228 height 32
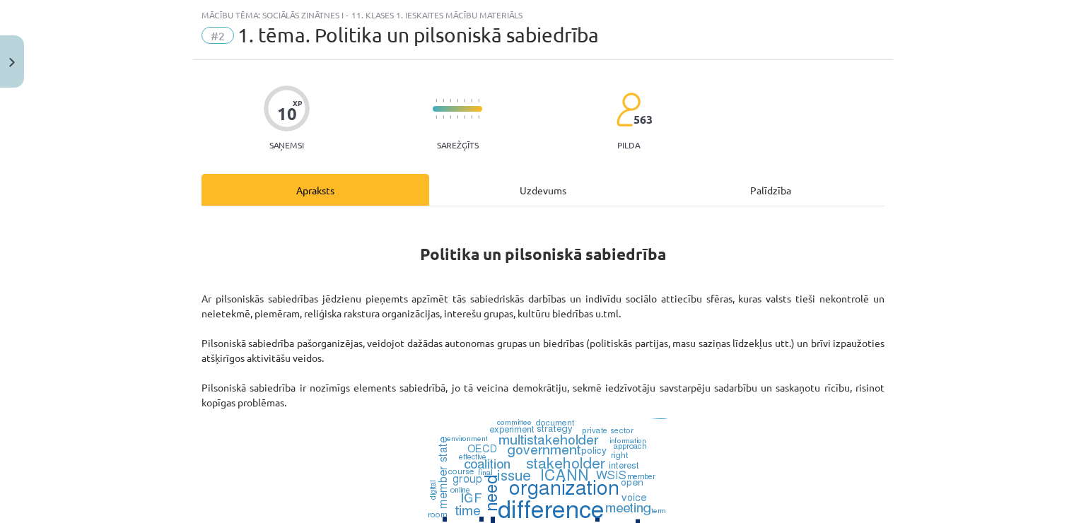
scroll to position [35, 0]
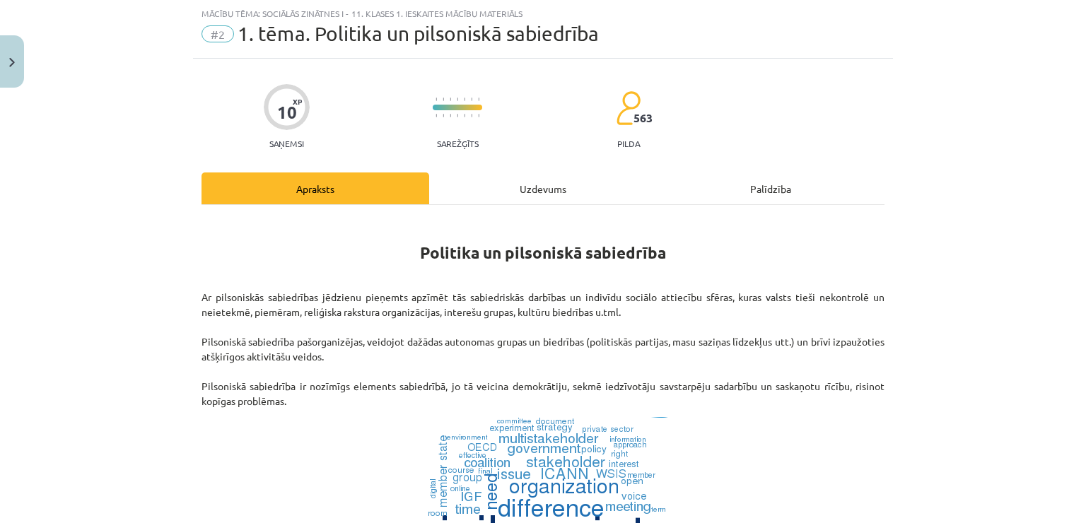
click at [484, 184] on div "Uzdevums" at bounding box center [543, 189] width 228 height 32
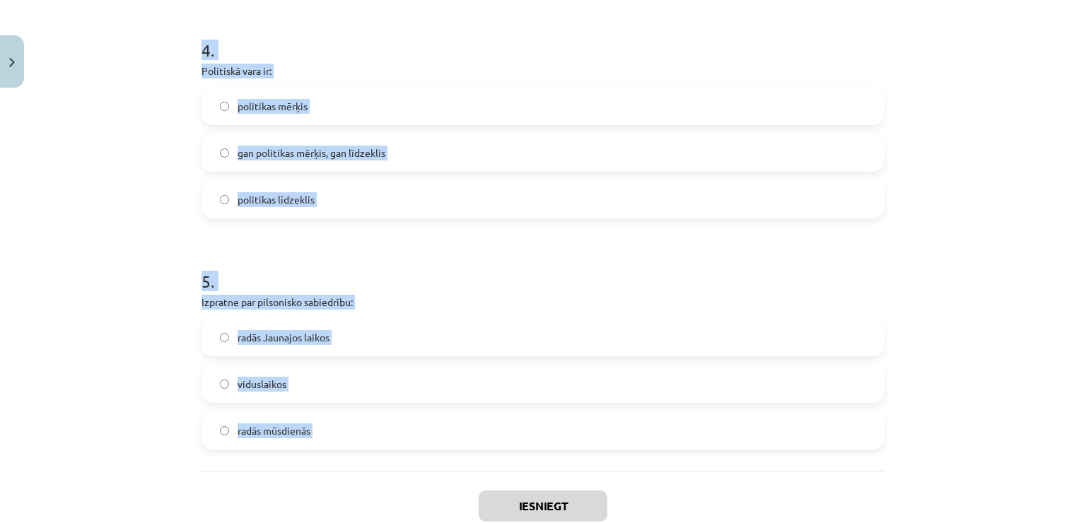
scroll to position [1050, 0]
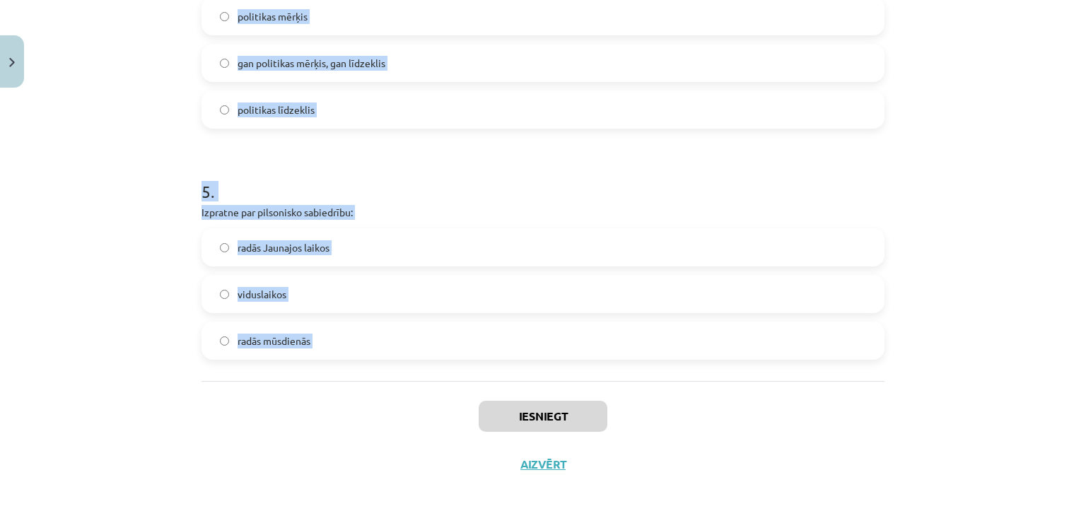
drag, startPoint x: 195, startPoint y: 13, endPoint x: 498, endPoint y: 384, distance: 479.1
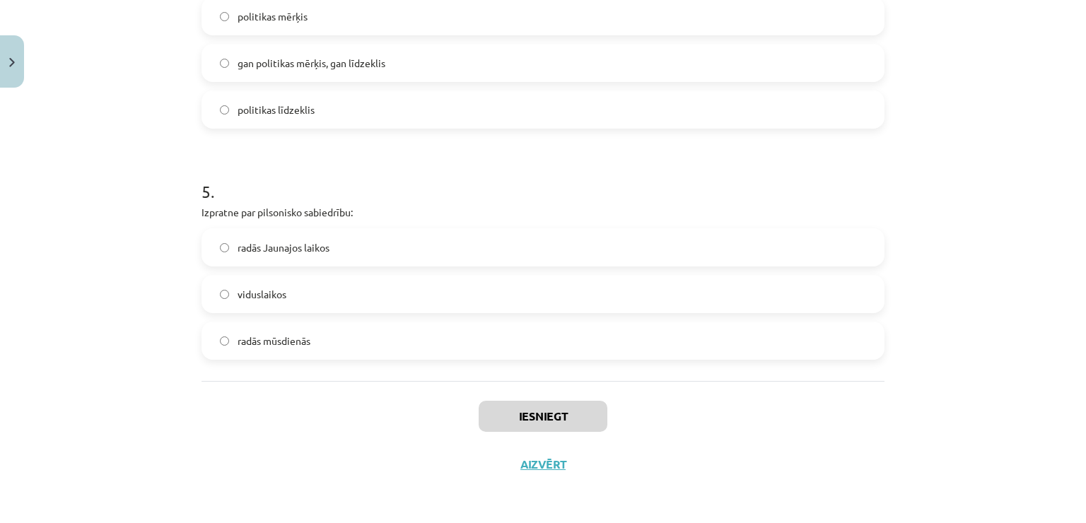
click at [765, 408] on div "Iesniegt Aizvērt" at bounding box center [543, 430] width 683 height 99
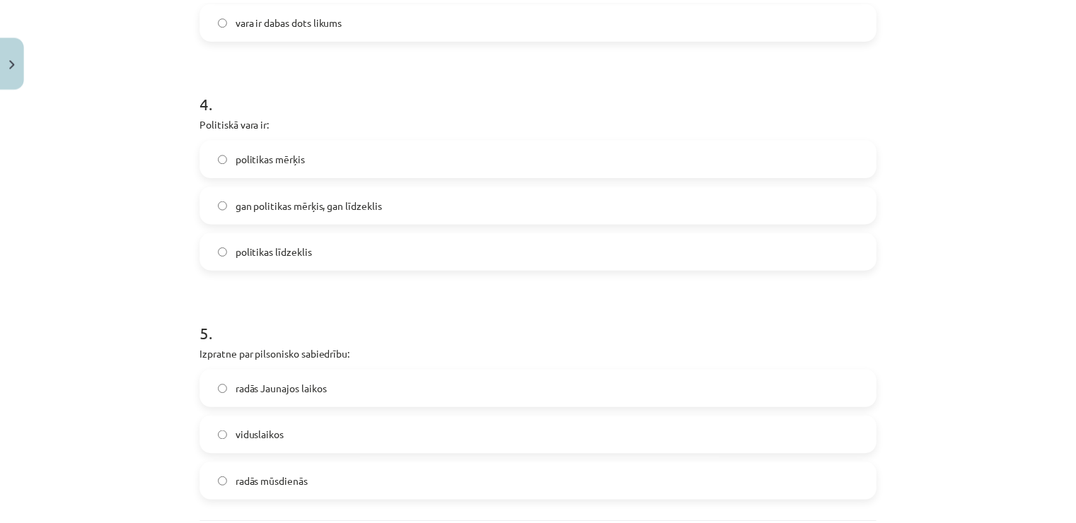
scroll to position [696, 0]
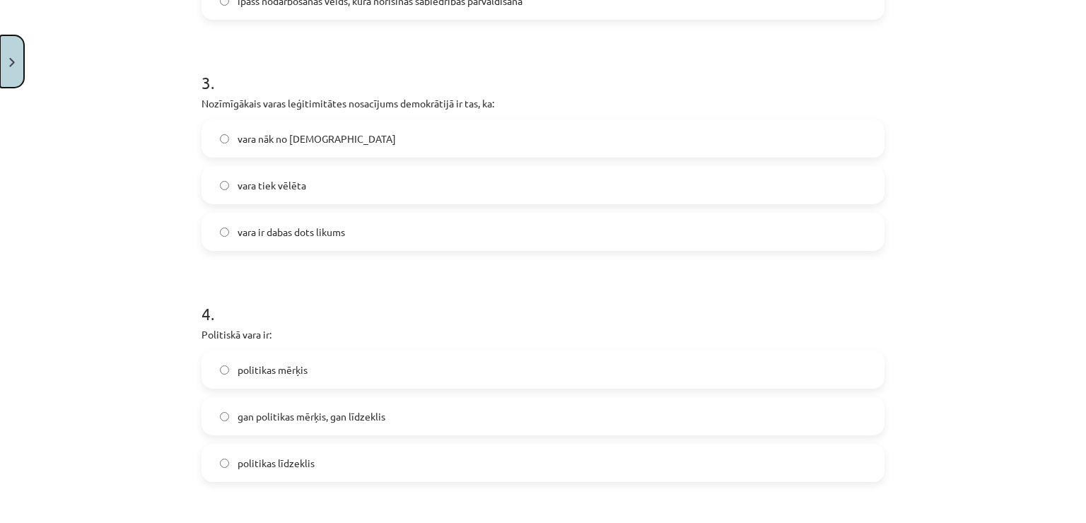
click at [13, 61] on img "Close" at bounding box center [12, 62] width 6 height 9
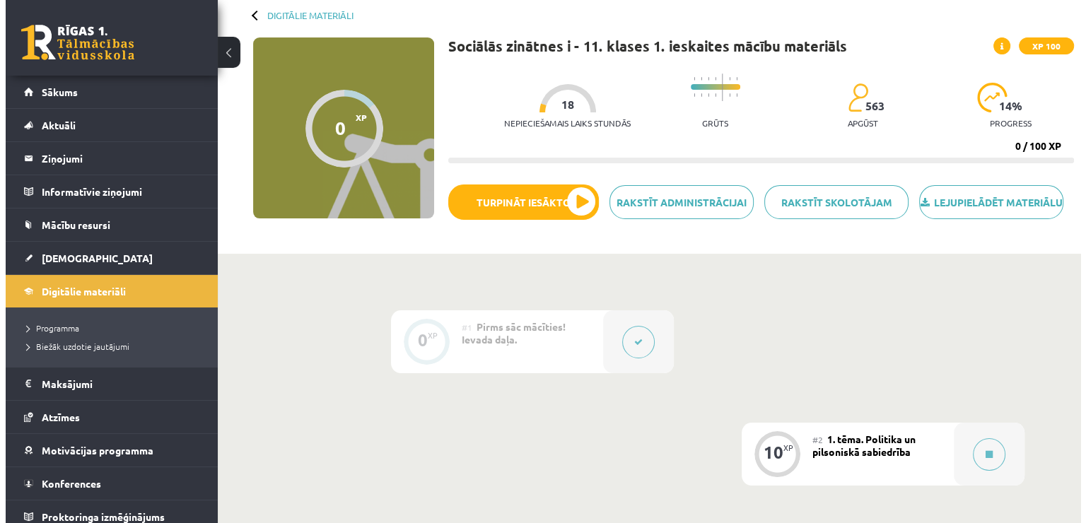
scroll to position [0, 0]
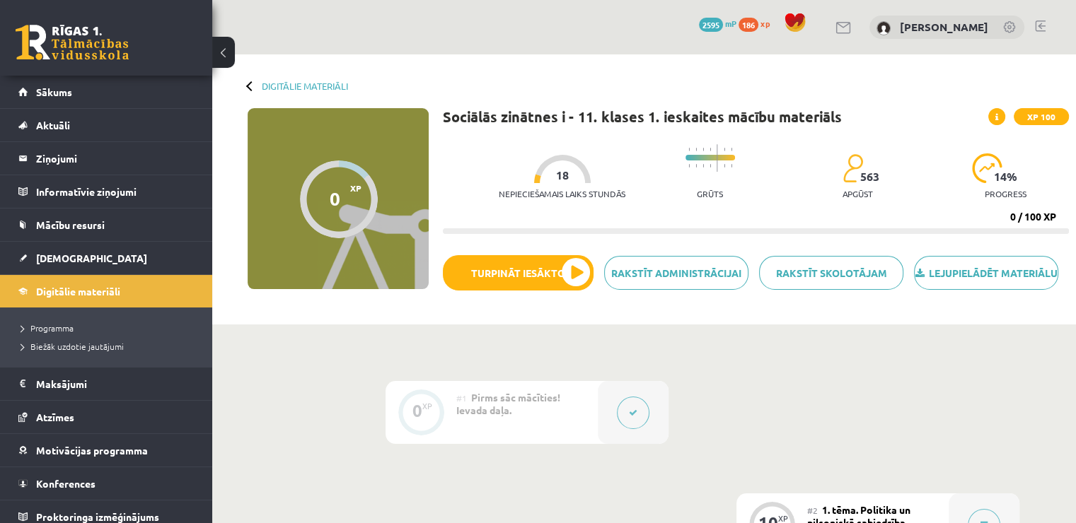
click at [269, 129] on div "0 XP XP 100" at bounding box center [338, 198] width 181 height 181
click at [118, 104] on link "Sākums" at bounding box center [106, 92] width 176 height 33
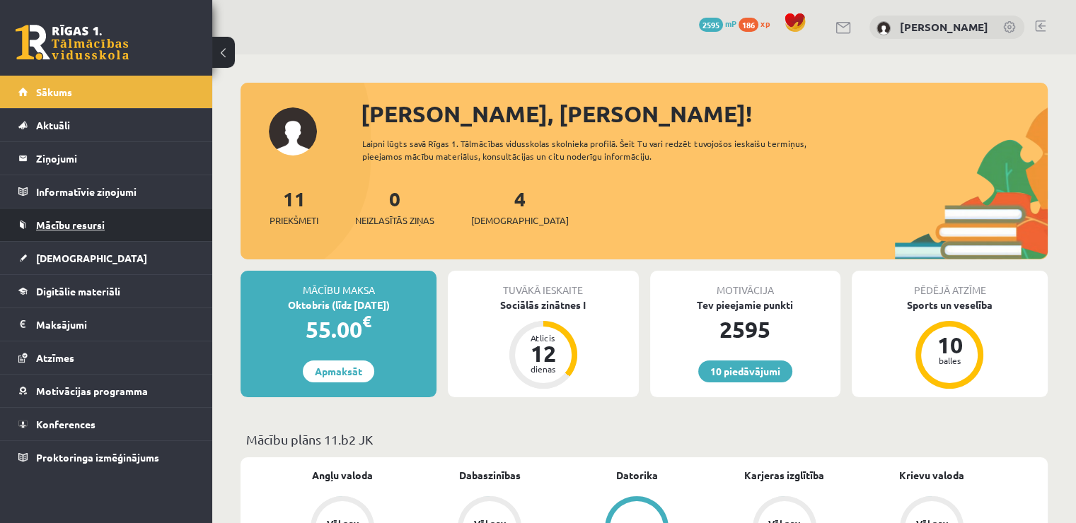
click at [169, 229] on link "Mācību resursi" at bounding box center [106, 225] width 176 height 33
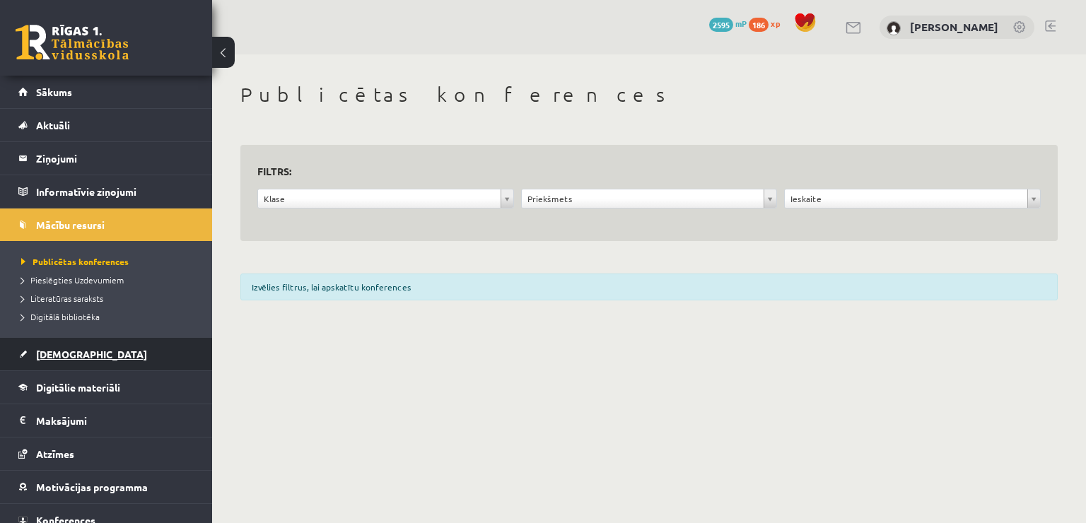
click at [161, 358] on link "[DEMOGRAPHIC_DATA]" at bounding box center [106, 354] width 176 height 33
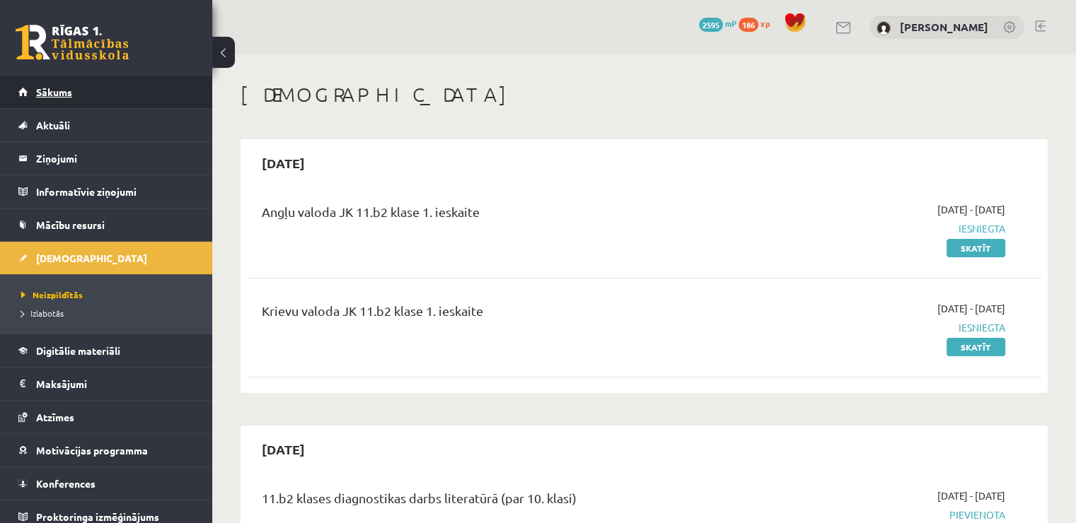
click at [163, 91] on link "Sākums" at bounding box center [106, 92] width 176 height 33
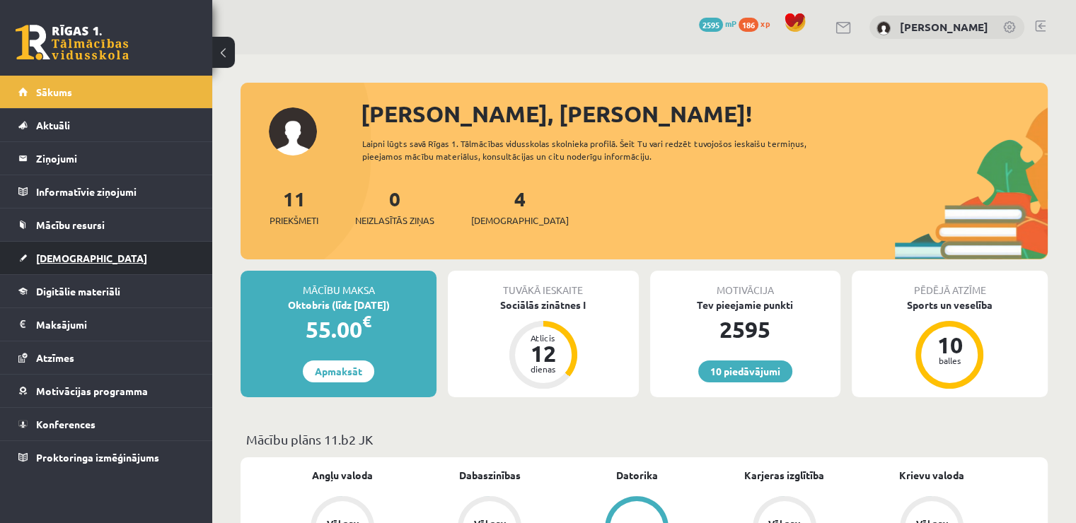
click at [144, 242] on link "[DEMOGRAPHIC_DATA]" at bounding box center [106, 258] width 176 height 33
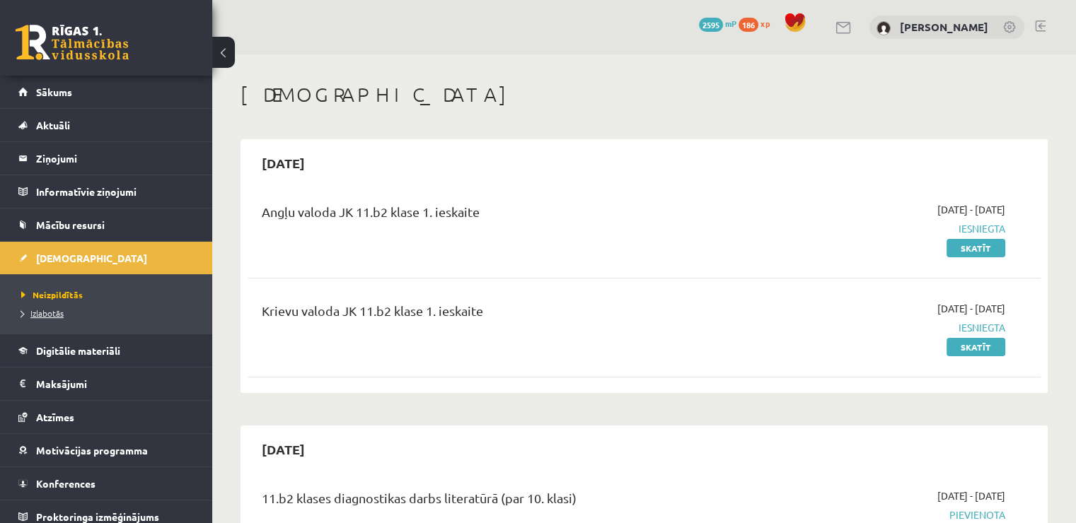
click at [107, 311] on link "Izlabotās" at bounding box center [109, 313] width 177 height 13
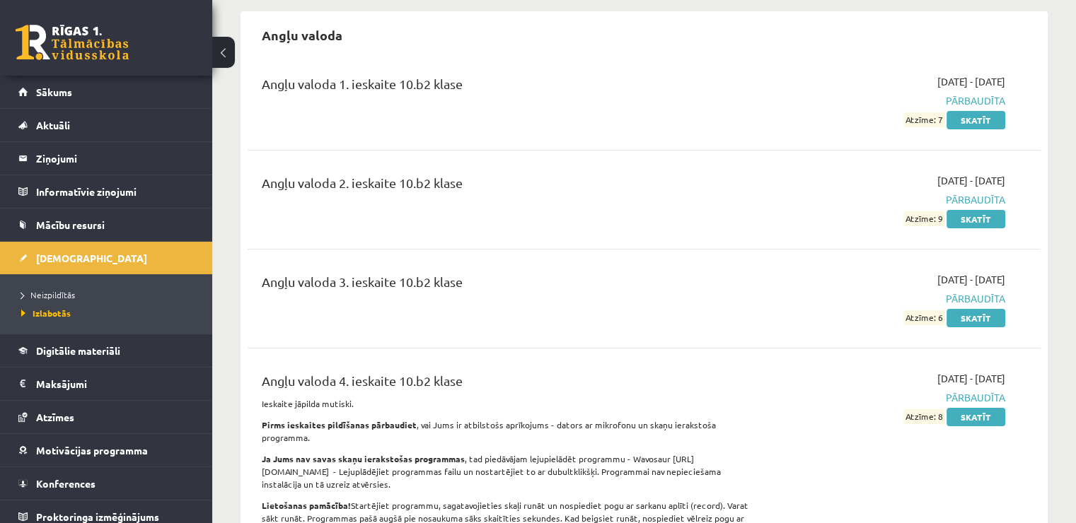
scroll to position [141, 0]
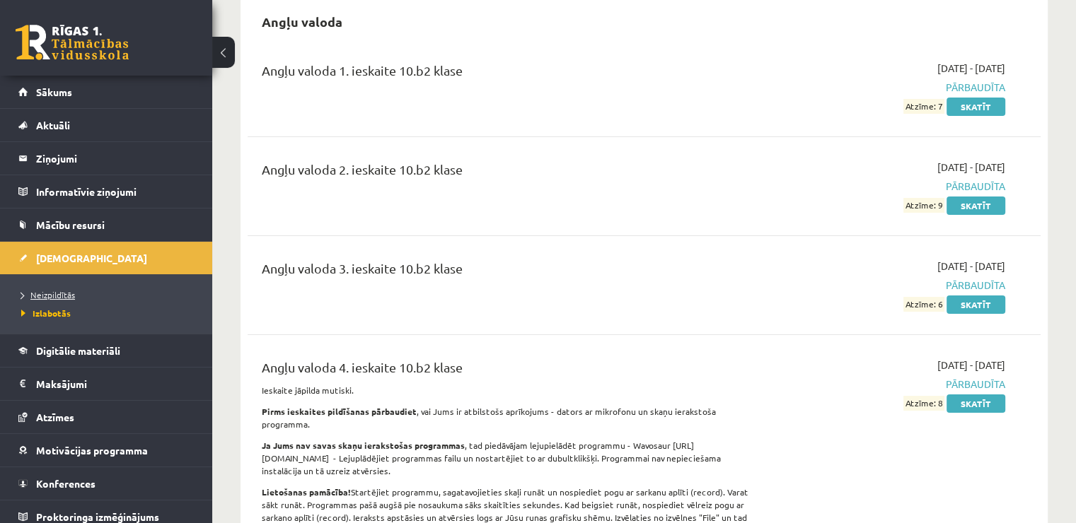
click at [82, 298] on link "Neizpildītās" at bounding box center [109, 295] width 177 height 13
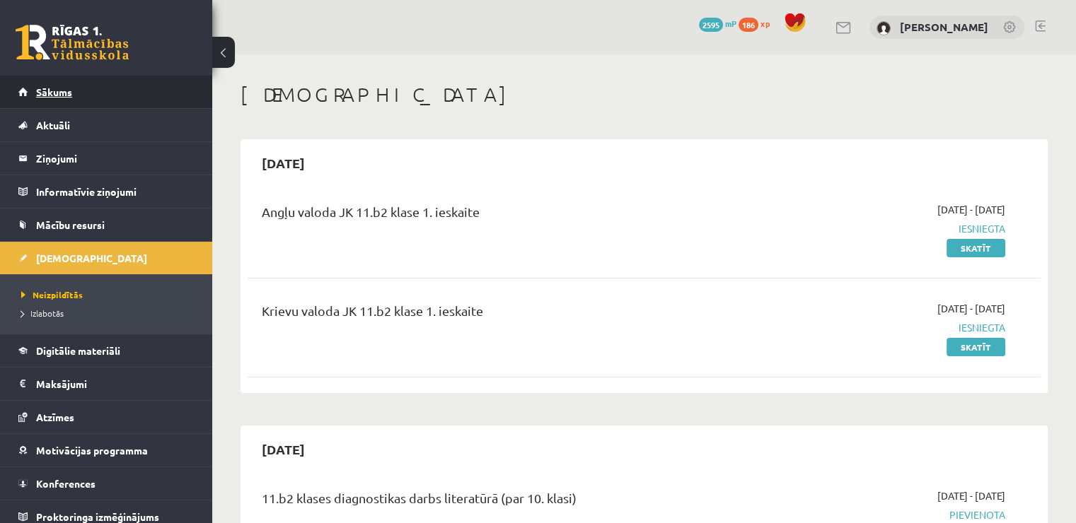
click at [124, 100] on link "Sākums" at bounding box center [106, 92] width 176 height 33
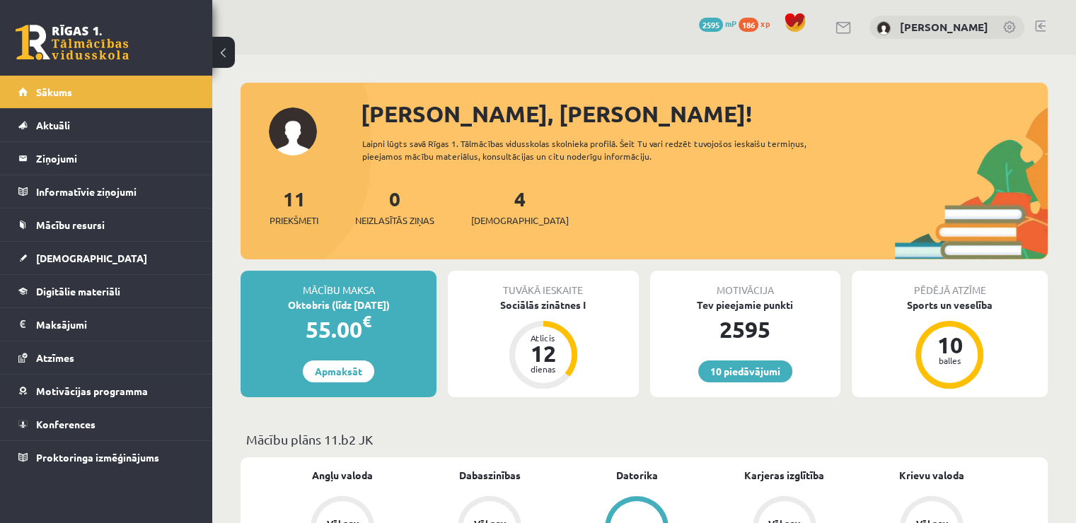
drag, startPoint x: 657, startPoint y: 151, endPoint x: 362, endPoint y: 105, distance: 298.6
click at [363, 105] on div "Sveika, Jekaterina! Laipni lūgts savā Rīgas 1. Tālmācības vidusskolas skolnieka…" at bounding box center [643, 178] width 807 height 163
click at [656, 192] on div "11 Priekšmeti 0 Neizlasītās ziņas 4 Ieskaites" at bounding box center [643, 222] width 807 height 76
drag, startPoint x: 644, startPoint y: 153, endPoint x: 363, endPoint y: 115, distance: 283.4
click at [363, 115] on div "Sveika, Jekaterina! Laipni lūgts savā Rīgas 1. Tālmācības vidusskolas skolnieka…" at bounding box center [643, 178] width 807 height 163
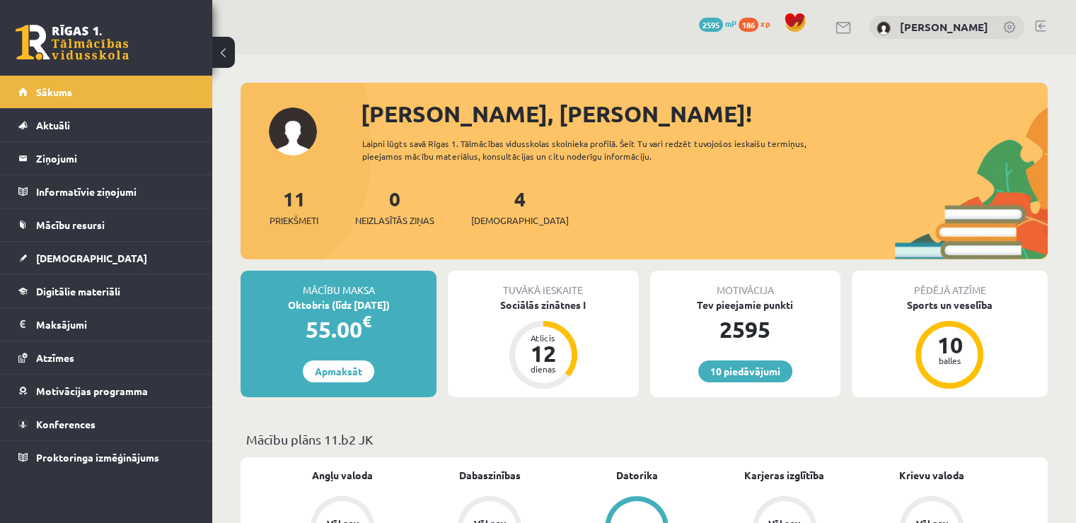
drag, startPoint x: 655, startPoint y: 175, endPoint x: 634, endPoint y: 179, distance: 21.5
click at [654, 176] on div "Sveika, Jekaterina! Laipni lūgts savā Rīgas 1. Tālmācības vidusskolas skolnieka…" at bounding box center [643, 178] width 807 height 163
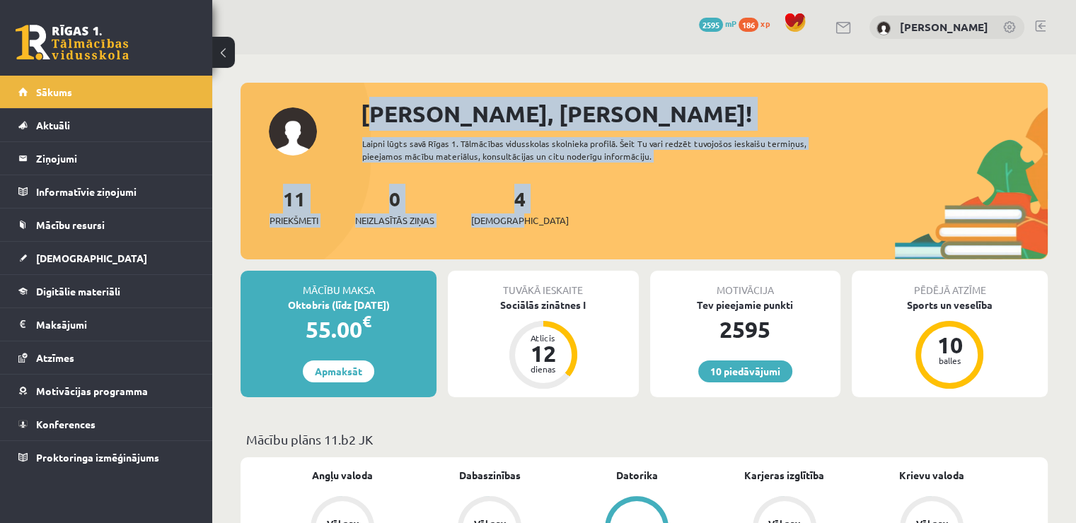
drag, startPoint x: 359, startPoint y: 110, endPoint x: 519, endPoint y: 221, distance: 194.2
click at [519, 221] on div "Sveika, Jekaterina! Laipni lūgts savā Rīgas 1. Tālmācības vidusskolas skolnieka…" at bounding box center [643, 178] width 807 height 163
click at [623, 214] on div "11 Priekšmeti 0 Neizlasītās ziņas 4 Ieskaites" at bounding box center [643, 222] width 807 height 76
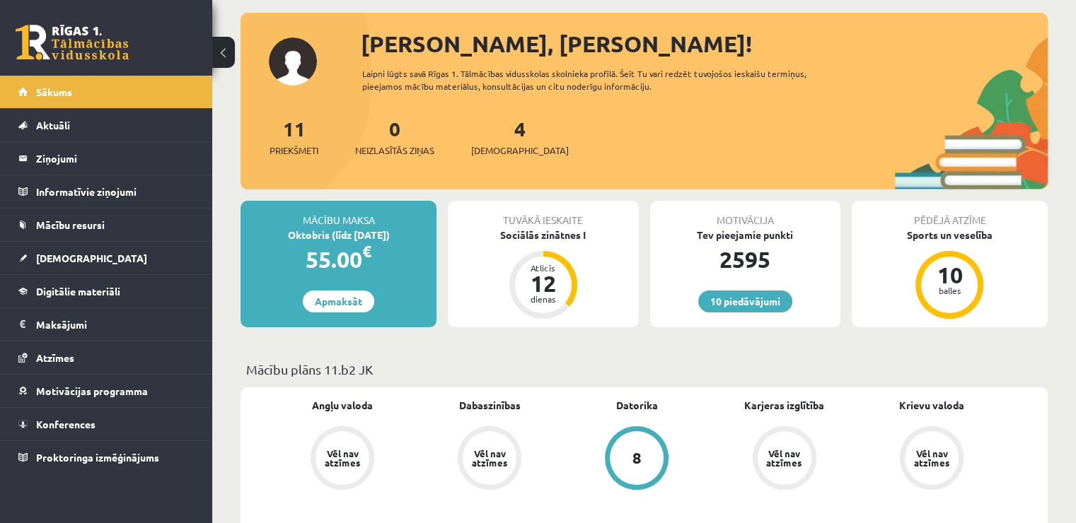
scroll to position [71, 0]
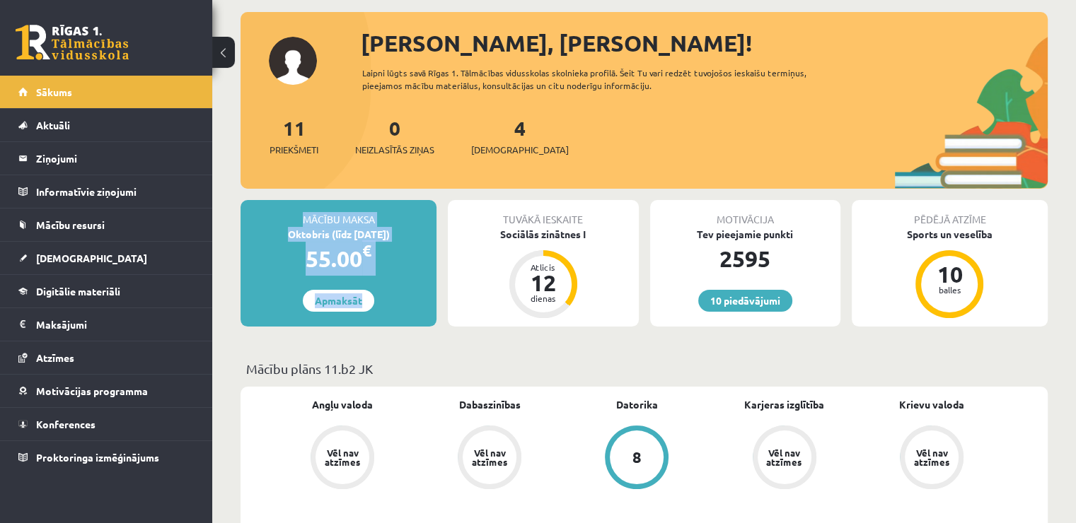
drag, startPoint x: 291, startPoint y: 214, endPoint x: 424, endPoint y: 291, distance: 153.7
click at [424, 291] on div "Mācību maksa Oktobris (līdz 15.10.25) 55.00 € Apmaksāt" at bounding box center [338, 263] width 196 height 127
click at [558, 364] on p "Mācību plāns 11.b2 JK" at bounding box center [644, 368] width 796 height 19
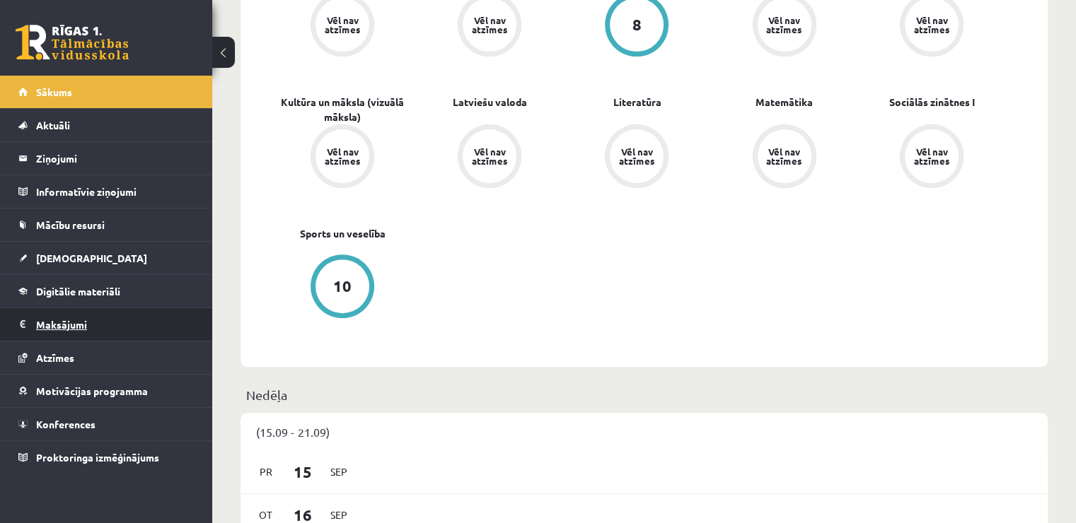
scroll to position [566, 0]
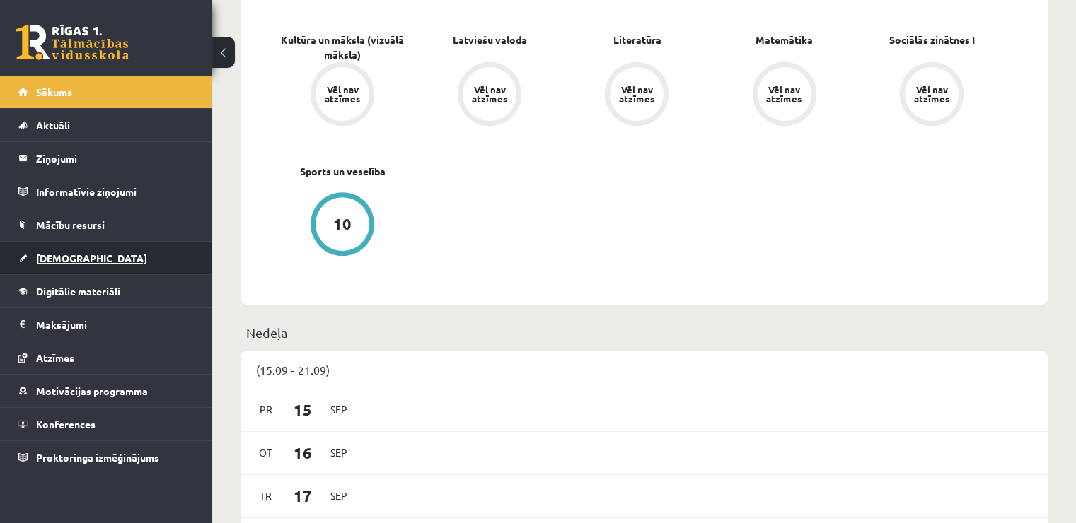
click at [132, 255] on link "[DEMOGRAPHIC_DATA]" at bounding box center [106, 258] width 176 height 33
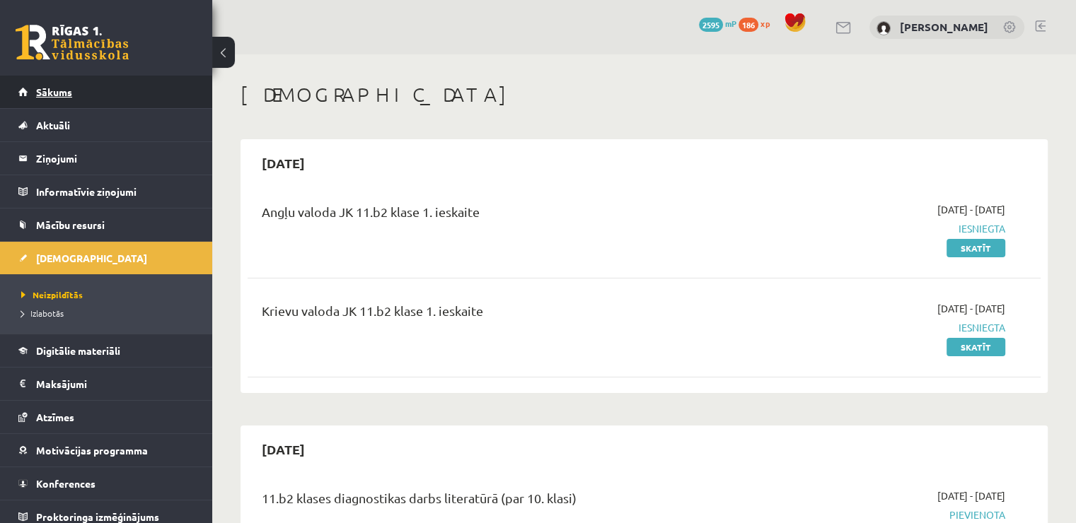
click at [159, 98] on link "Sākums" at bounding box center [106, 92] width 176 height 33
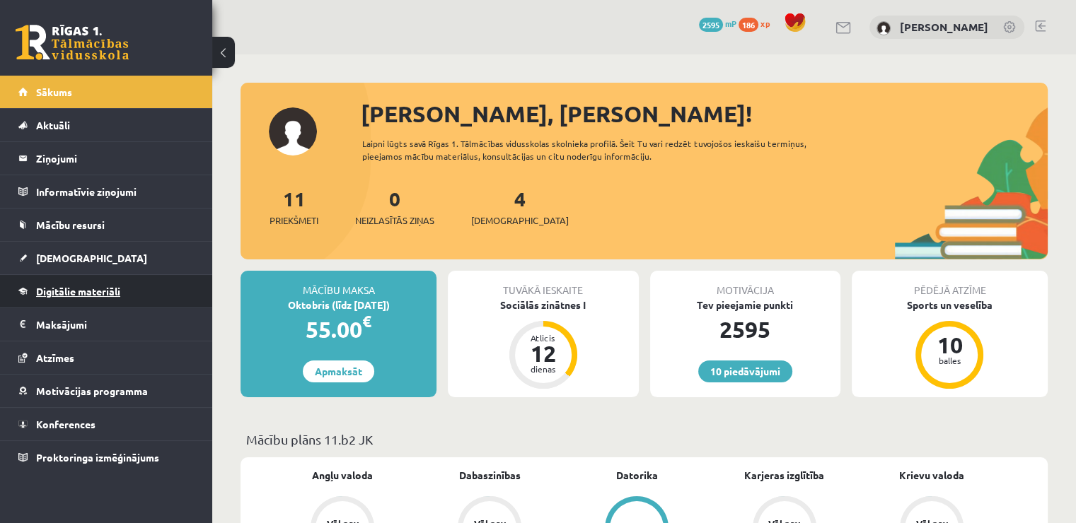
click at [112, 289] on span "Digitālie materiāli" at bounding box center [78, 291] width 84 height 13
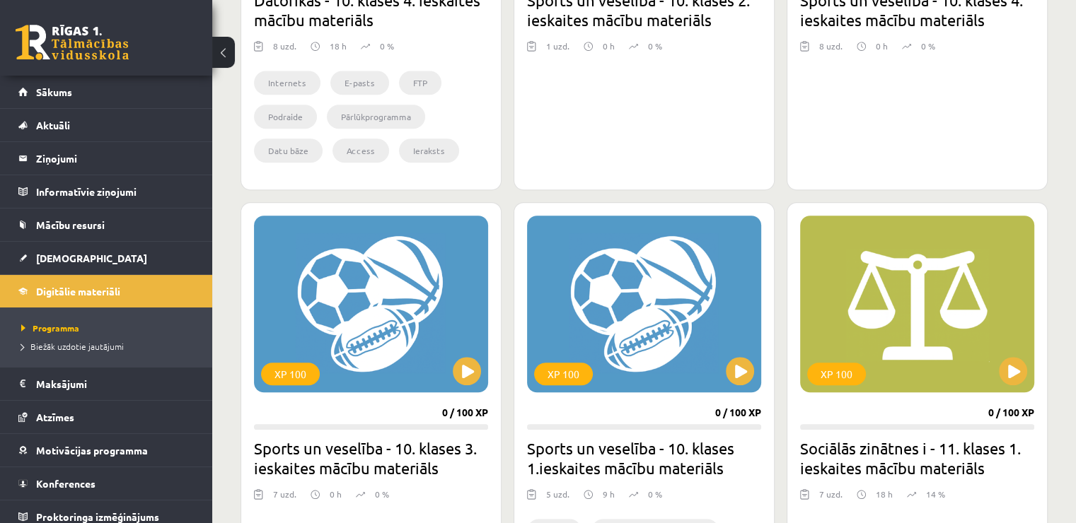
scroll to position [1132, 0]
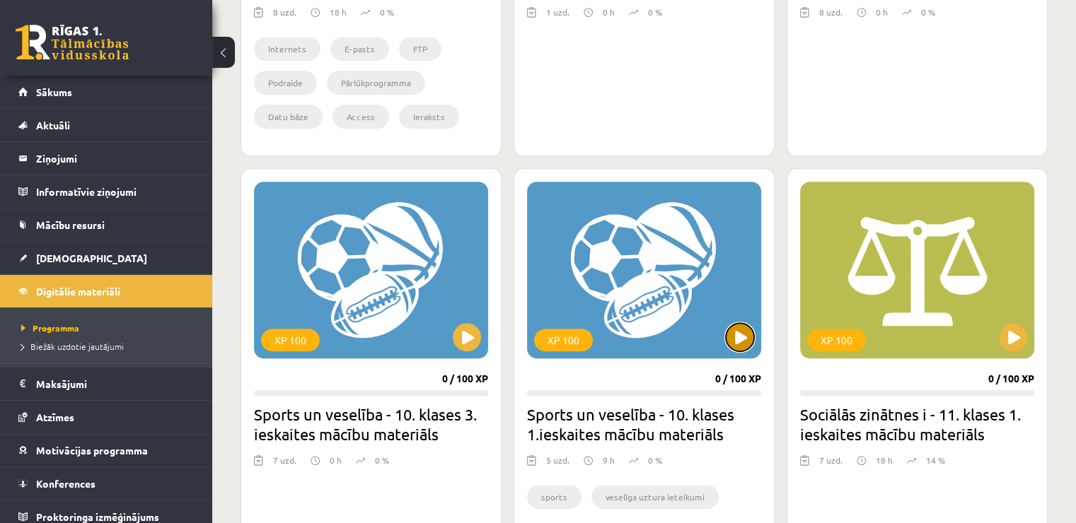
click at [729, 334] on button at bounding box center [740, 337] width 28 height 28
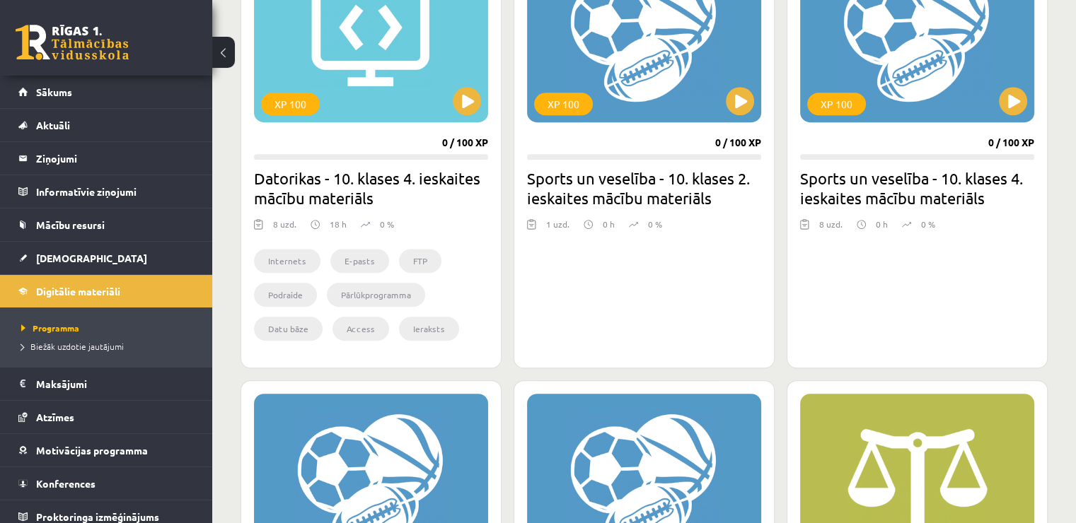
scroll to position [823, 0]
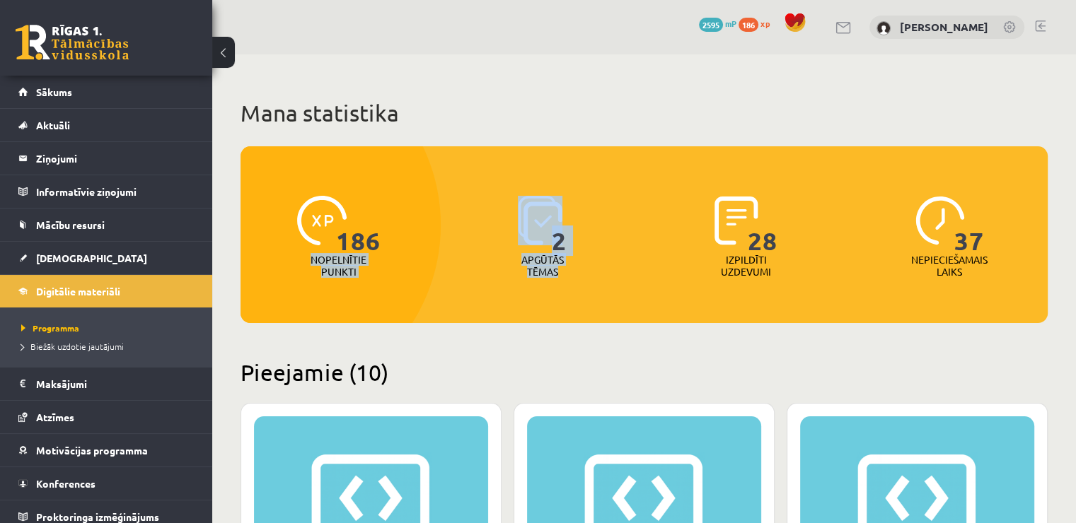
drag, startPoint x: 433, startPoint y: 156, endPoint x: 603, endPoint y: 276, distance: 207.6
click at [603, 277] on div "186 Nopelnītie punkti 2 Apgūtās tēmas 28 Izpildīti uzdevumi 37 Nepieciešamais l…" at bounding box center [643, 216] width 807 height 140
click at [678, 363] on h2 "Pieejamie (10)" at bounding box center [643, 373] width 807 height 28
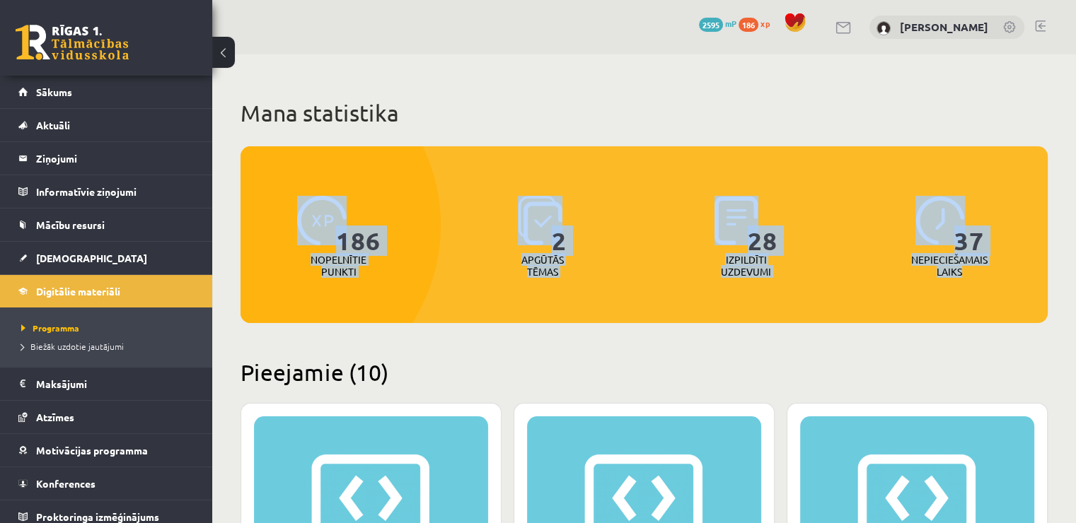
drag, startPoint x: 291, startPoint y: 178, endPoint x: 996, endPoint y: 298, distance: 714.5
click at [996, 298] on div "186 Nopelnītie punkti 2 Apgūtās tēmas 28 Izpildīti uzdevumi 37 Nepieciešamais l…" at bounding box center [643, 234] width 807 height 177
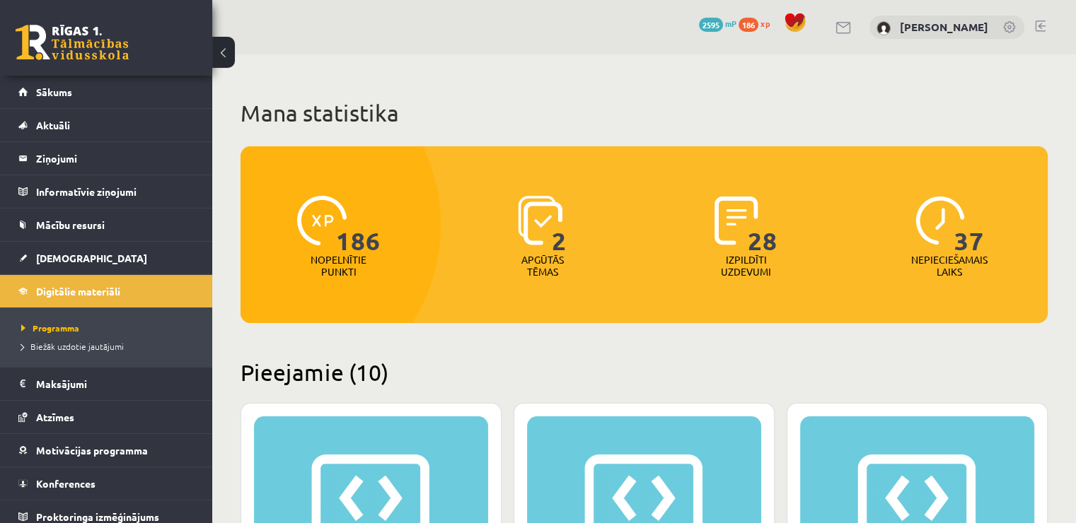
click at [912, 375] on h2 "Pieejamie (10)" at bounding box center [643, 373] width 807 height 28
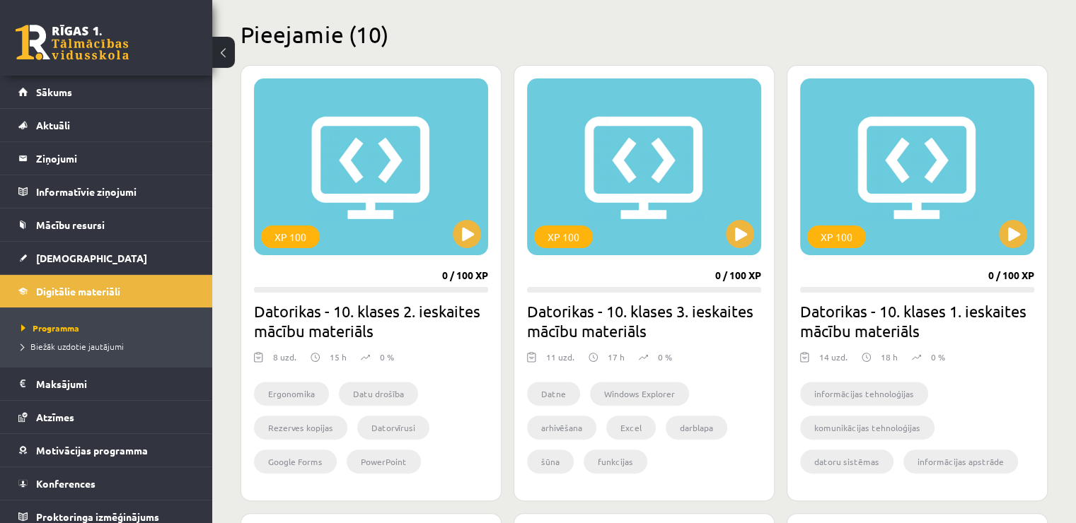
scroll to position [354, 0]
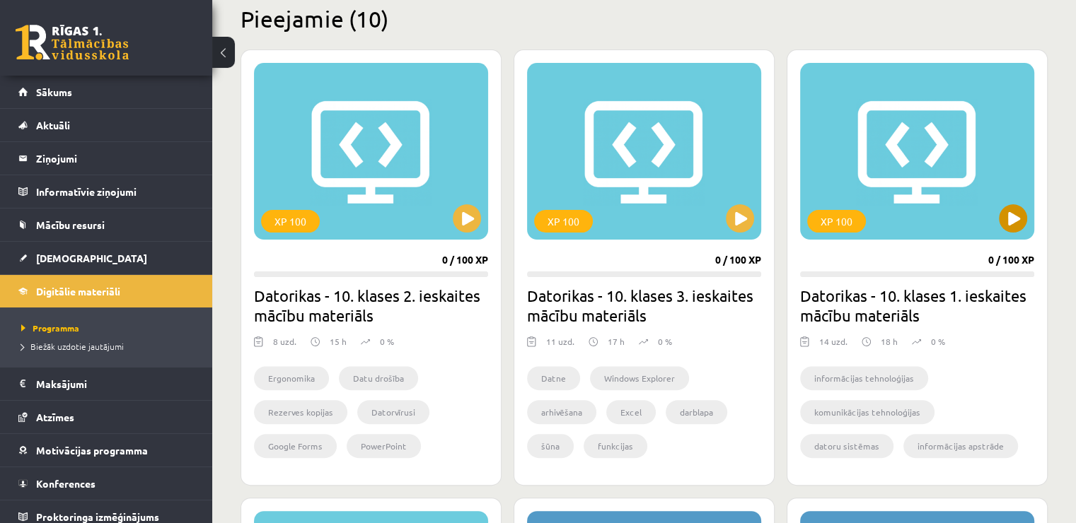
click at [965, 223] on div "XP 100" at bounding box center [917, 151] width 234 height 177
click at [959, 189] on div "XP 100" at bounding box center [917, 151] width 234 height 177
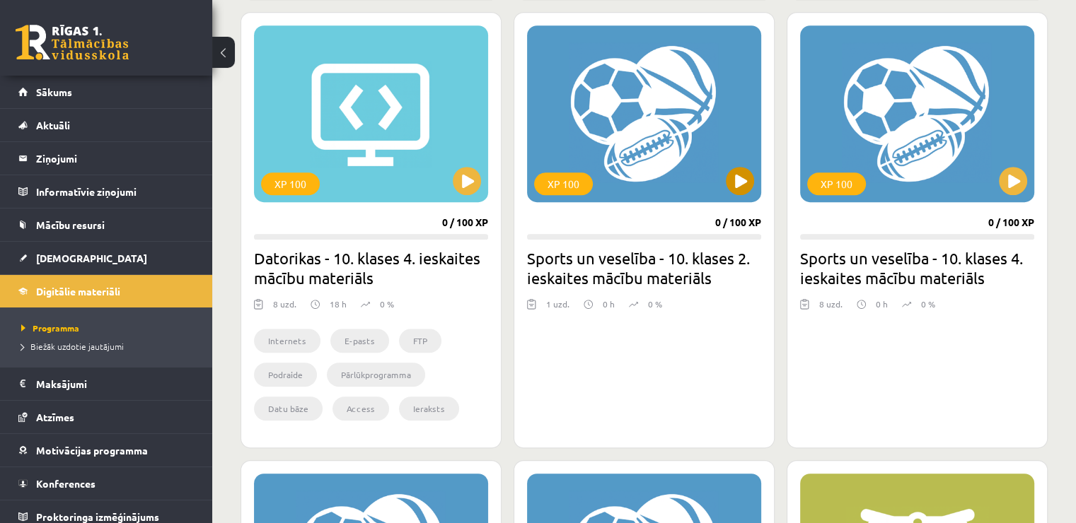
scroll to position [849, 0]
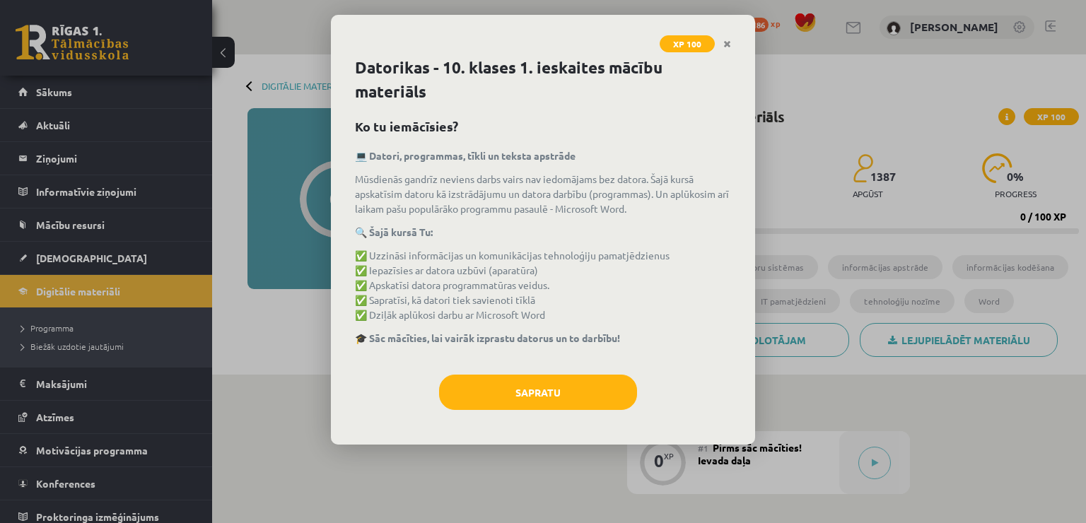
click at [733, 33] on link "Close" at bounding box center [727, 44] width 25 height 28
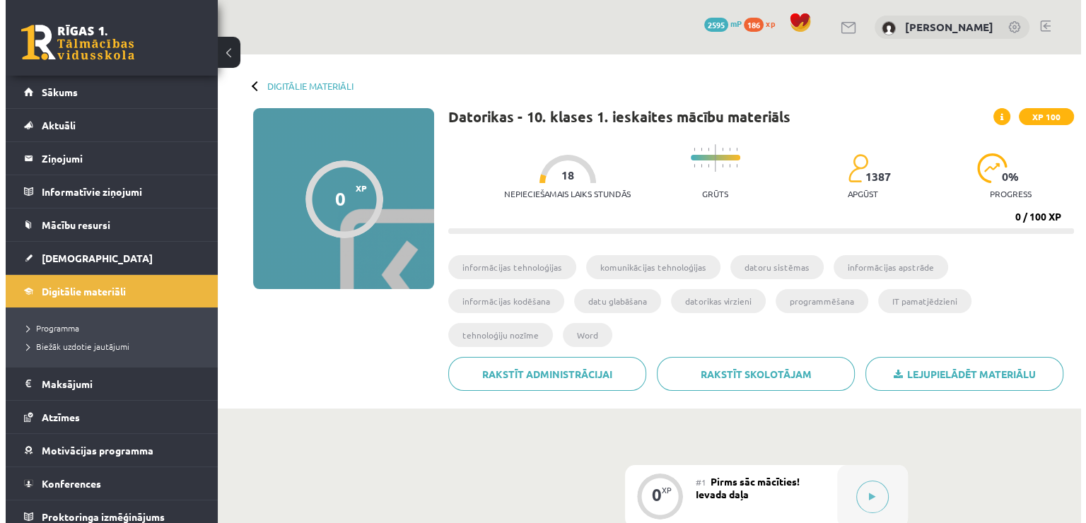
scroll to position [141, 0]
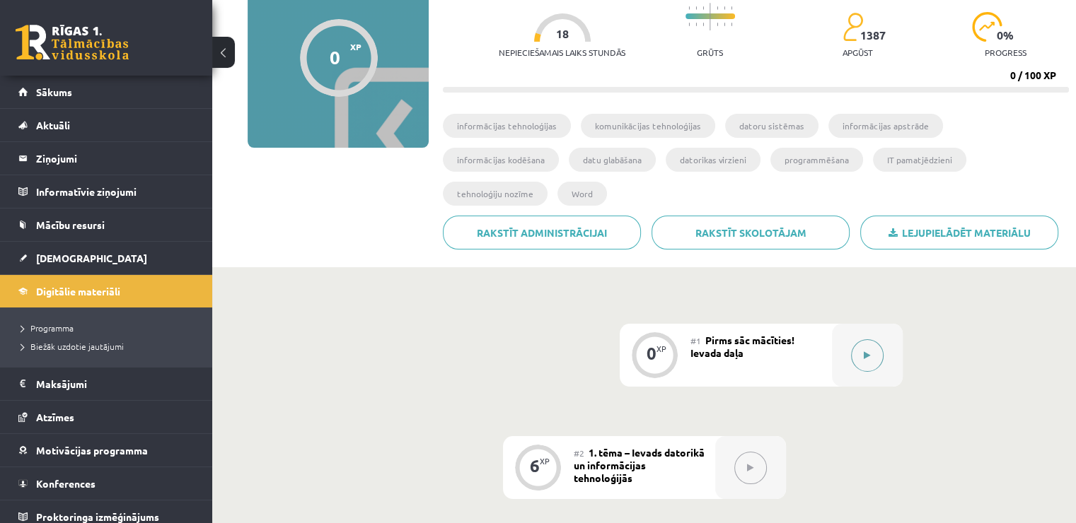
click at [866, 352] on icon at bounding box center [867, 356] width 6 height 8
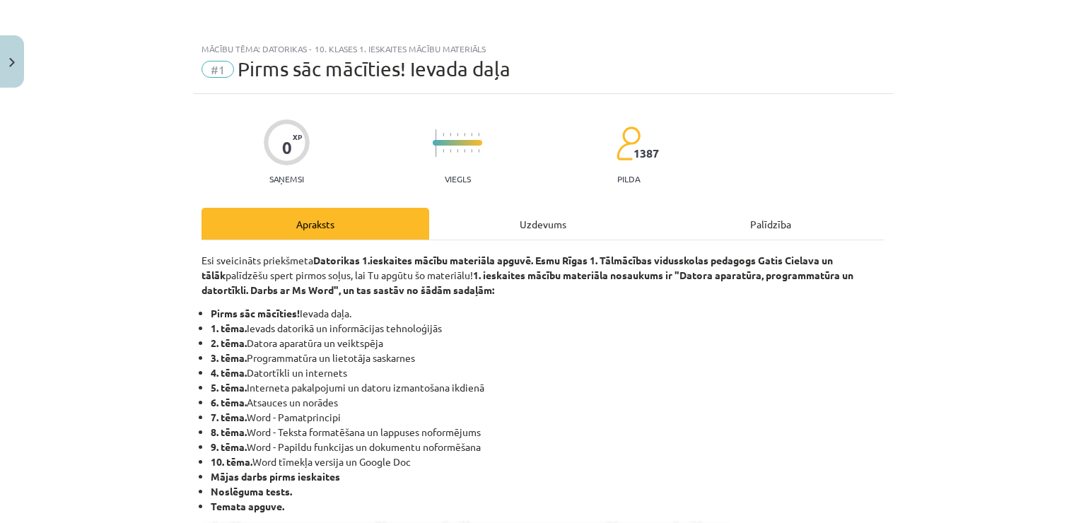
click at [490, 226] on div "Uzdevums" at bounding box center [543, 224] width 228 height 32
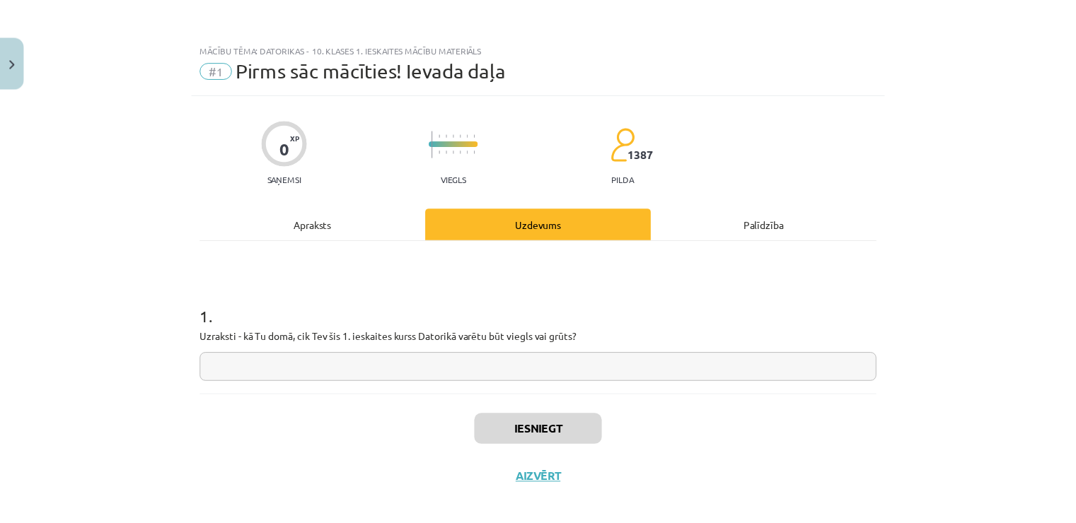
scroll to position [13, 0]
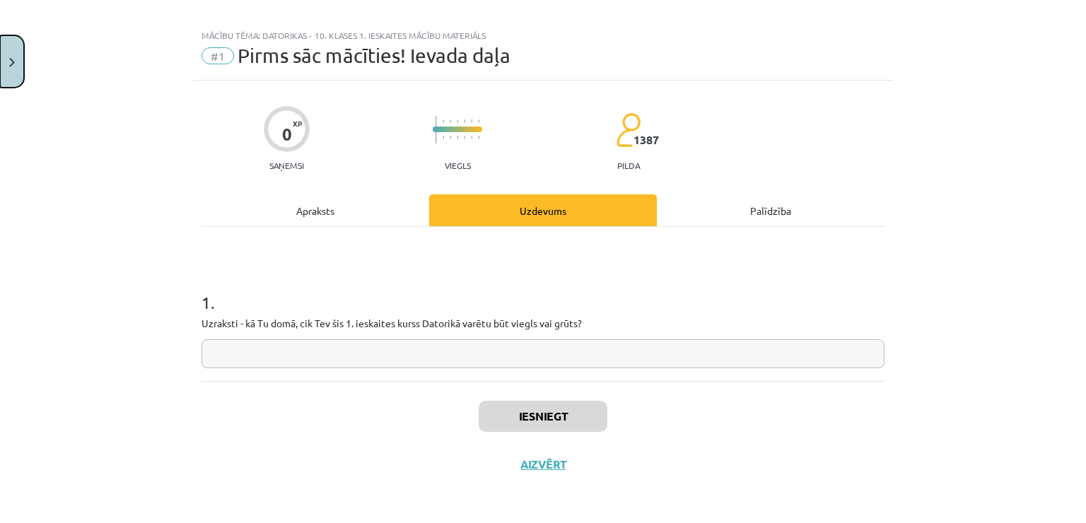
click at [0, 43] on button "Close" at bounding box center [12, 61] width 24 height 52
click at [81, 93] on div "Mācību tēma: Datorikas - 10. klases 1. ieskaites mācību materiāls #1 Pirms sāc …" at bounding box center [543, 261] width 1086 height 523
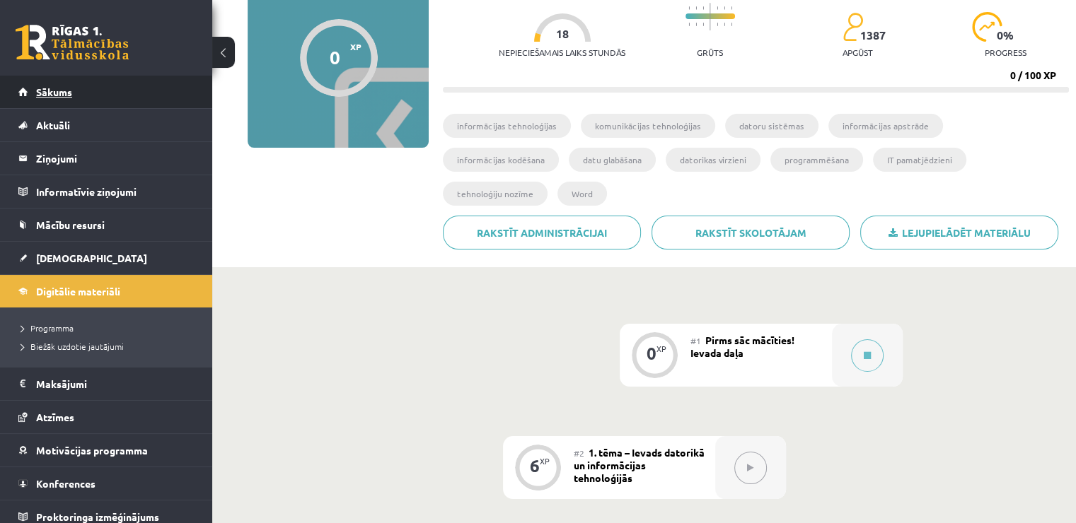
click at [74, 87] on link "Sākums" at bounding box center [106, 92] width 176 height 33
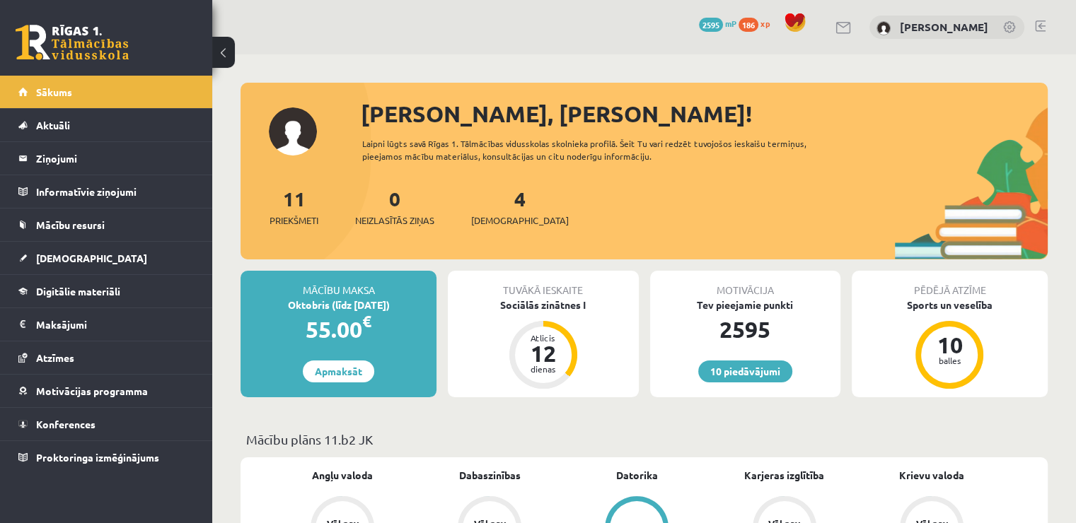
drag, startPoint x: 649, startPoint y: 157, endPoint x: 361, endPoint y: 115, distance: 291.0
click at [361, 115] on div "[PERSON_NAME], [PERSON_NAME]! Laipni lūgts savā Rīgas 1. Tālmācības vidusskolas…" at bounding box center [643, 178] width 807 height 163
click at [593, 175] on div "[PERSON_NAME], [PERSON_NAME]! Laipni lūgts savā Rīgas 1. Tālmācības vidusskolas…" at bounding box center [643, 178] width 807 height 163
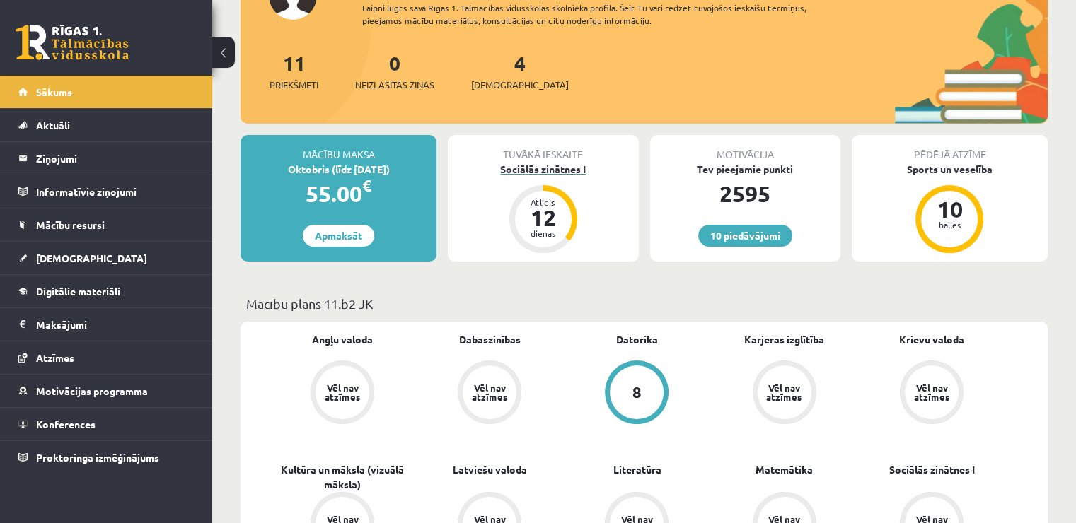
scroll to position [141, 0]
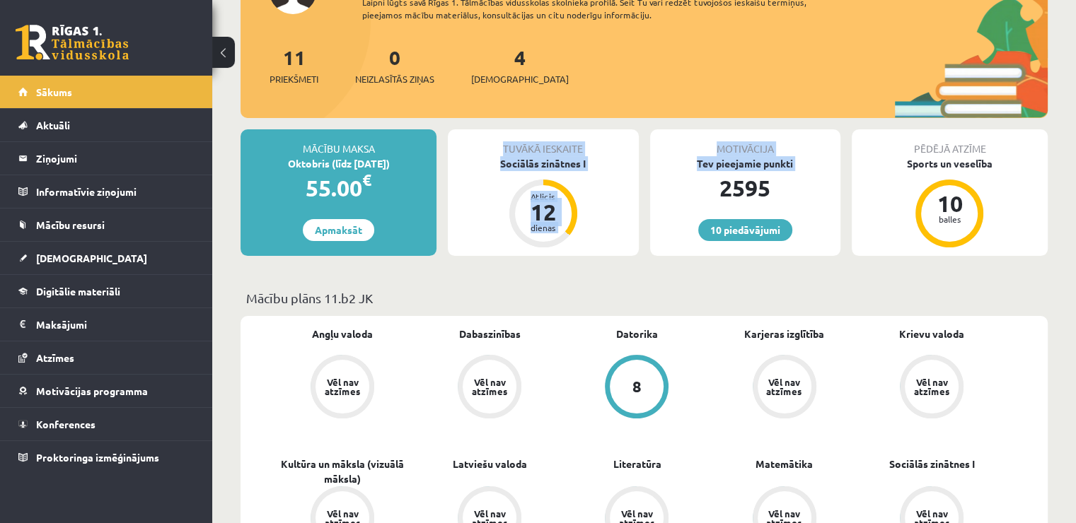
drag, startPoint x: 635, startPoint y: 202, endPoint x: 478, endPoint y: 144, distance: 167.6
click at [478, 144] on div "Mācību maksa Oktobris (līdz [DATE]) 55.00 € Apmaksāt Tuvākā ieskaite Sociālās z…" at bounding box center [643, 198] width 807 height 138
click at [450, 187] on div "Tuvākā ieskaite Sociālās zinātnes I Atlicis 12 dienas" at bounding box center [543, 192] width 190 height 127
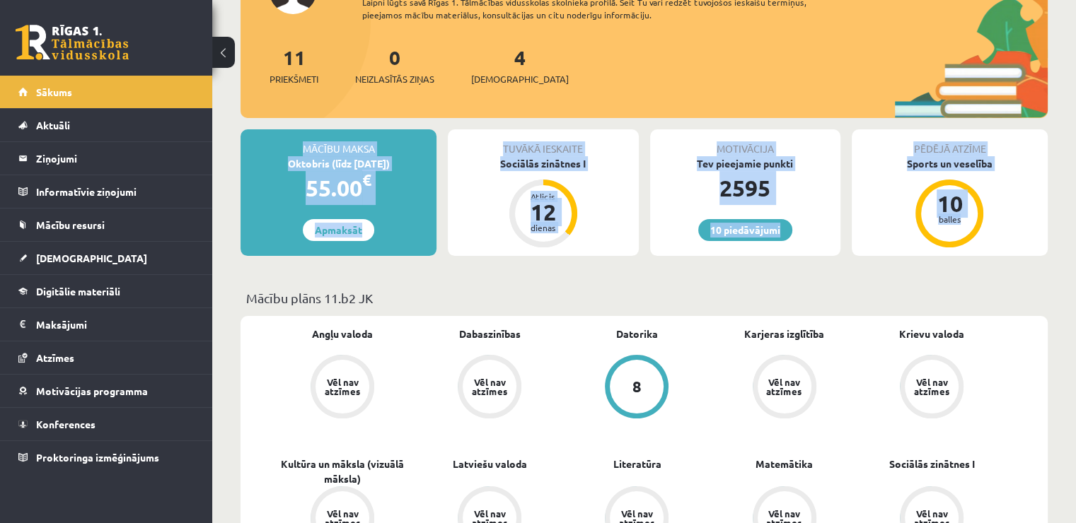
drag, startPoint x: 293, startPoint y: 144, endPoint x: 999, endPoint y: 236, distance: 712.5
click at [999, 236] on div "Mācību maksa Oktobris (līdz [DATE]) 55.00 € Apmaksāt Tuvākā ieskaite Sociālās z…" at bounding box center [643, 198] width 807 height 138
click at [788, 265] on div "Mācību maksa Oktobris (līdz [DATE]) 55.00 € Apmaksāt Tuvākā ieskaite Sociālās z…" at bounding box center [643, 198] width 807 height 138
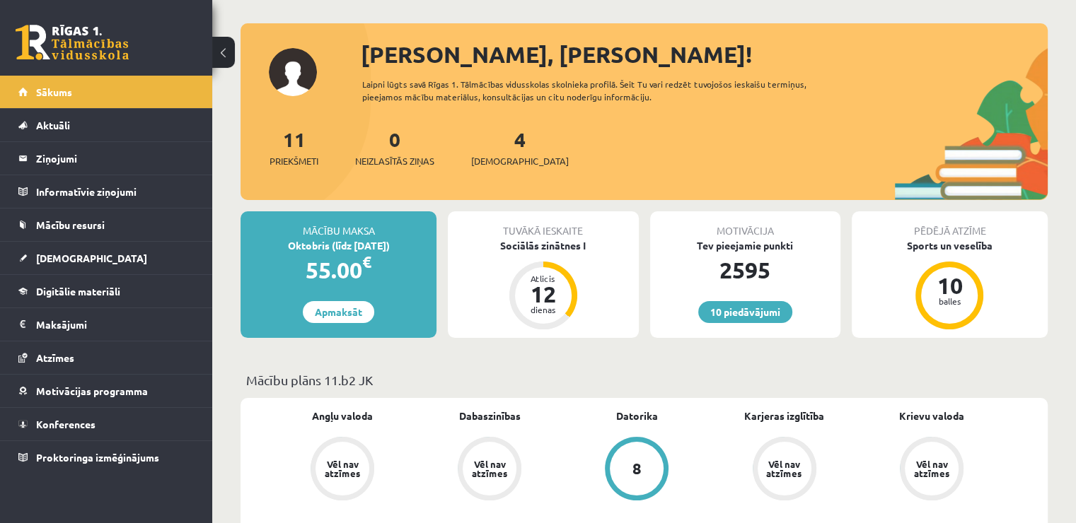
scroll to position [0, 0]
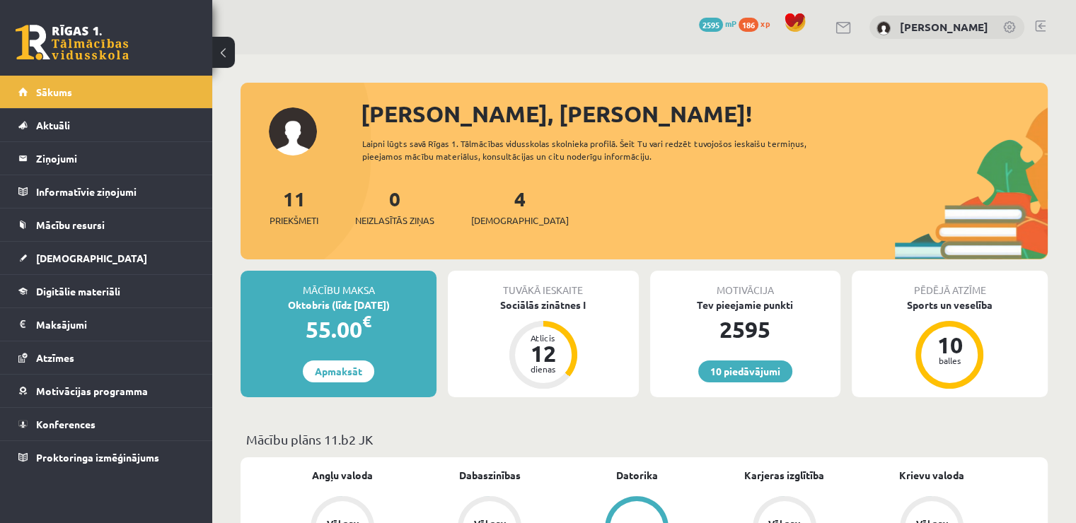
drag, startPoint x: 365, startPoint y: 111, endPoint x: 643, endPoint y: 160, distance: 282.2
click at [643, 160] on div "[PERSON_NAME], [PERSON_NAME]! Laipni lūgts savā Rīgas 1. Tālmācības vidusskolas…" at bounding box center [643, 178] width 807 height 163
click at [666, 203] on div "11 Priekšmeti 0 Neizlasītās ziņas 4 [DEMOGRAPHIC_DATA]" at bounding box center [643, 222] width 807 height 76
drag, startPoint x: 363, startPoint y: 107, endPoint x: 649, endPoint y: 156, distance: 290.6
click at [649, 156] on div "[PERSON_NAME], [PERSON_NAME]! Laipni lūgts savā Rīgas 1. Tālmācības vidusskolas…" at bounding box center [643, 178] width 807 height 163
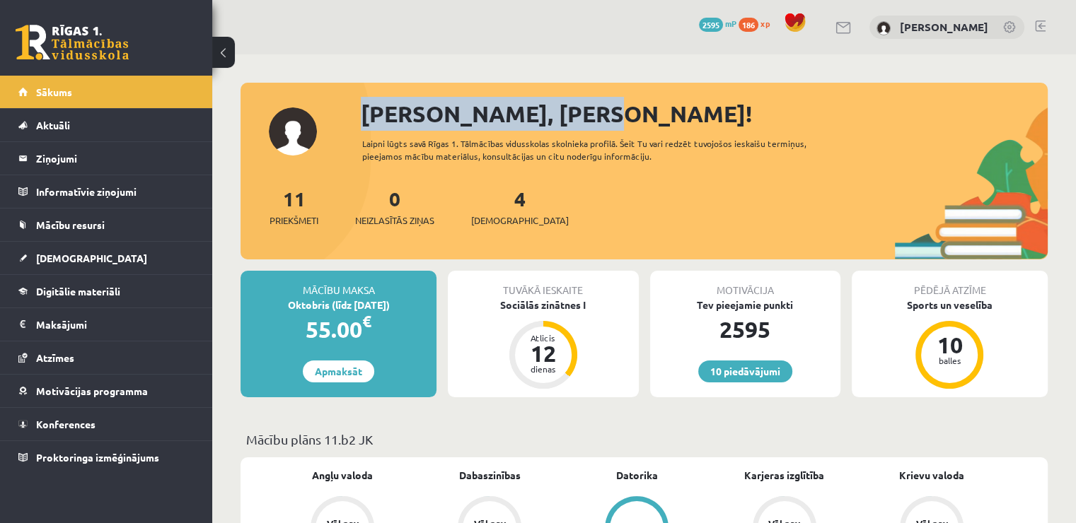
drag, startPoint x: 713, startPoint y: 92, endPoint x: 712, endPoint y: 108, distance: 16.3
click at [712, 108] on div "[PERSON_NAME], [PERSON_NAME]! Laipni lūgts savā Rīgas 1. Tālmācības vidusskolas…" at bounding box center [643, 171] width 807 height 177
click at [712, 108] on div "[PERSON_NAME], [PERSON_NAME]!" at bounding box center [704, 114] width 687 height 34
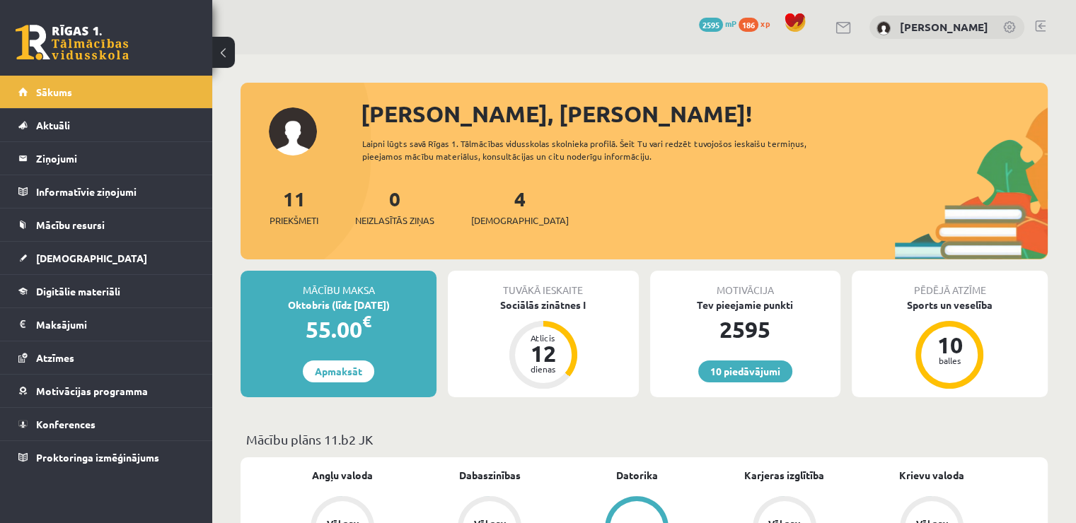
drag, startPoint x: 648, startPoint y: 158, endPoint x: 362, endPoint y: 120, distance: 288.3
click at [362, 120] on div "[PERSON_NAME], [PERSON_NAME]! Laipni lūgts savā Rīgas 1. Tālmācības vidusskolas…" at bounding box center [643, 178] width 807 height 163
click at [550, 199] on div "11 Priekšmeti 0 Neizlasītās ziņas 4 [DEMOGRAPHIC_DATA]" at bounding box center [643, 222] width 807 height 76
drag, startPoint x: 363, startPoint y: 107, endPoint x: 677, endPoint y: 175, distance: 321.5
click at [677, 175] on div "[PERSON_NAME], [PERSON_NAME]! Laipni lūgts savā Rīgas 1. Tālmācības vidusskolas…" at bounding box center [643, 178] width 807 height 163
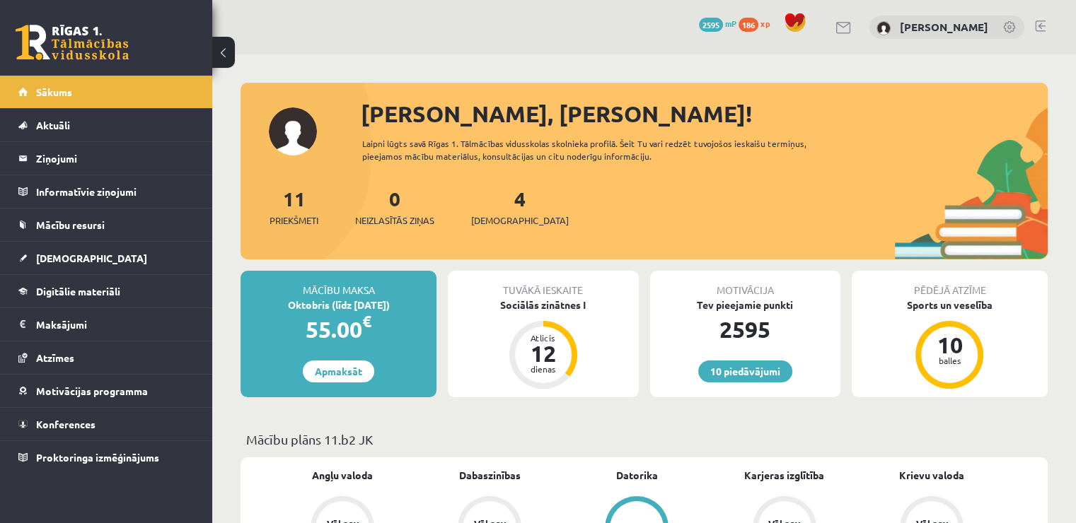
click at [668, 187] on div "11 Priekšmeti 0 Neizlasītās ziņas 4 [DEMOGRAPHIC_DATA]" at bounding box center [643, 222] width 807 height 76
drag, startPoint x: 364, startPoint y: 115, endPoint x: 690, endPoint y: 182, distance: 332.8
click at [690, 182] on div "[PERSON_NAME], [PERSON_NAME]! Laipni lūgts savā Rīgas 1. Tālmācības vidusskolas…" at bounding box center [643, 178] width 807 height 163
click at [675, 217] on div "11 Priekšmeti 0 Neizlasītās ziņas 4 [DEMOGRAPHIC_DATA]" at bounding box center [643, 222] width 807 height 76
click at [137, 255] on link "[DEMOGRAPHIC_DATA]" at bounding box center [106, 258] width 176 height 33
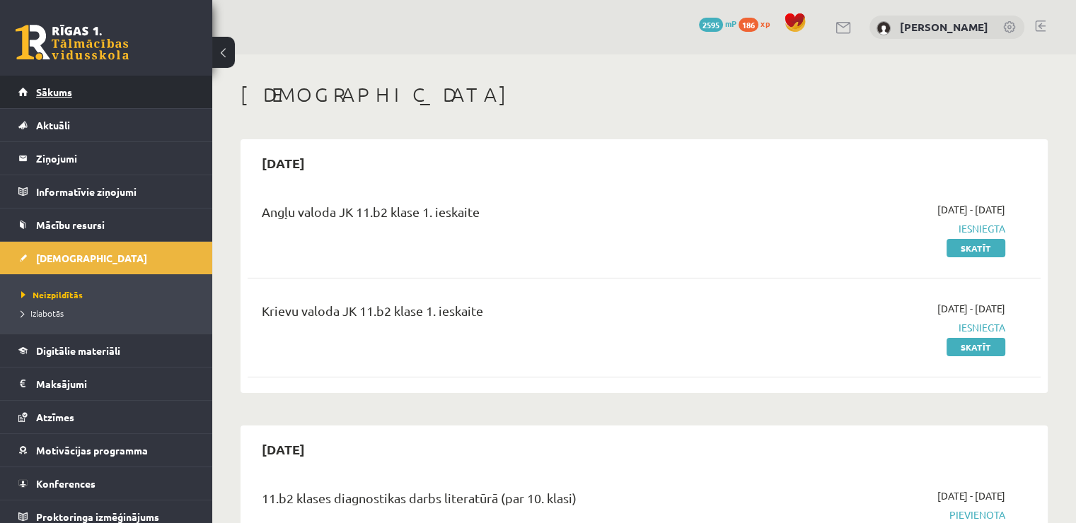
click at [57, 102] on link "Sākums" at bounding box center [106, 92] width 176 height 33
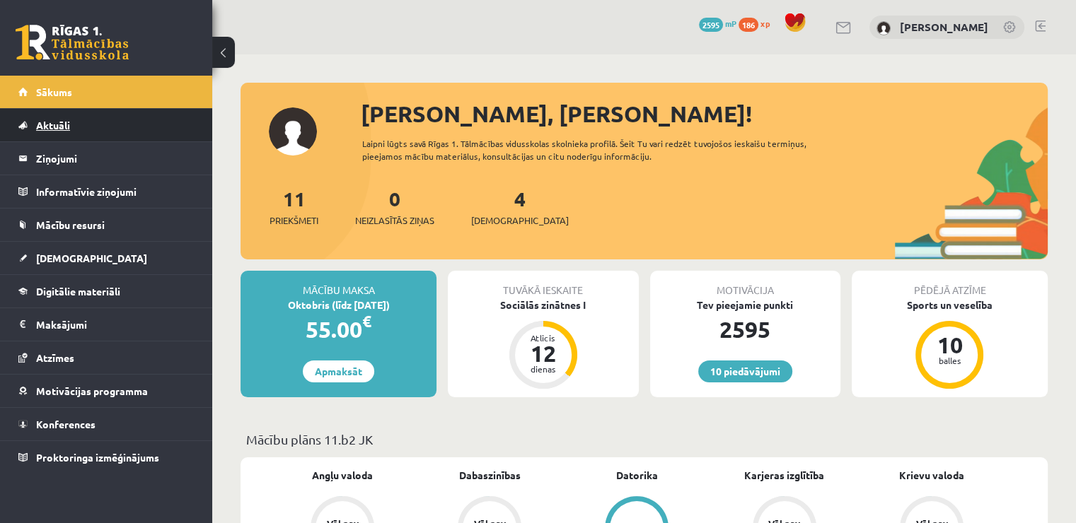
click at [112, 117] on link "Aktuāli" at bounding box center [106, 125] width 176 height 33
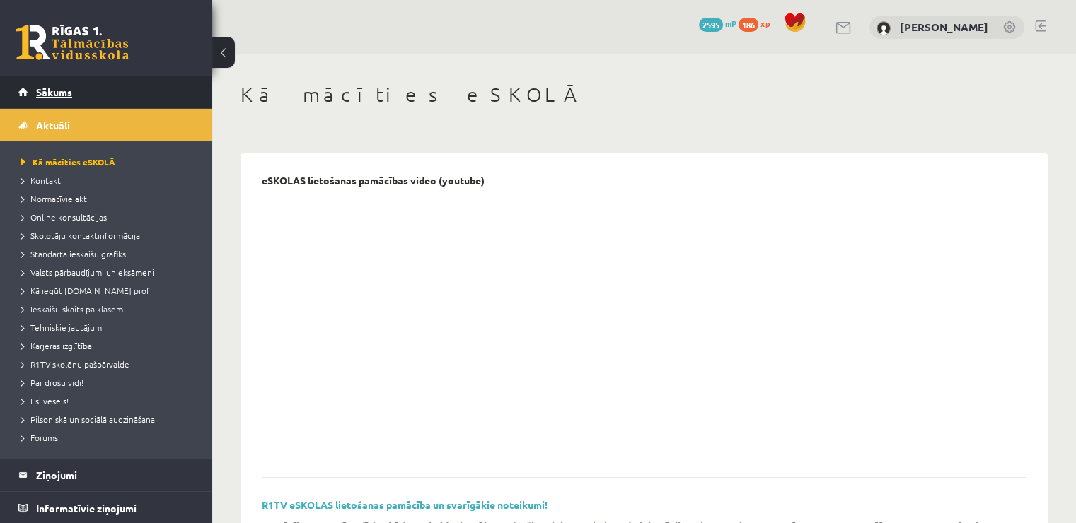
click at [113, 96] on link "Sākums" at bounding box center [106, 92] width 176 height 33
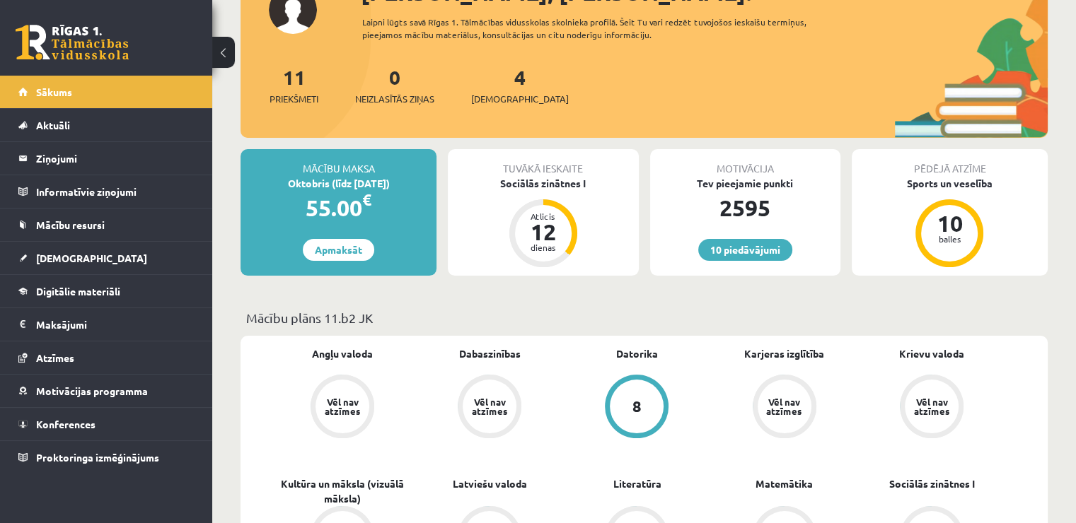
scroll to position [141, 0]
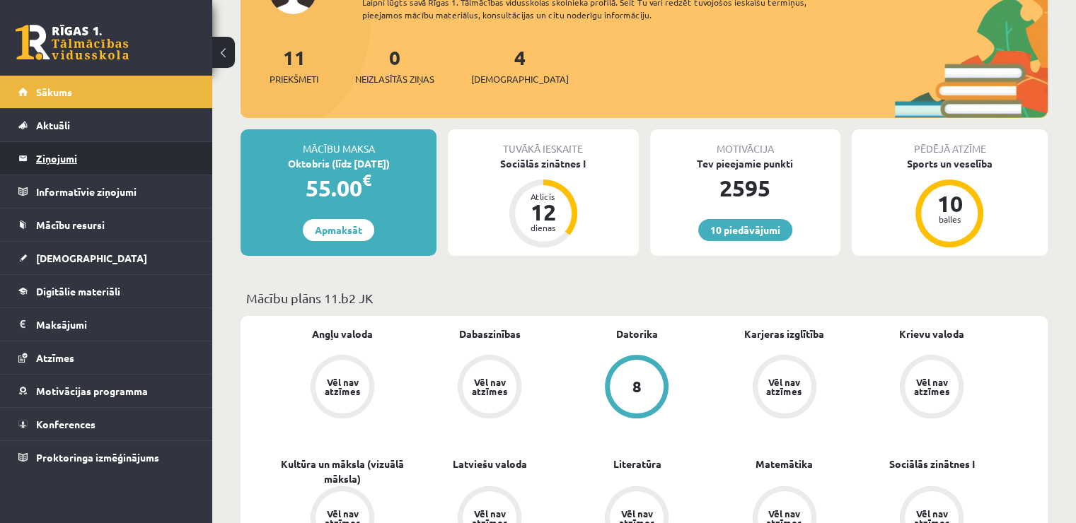
click at [147, 147] on legend "Ziņojumi 0" at bounding box center [115, 158] width 158 height 33
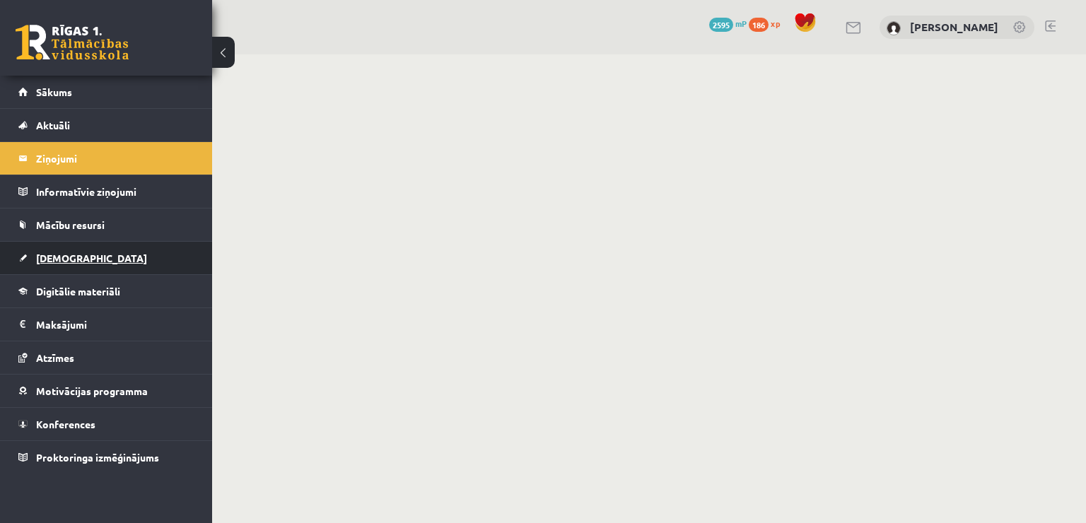
click at [164, 250] on link "[DEMOGRAPHIC_DATA]" at bounding box center [106, 258] width 176 height 33
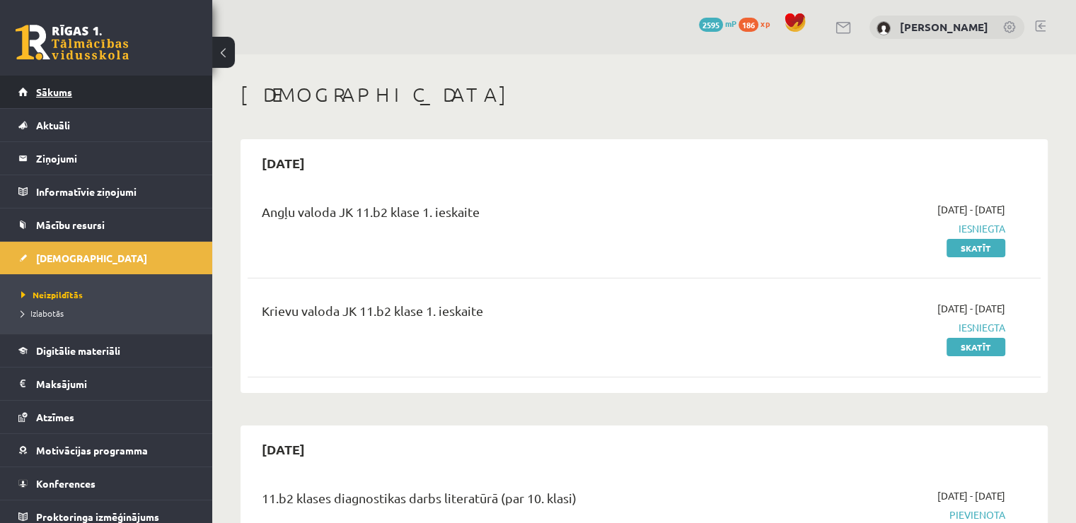
click at [68, 94] on span "Sākums" at bounding box center [54, 92] width 36 height 13
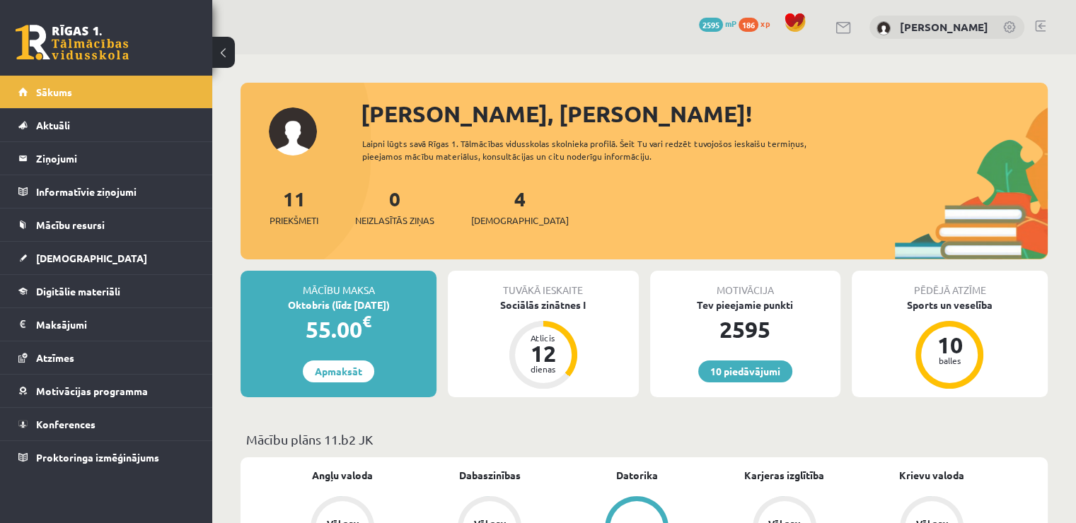
drag, startPoint x: 658, startPoint y: 155, endPoint x: 365, endPoint y: 116, distance: 295.4
click at [365, 116] on div "Sveika, Jekaterina! Laipni lūgts savā Rīgas 1. Tālmācības vidusskolas skolnieka…" at bounding box center [643, 178] width 807 height 163
click at [671, 201] on div "11 Priekšmeti 0 Neizlasītās ziņas 4 Ieskaites" at bounding box center [643, 222] width 807 height 76
drag, startPoint x: 650, startPoint y: 156, endPoint x: 359, endPoint y: 105, distance: 295.1
click at [359, 105] on div "[PERSON_NAME], [PERSON_NAME]! Laipni lūgts savā Rīgas 1. Tālmācības vidusskolas…" at bounding box center [643, 178] width 807 height 163
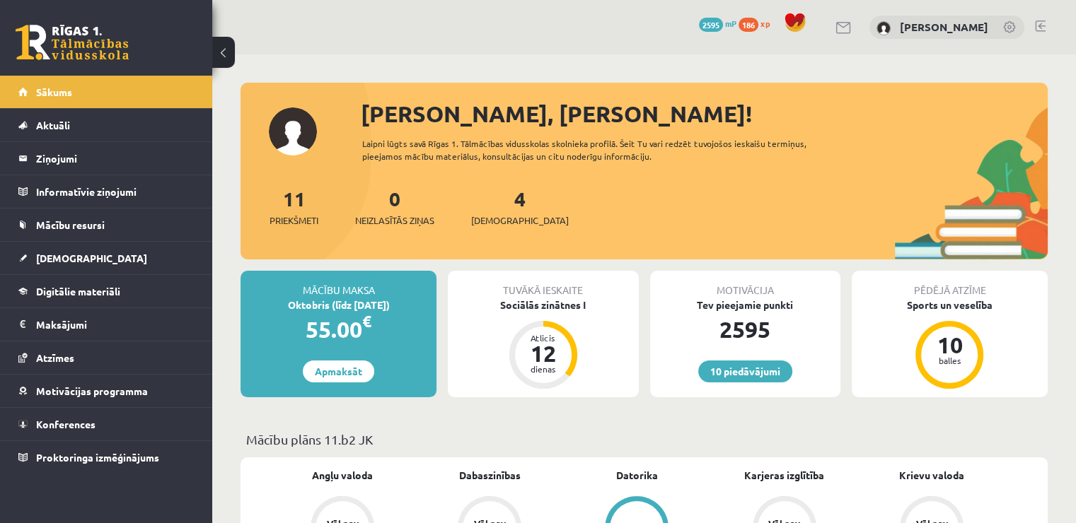
click at [651, 161] on div "Laipni lūgts savā Rīgas 1. Tālmācības vidusskolas skolnieka profilā. Šeit Tu va…" at bounding box center [604, 149] width 485 height 25
click at [649, 161] on div "Laipni lūgts savā Rīgas 1. Tālmācības vidusskolas skolnieka profilā. Šeit Tu va…" at bounding box center [604, 149] width 485 height 25
drag, startPoint x: 651, startPoint y: 158, endPoint x: 363, endPoint y: 110, distance: 292.6
click at [363, 110] on div "[PERSON_NAME], [PERSON_NAME]! Laipni lūgts savā Rīgas 1. Tālmācības vidusskolas…" at bounding box center [643, 178] width 807 height 163
click at [552, 192] on div "11 Priekšmeti 0 Neizlasītās ziņas 4 [DEMOGRAPHIC_DATA]" at bounding box center [643, 222] width 807 height 76
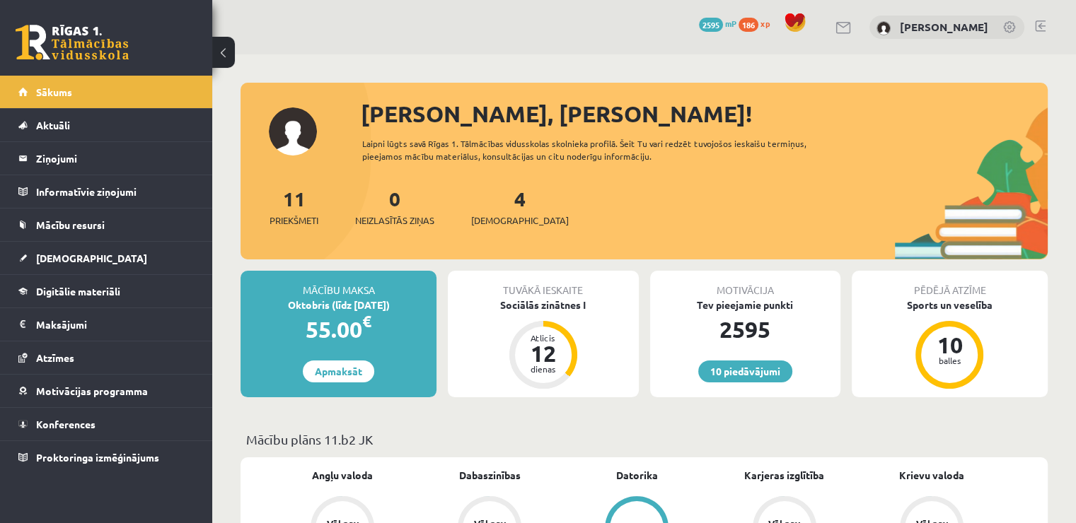
drag, startPoint x: 360, startPoint y: 113, endPoint x: 639, endPoint y: 155, distance: 282.5
click at [639, 155] on div "[PERSON_NAME], [PERSON_NAME]! Laipni lūgts savā Rīgas 1. Tālmācības vidusskolas…" at bounding box center [643, 178] width 807 height 163
click at [640, 202] on div "11 Priekšmeti 0 Neizlasītās ziņas 4 [DEMOGRAPHIC_DATA]" at bounding box center [643, 222] width 807 height 76
click at [132, 249] on link "[DEMOGRAPHIC_DATA]" at bounding box center [106, 258] width 176 height 33
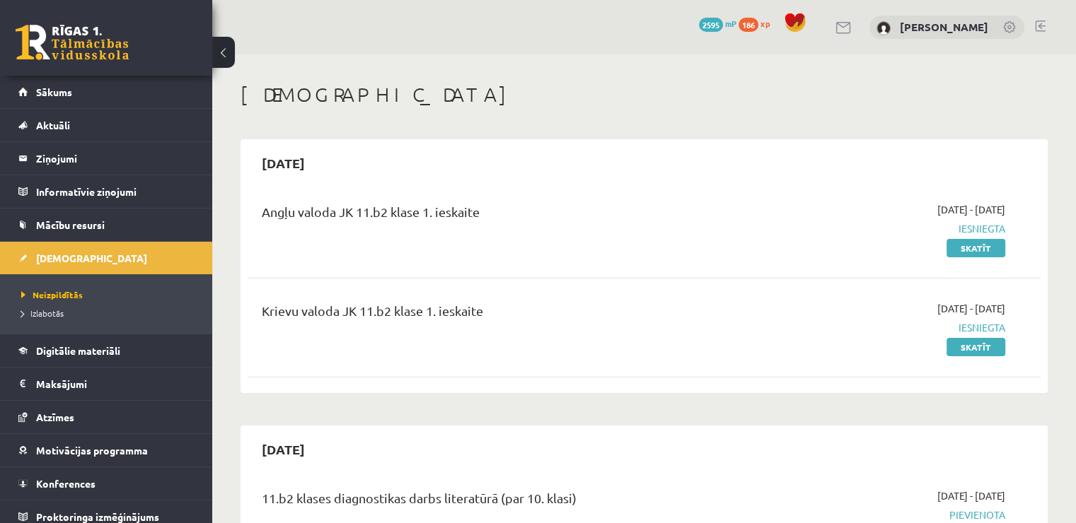
click at [159, 95] on link "Sākums" at bounding box center [106, 92] width 176 height 33
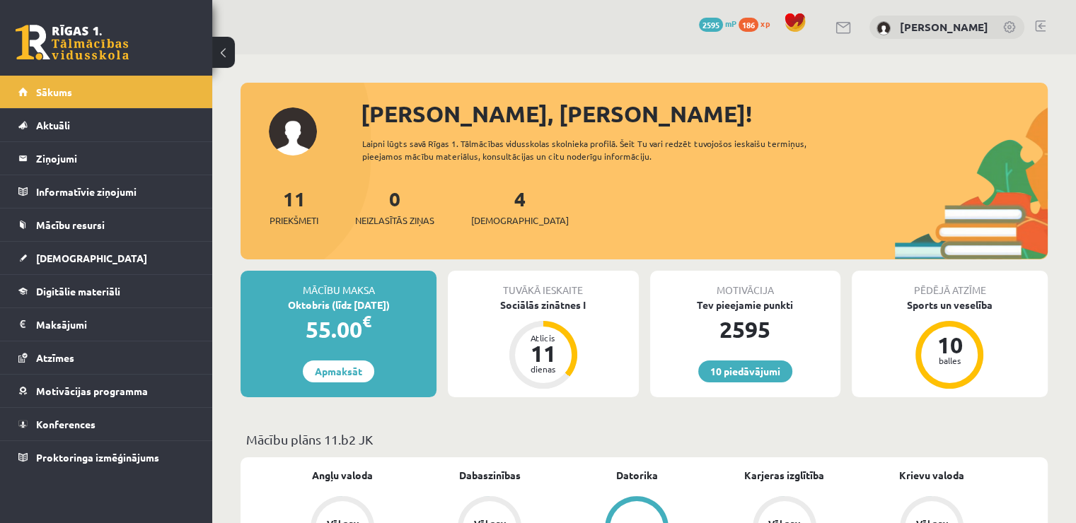
drag, startPoint x: 588, startPoint y: 164, endPoint x: 458, endPoint y: 140, distance: 131.7
click at [583, 162] on div "[PERSON_NAME], [PERSON_NAME]! Laipni lūgts [PERSON_NAME] 1. Tālmācības vidussko…" at bounding box center [643, 178] width 807 height 163
click at [369, 121] on div "[PERSON_NAME], [PERSON_NAME]!" at bounding box center [704, 114] width 687 height 34
drag, startPoint x: 360, startPoint y: 115, endPoint x: 654, endPoint y: 158, distance: 296.8
click at [654, 158] on div "[PERSON_NAME], [PERSON_NAME]! Laipni lūgts [PERSON_NAME] 1. Tālmācības vidussko…" at bounding box center [643, 178] width 807 height 163
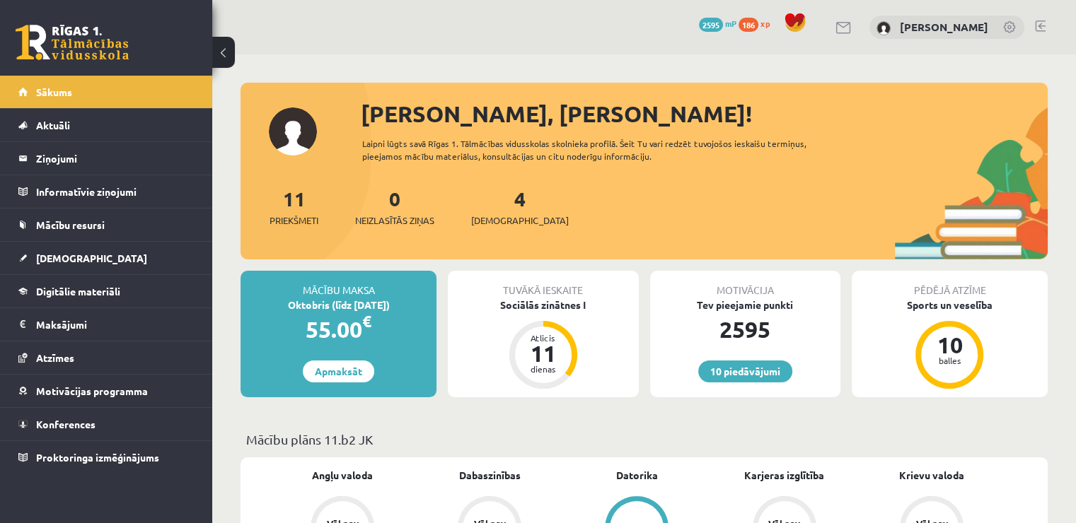
click at [717, 228] on div "11 Priekšmeti 0 Neizlasītās ziņas 4 [DEMOGRAPHIC_DATA]" at bounding box center [643, 222] width 807 height 76
drag, startPoint x: 373, startPoint y: 113, endPoint x: 659, endPoint y: 156, distance: 288.9
click at [659, 156] on div "[PERSON_NAME], [PERSON_NAME]! Laipni lūgts [PERSON_NAME] 1. Tālmācības vidussko…" at bounding box center [643, 178] width 807 height 163
click at [701, 228] on div "11 Priekšmeti 0 Neizlasītās ziņas 4 [DEMOGRAPHIC_DATA]" at bounding box center [643, 222] width 807 height 76
drag, startPoint x: 367, startPoint y: 113, endPoint x: 645, endPoint y: 167, distance: 283.1
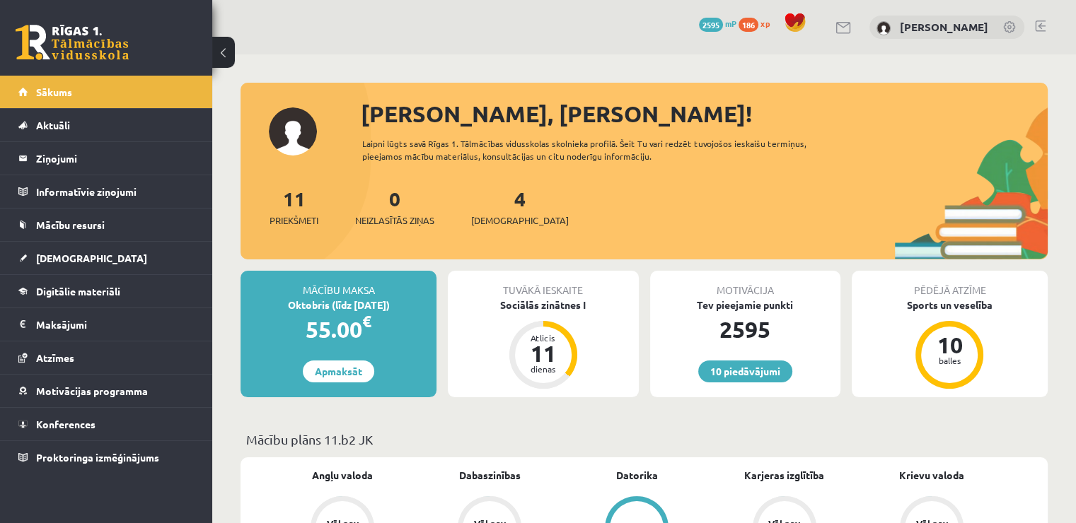
click at [645, 167] on div "[PERSON_NAME], [PERSON_NAME]! Laipni lūgts [PERSON_NAME] 1. Tālmācības vidussko…" at bounding box center [643, 178] width 807 height 163
drag, startPoint x: 680, startPoint y: 184, endPoint x: 628, endPoint y: 175, distance: 52.3
click at [680, 185] on div "11 Priekšmeti 0 Neizlasītās ziņas 4 [DEMOGRAPHIC_DATA]" at bounding box center [643, 222] width 807 height 76
click at [358, 99] on div "[PERSON_NAME], [PERSON_NAME]! Laipni lūgts [PERSON_NAME] 1. Tālmācības vidussko…" at bounding box center [643, 178] width 807 height 163
click at [366, 111] on div "[PERSON_NAME], [PERSON_NAME]!" at bounding box center [704, 114] width 687 height 34
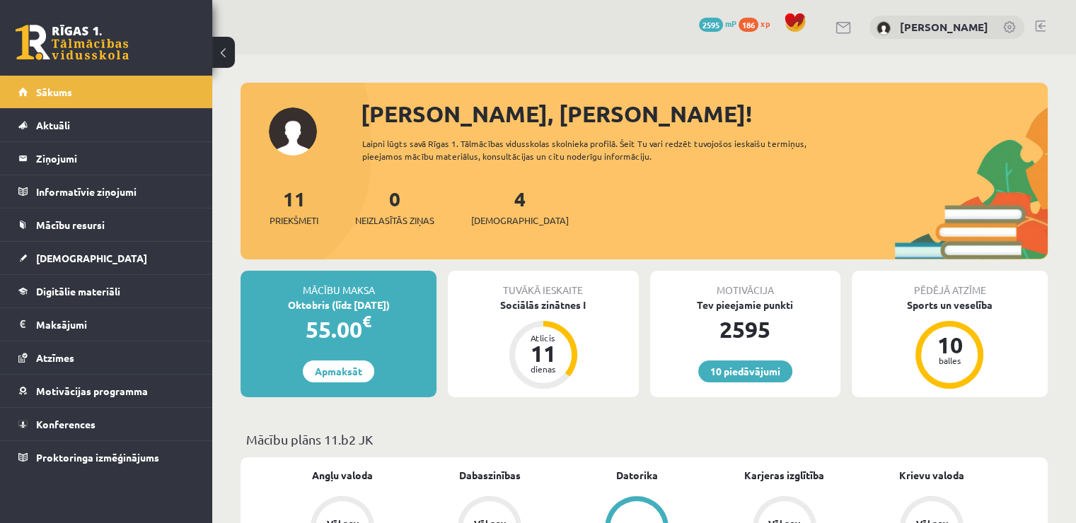
drag, startPoint x: 362, startPoint y: 111, endPoint x: 644, endPoint y: 153, distance: 284.7
click at [644, 153] on div "[PERSON_NAME], [PERSON_NAME]! Laipni lūgts [PERSON_NAME] 1. Tālmācības vidussko…" at bounding box center [643, 178] width 807 height 163
click at [758, 217] on div "11 Priekšmeti 0 Neizlasītās ziņas 4 [DEMOGRAPHIC_DATA]" at bounding box center [643, 222] width 807 height 76
click at [670, 224] on div "11 Priekšmeti 0 Neizlasītās ziņas 4 [DEMOGRAPHIC_DATA]" at bounding box center [643, 222] width 807 height 76
drag, startPoint x: 660, startPoint y: 149, endPoint x: 557, endPoint y: 144, distance: 102.7
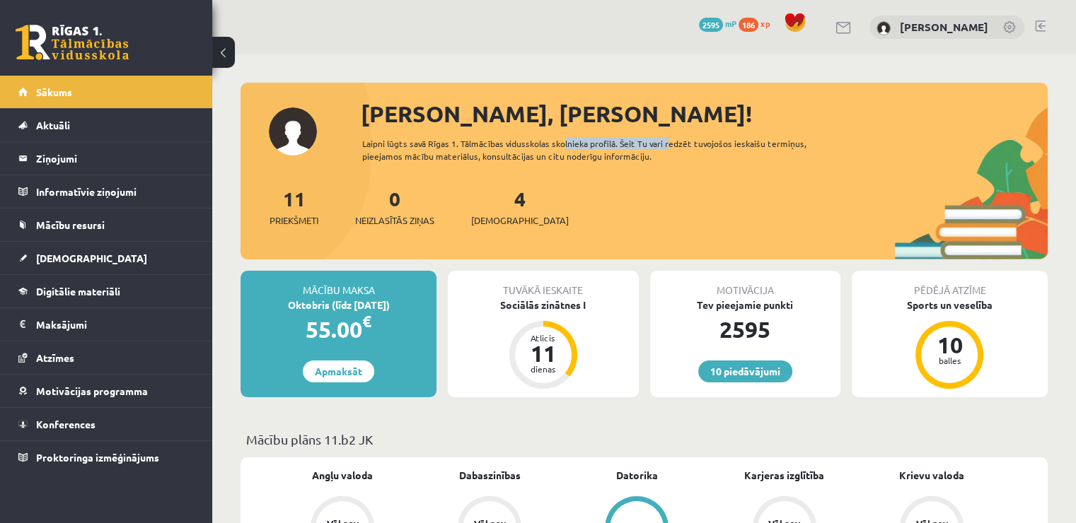
click at [557, 144] on div "Laipni lūgts savā Rīgas 1. Tālmācības vidusskolas skolnieka profilā. Šeit Tu va…" at bounding box center [604, 149] width 485 height 25
click at [633, 158] on div "Laipni lūgts savā Rīgas 1. Tālmācības vidusskolas skolnieka profilā. Šeit Tu va…" at bounding box center [604, 149] width 485 height 25
drag, startPoint x: 643, startPoint y: 158, endPoint x: 362, endPoint y: 123, distance: 282.9
click at [362, 123] on div "[PERSON_NAME], [PERSON_NAME]! Laipni lūgts [PERSON_NAME] 1. Tālmācības vidussko…" at bounding box center [643, 178] width 807 height 163
click at [608, 201] on div "11 Priekšmeti 0 Neizlasītās ziņas 4 [DEMOGRAPHIC_DATA]" at bounding box center [643, 222] width 807 height 76
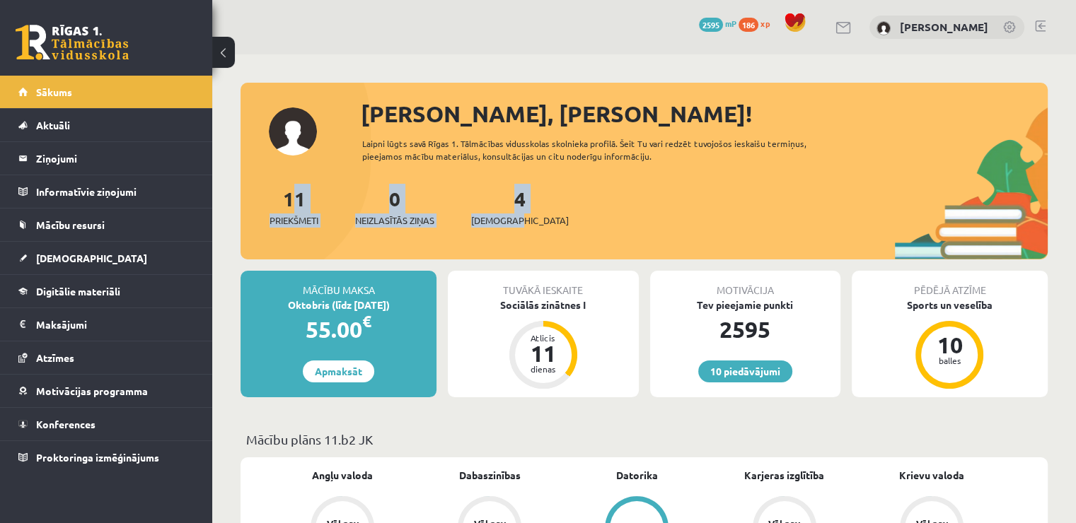
drag, startPoint x: 528, startPoint y: 220, endPoint x: 280, endPoint y: 204, distance: 248.1
click at [280, 204] on div "11 Priekšmeti 0 Neizlasītās ziņas 4 [DEMOGRAPHIC_DATA]" at bounding box center [643, 222] width 807 height 76
click at [701, 199] on div "11 Priekšmeti 0 Neizlasītās ziņas 4 [DEMOGRAPHIC_DATA]" at bounding box center [643, 222] width 807 height 76
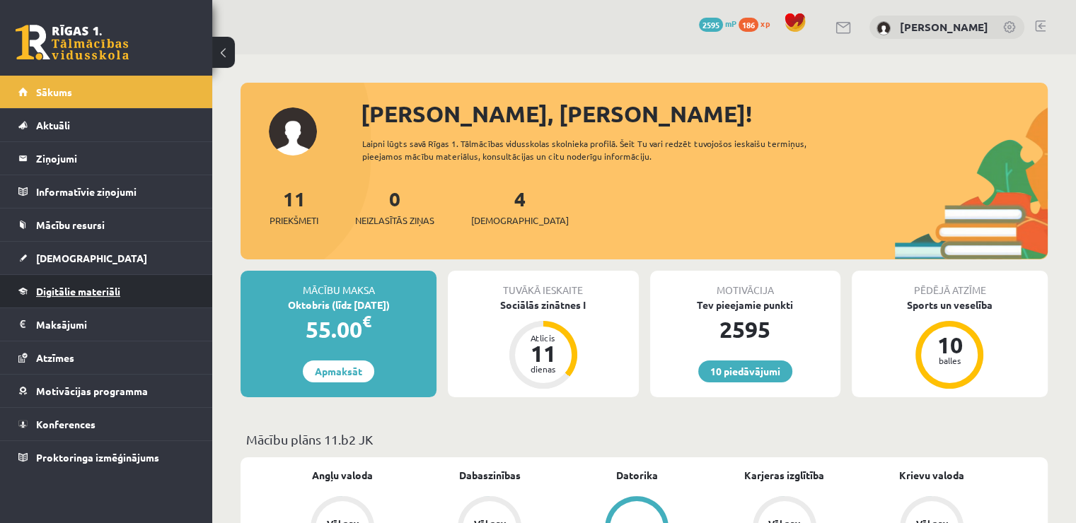
click at [130, 289] on link "Digitālie materiāli" at bounding box center [106, 291] width 176 height 33
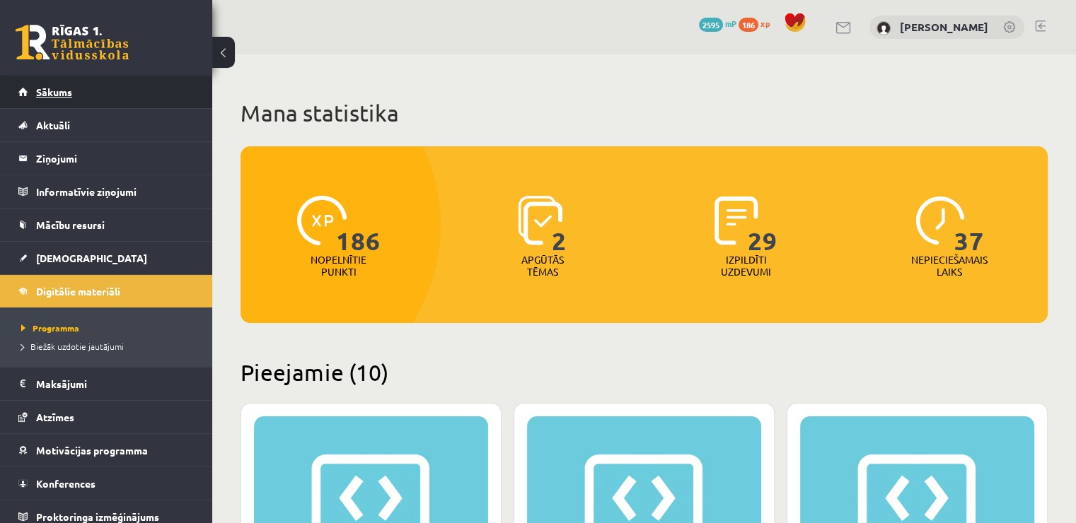
click at [107, 86] on link "Sākums" at bounding box center [106, 92] width 176 height 33
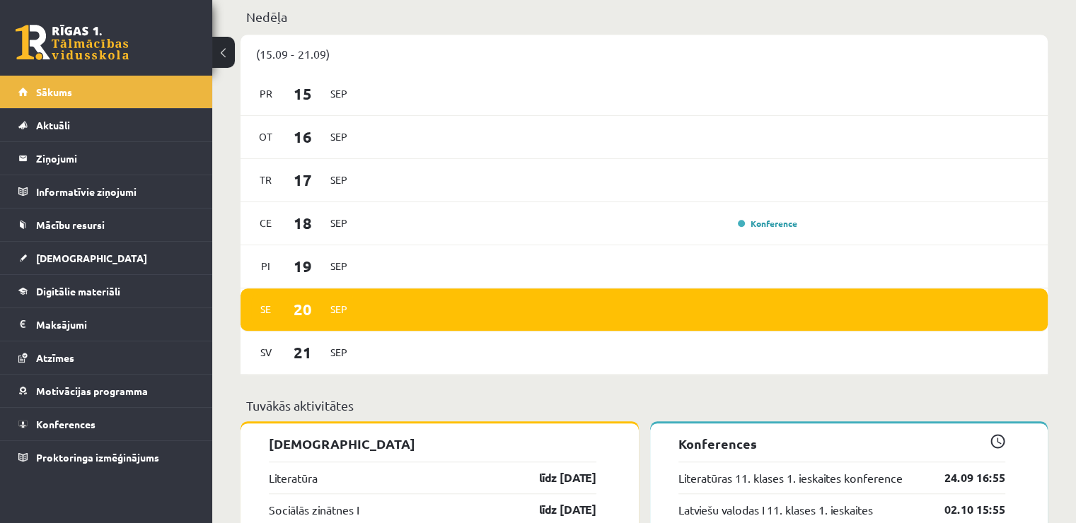
scroll to position [919, 0]
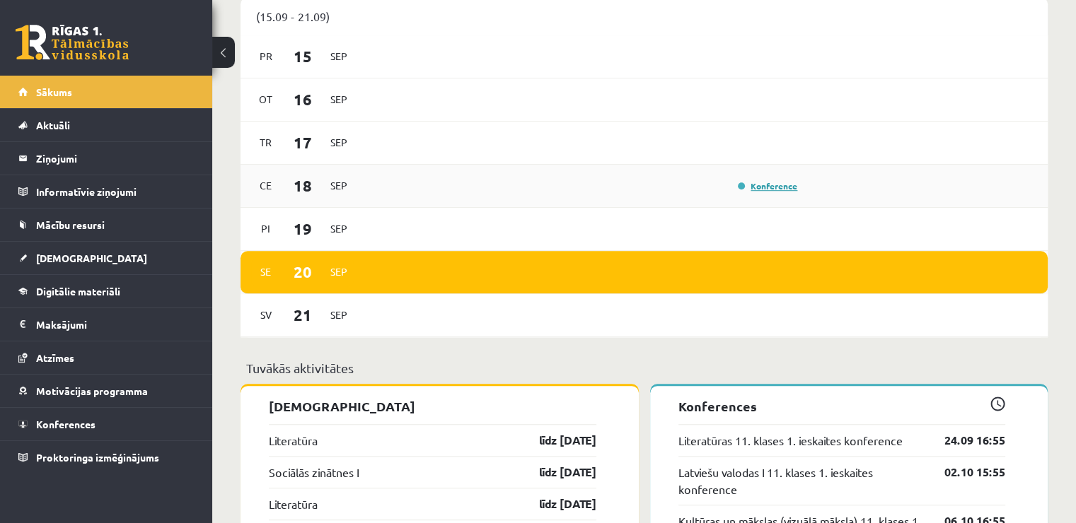
click at [753, 186] on link "Konference" at bounding box center [767, 185] width 59 height 11
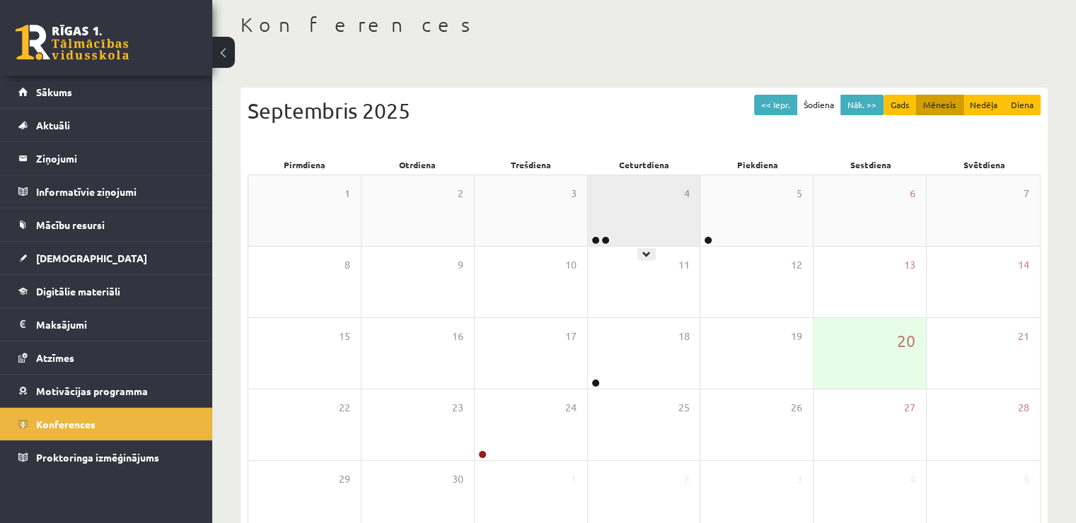
scroll to position [71, 0]
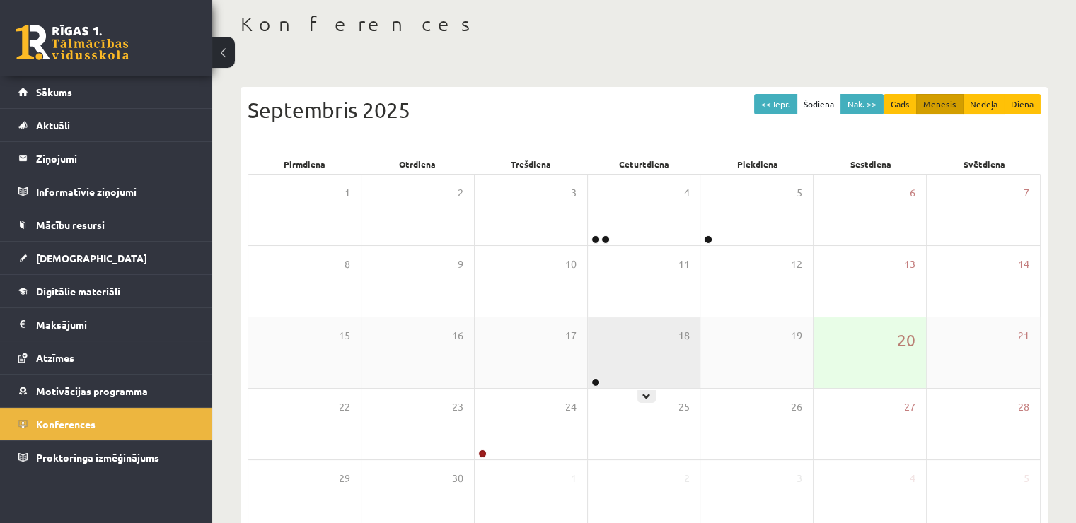
click at [668, 330] on div "18" at bounding box center [644, 353] width 112 height 71
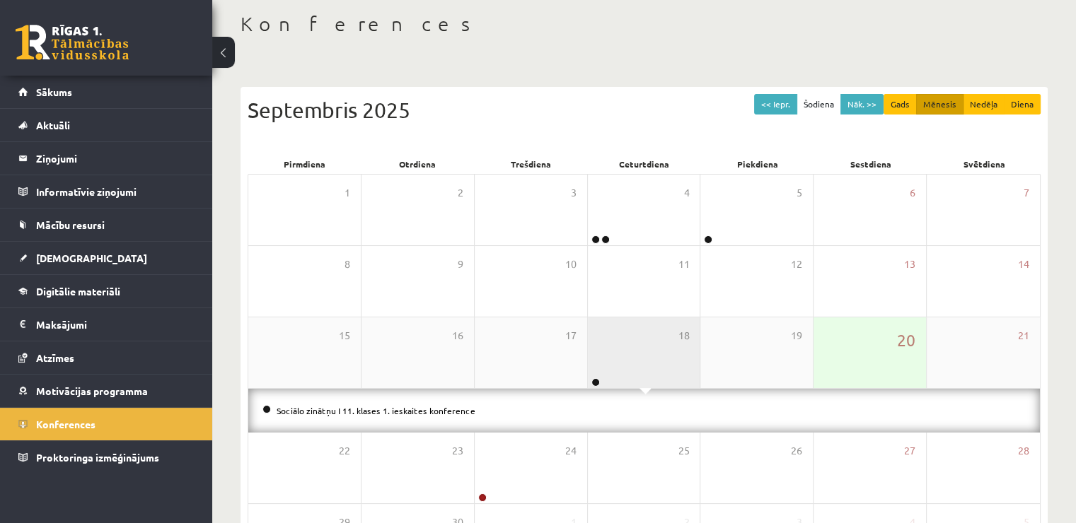
click at [646, 376] on div "18" at bounding box center [644, 353] width 112 height 71
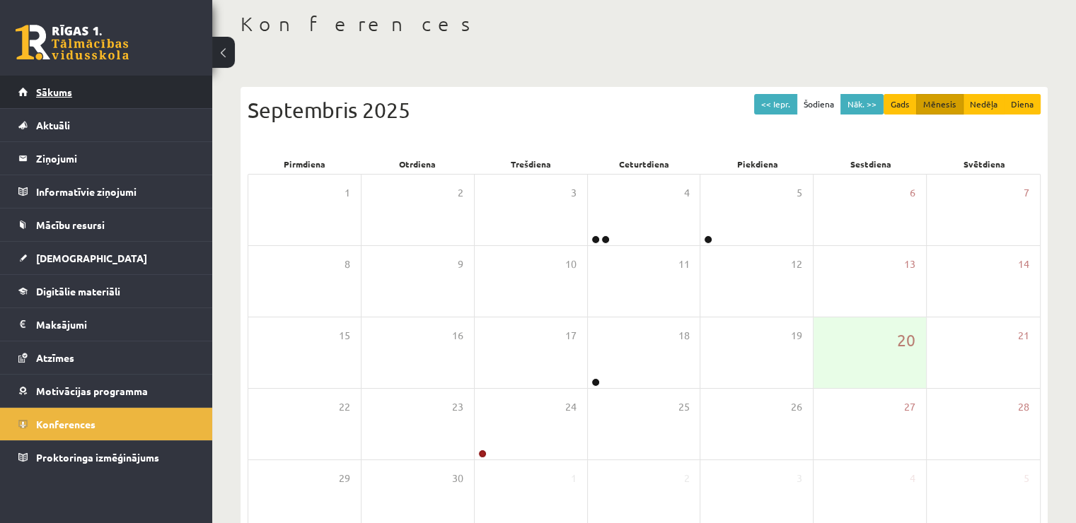
click at [119, 88] on link "Sākums" at bounding box center [106, 92] width 176 height 33
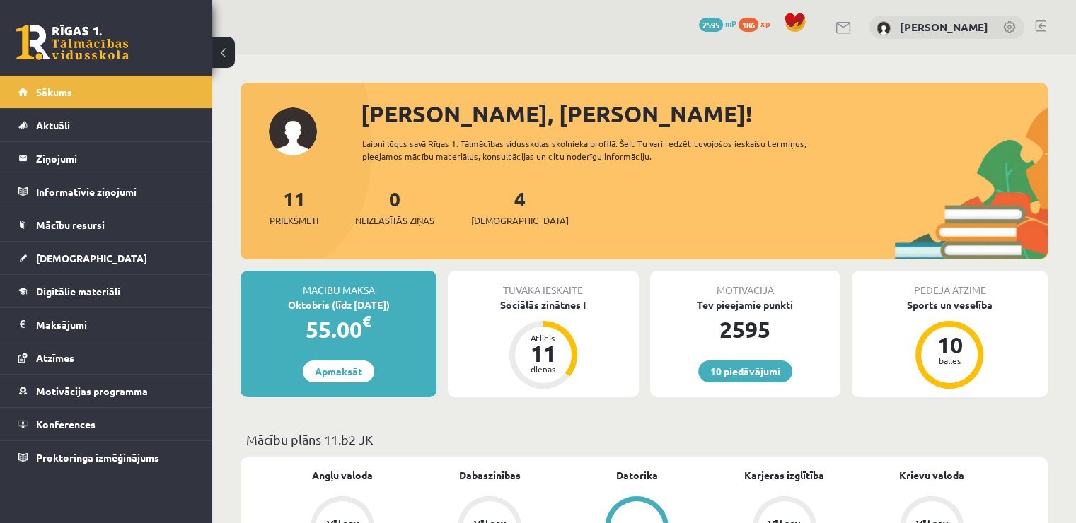
drag, startPoint x: 359, startPoint y: 110, endPoint x: 651, endPoint y: 161, distance: 297.2
click at [651, 161] on div "[PERSON_NAME], [PERSON_NAME]! Laipni lūgts savā Rīgas 1. Tālmācības vidusskolas…" at bounding box center [643, 178] width 807 height 163
click at [775, 185] on div "11 Priekšmeti 0 Neizlasītās ziņas 4 [DEMOGRAPHIC_DATA]" at bounding box center [643, 222] width 807 height 76
